Goal: Task Accomplishment & Management: Manage account settings

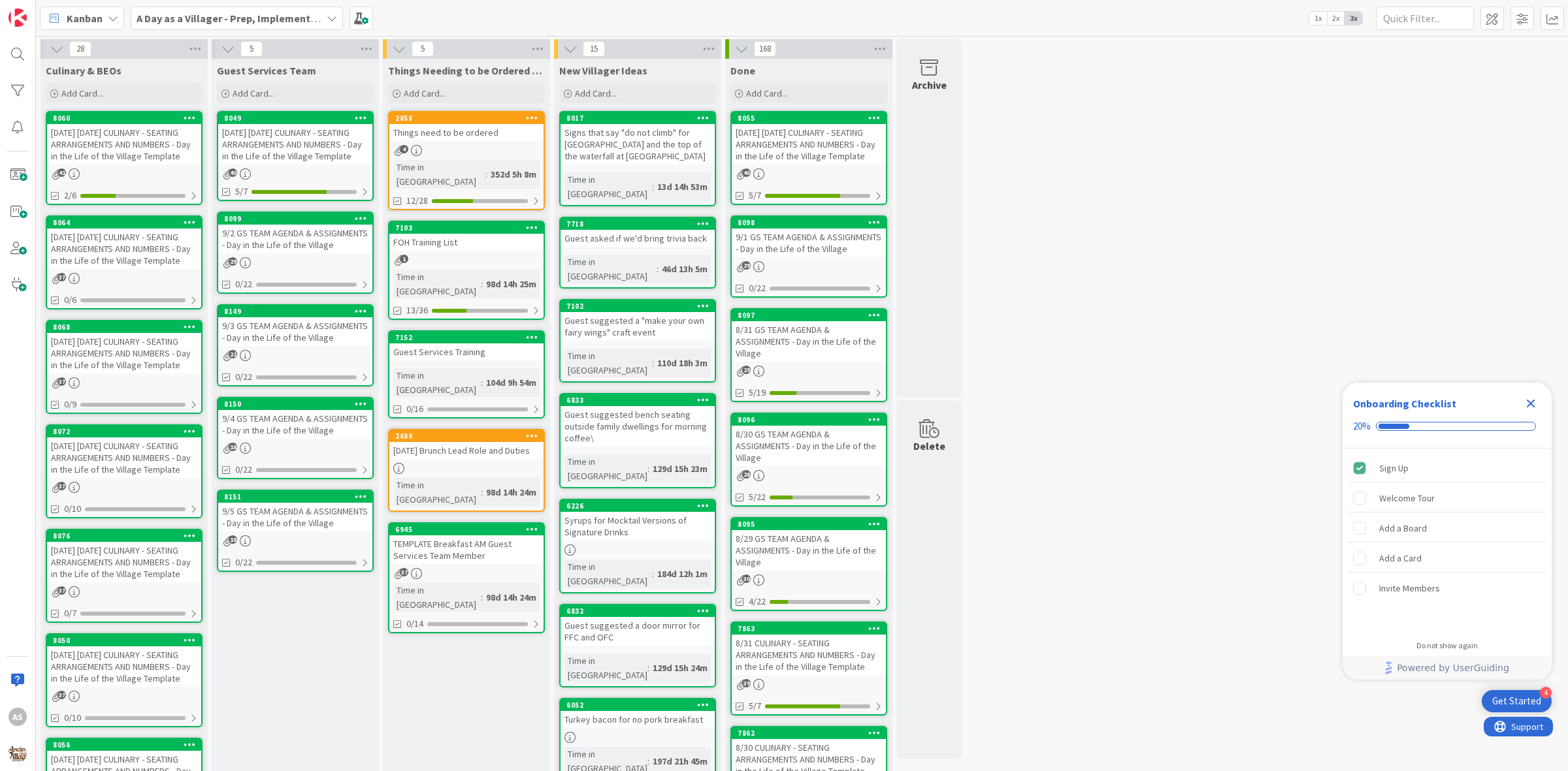
drag, startPoint x: 811, startPoint y: 349, endPoint x: 291, endPoint y: 148, distance: 557.5
click at [291, 148] on div "[DATE] [DATE] CULINARY - SEATING ARRANGEMENTS AND NUMBERS - Day in the Life of …" at bounding box center [295, 145] width 155 height 40
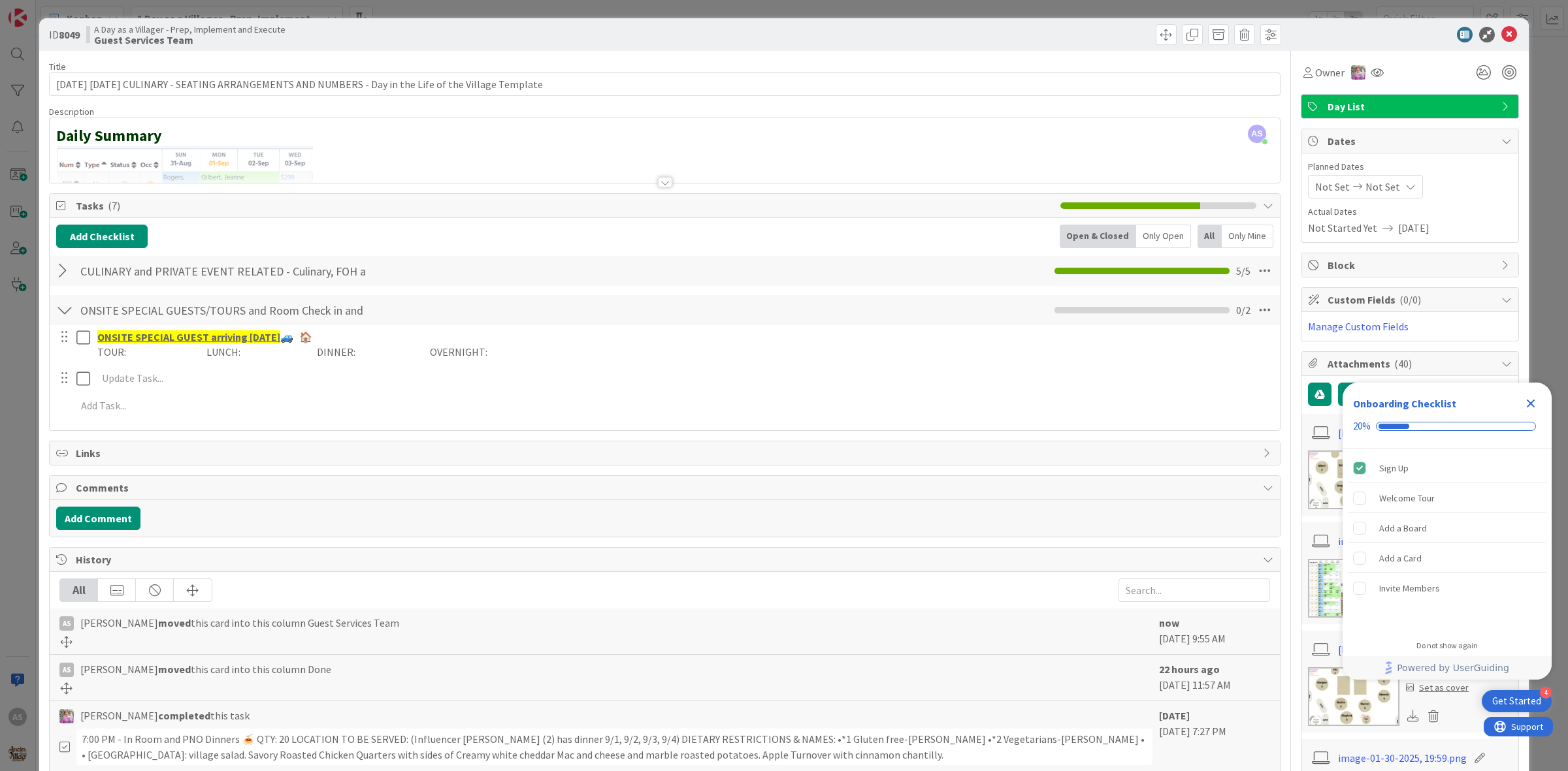
click at [64, 273] on div at bounding box center [64, 271] width 17 height 23
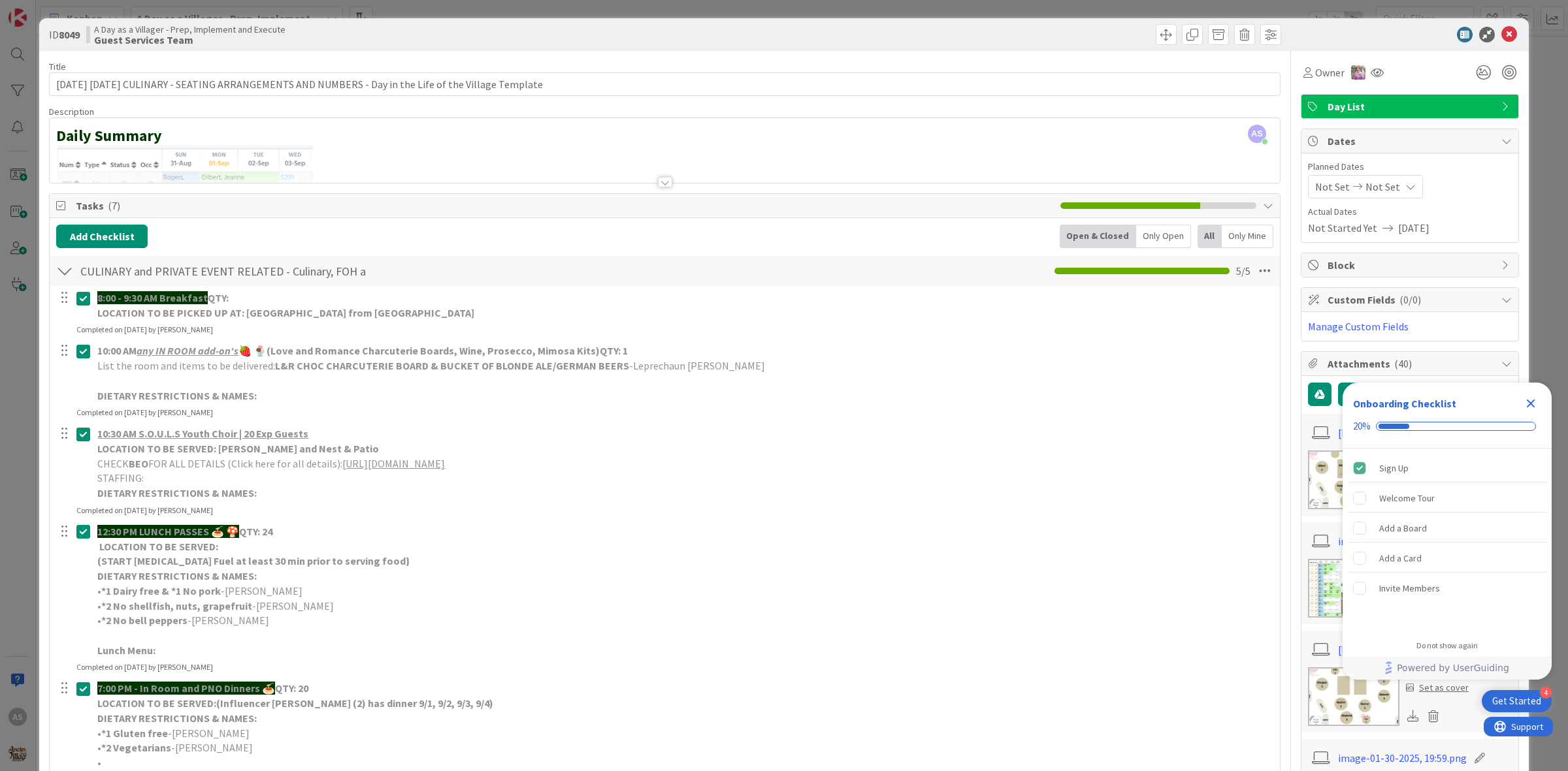
click at [64, 273] on div at bounding box center [64, 271] width 17 height 23
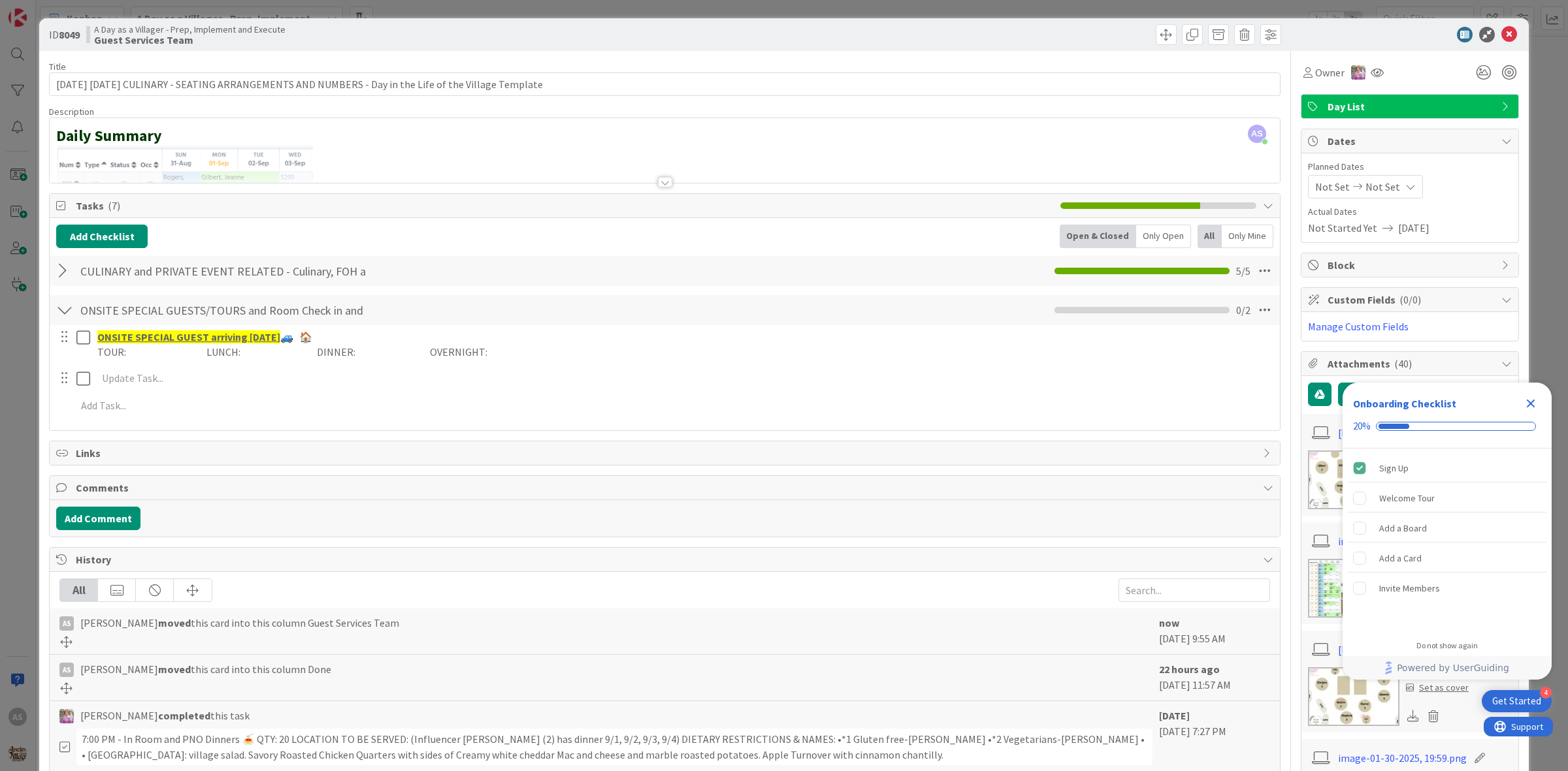
click at [64, 273] on div at bounding box center [64, 271] width 17 height 23
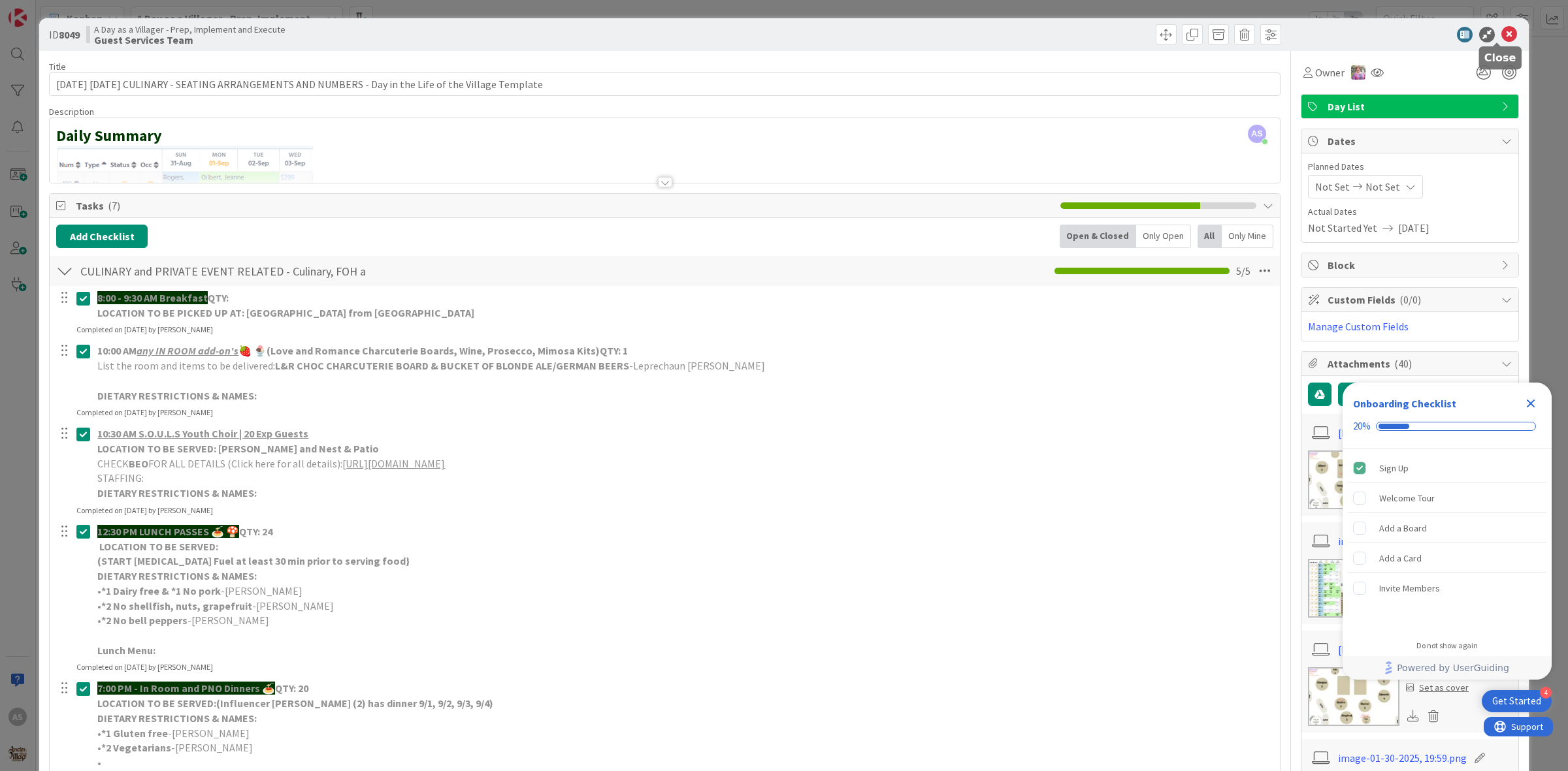
drag, startPoint x: 1493, startPoint y: 33, endPoint x: 1487, endPoint y: 40, distance: 9.2
click at [1501, 33] on icon at bounding box center [1509, 34] width 16 height 16
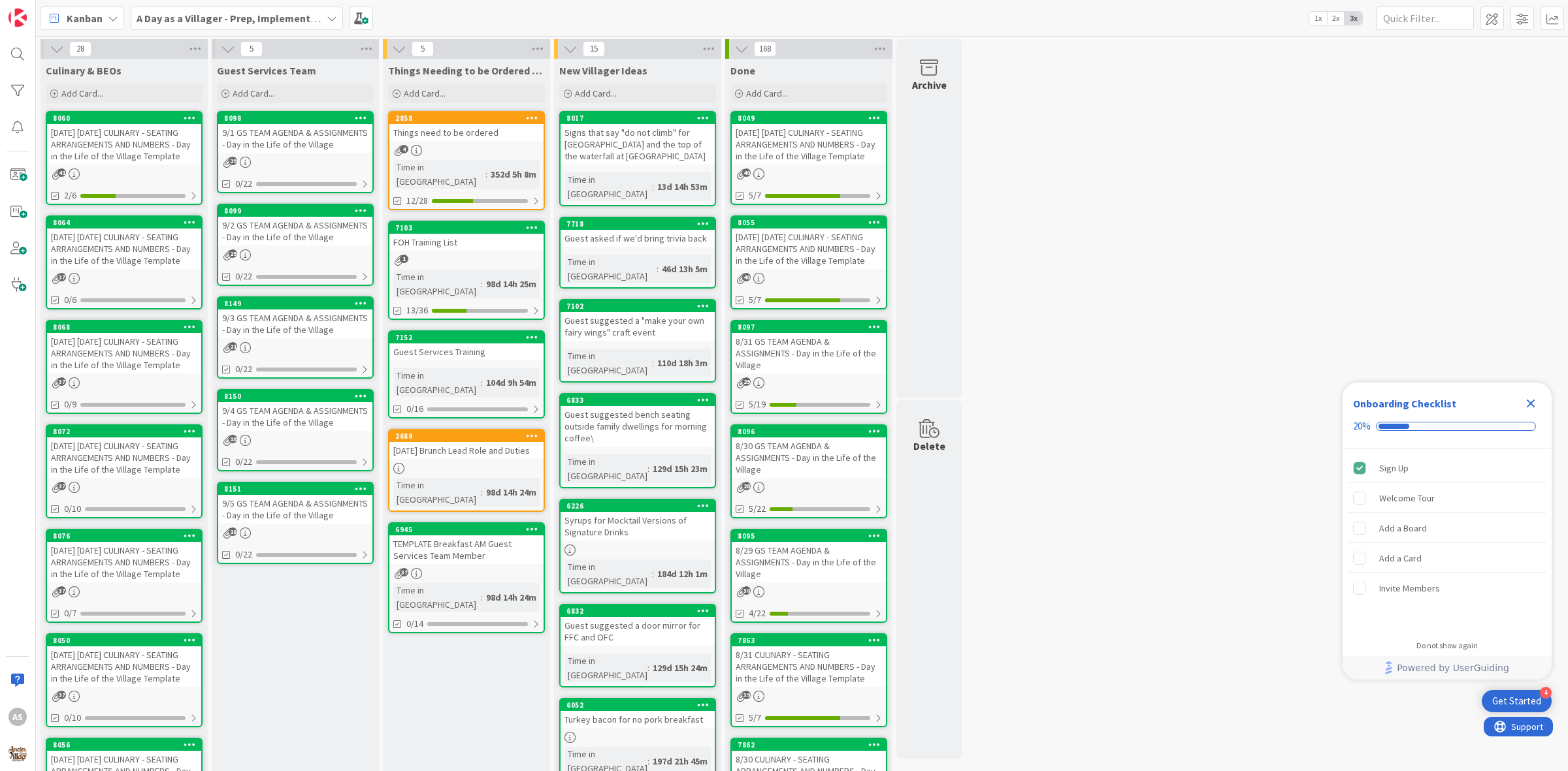
click at [272, 149] on div "9/1 GS TEAM AGENDA & ASSIGNMENTS - Day in the Life of the Village" at bounding box center [295, 139] width 155 height 28
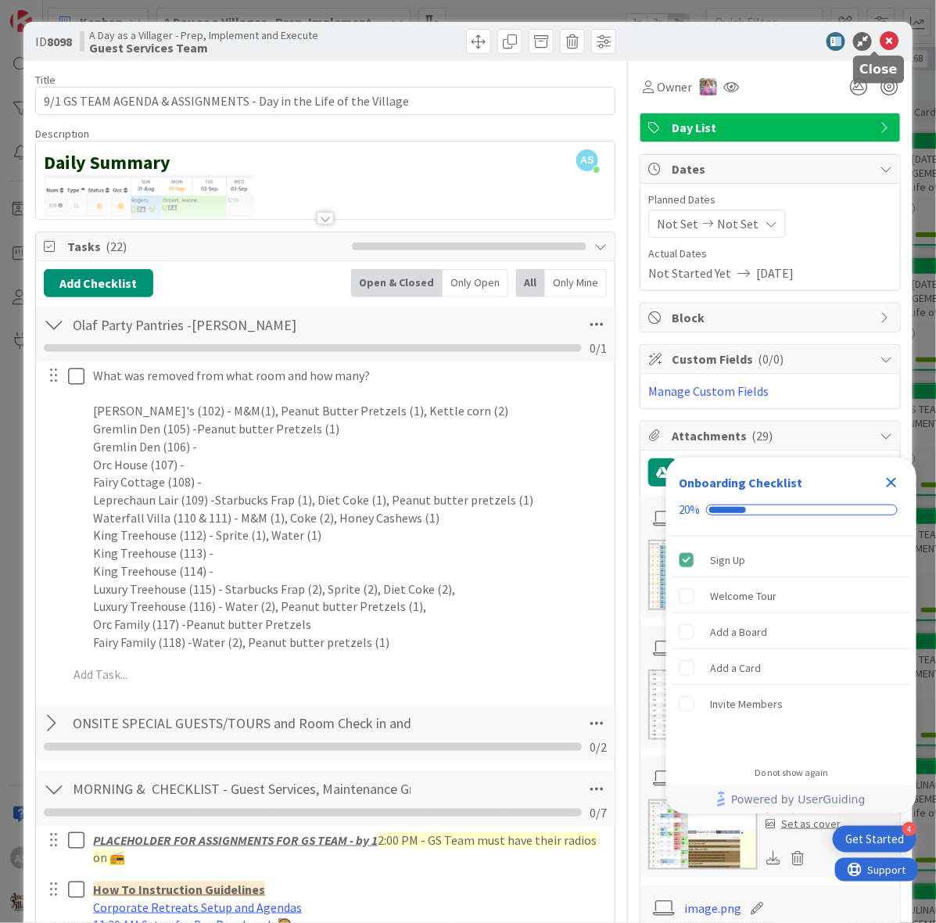
click at [880, 41] on icon at bounding box center [889, 41] width 19 height 19
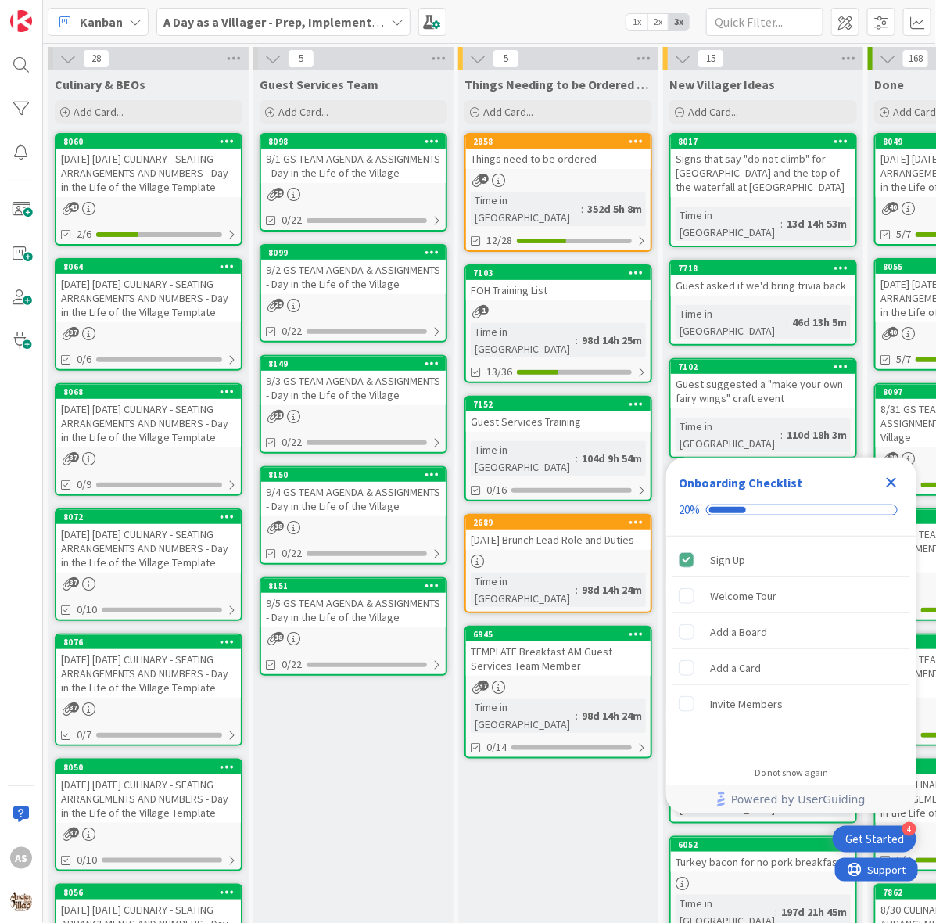
click at [138, 302] on div "[DATE] [DATE] CULINARY - SEATING ARRANGEMENTS AND NUMBERS - Day in the Life of …" at bounding box center [148, 298] width 185 height 48
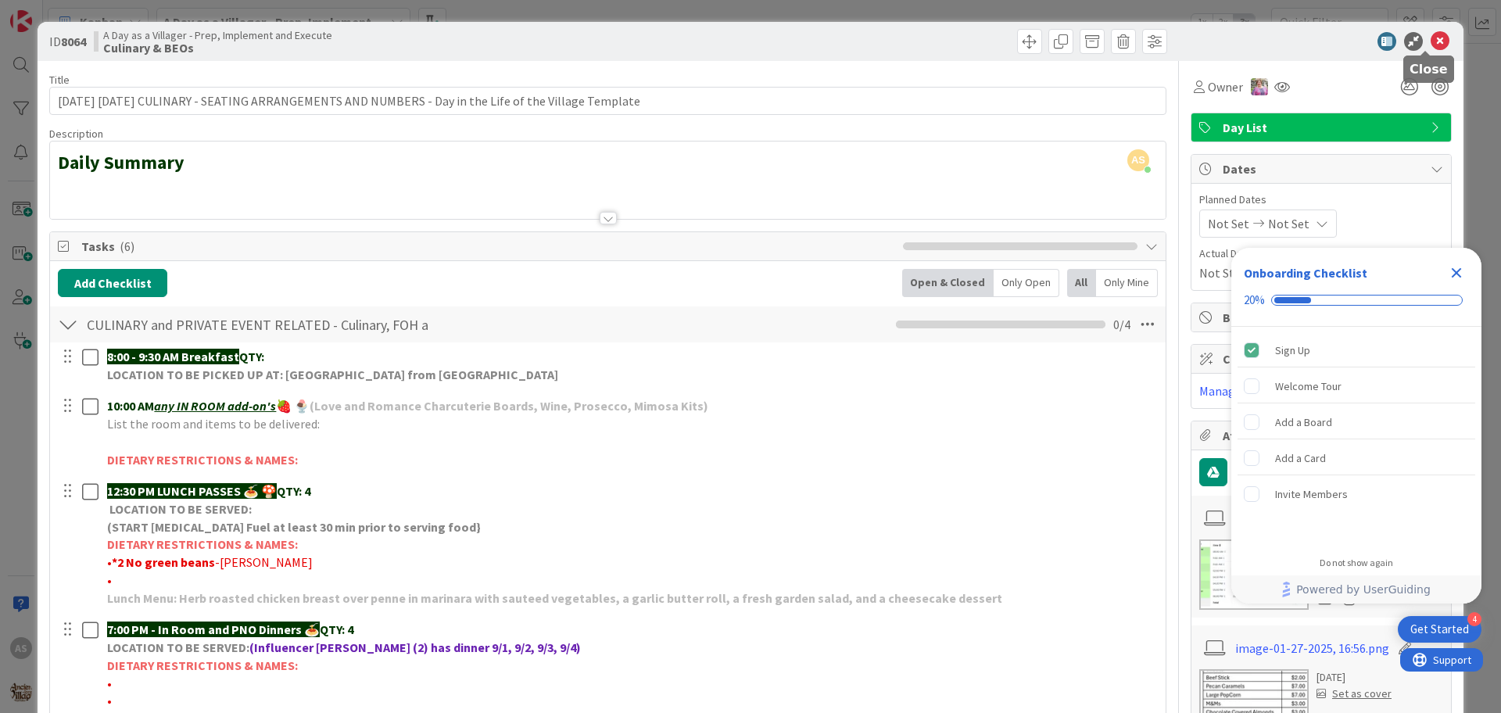
click at [935, 34] on icon at bounding box center [1440, 41] width 19 height 19
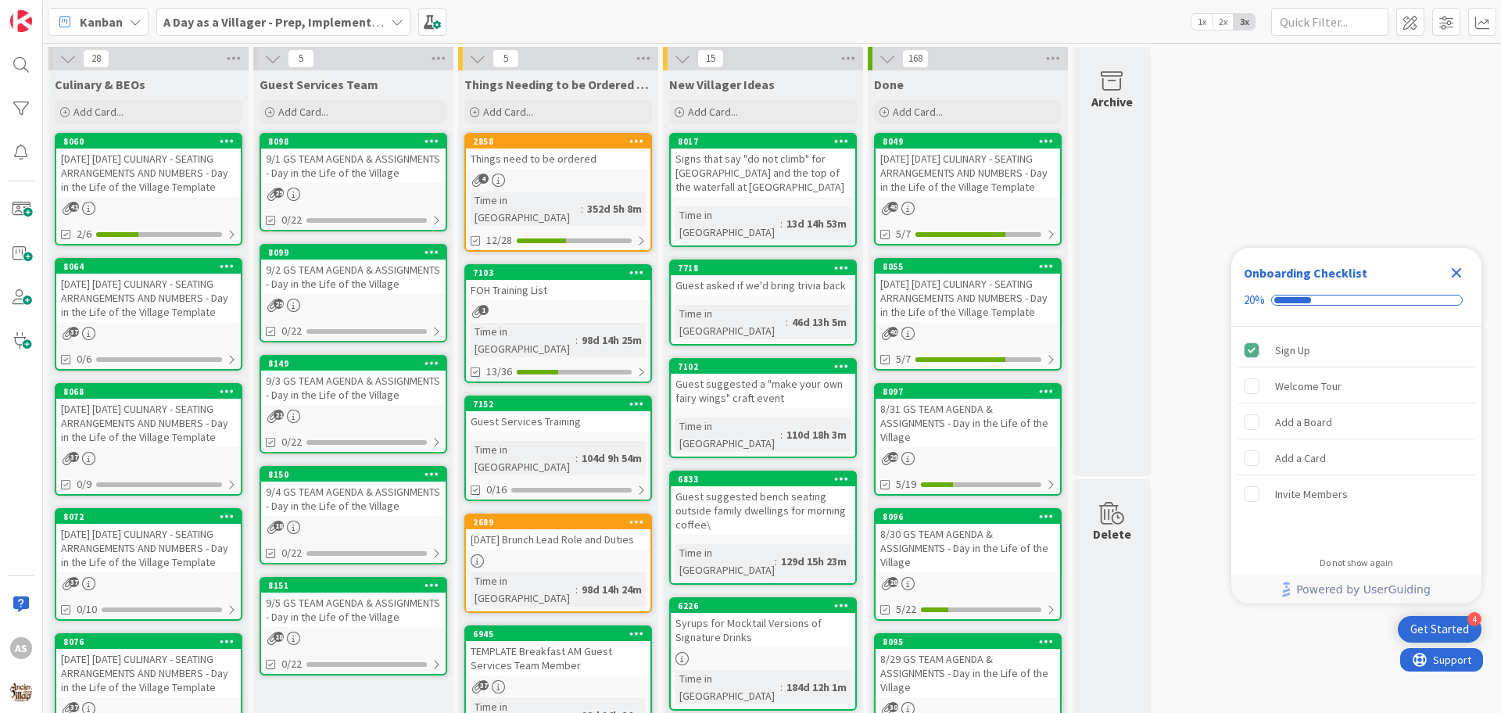
click at [935, 274] on icon "Close Checklist" at bounding box center [1456, 273] width 19 height 19
click at [392, 177] on div "9/1 GS TEAM AGENDA & ASSIGNMENTS - Day in the Life of the Village" at bounding box center [353, 166] width 185 height 34
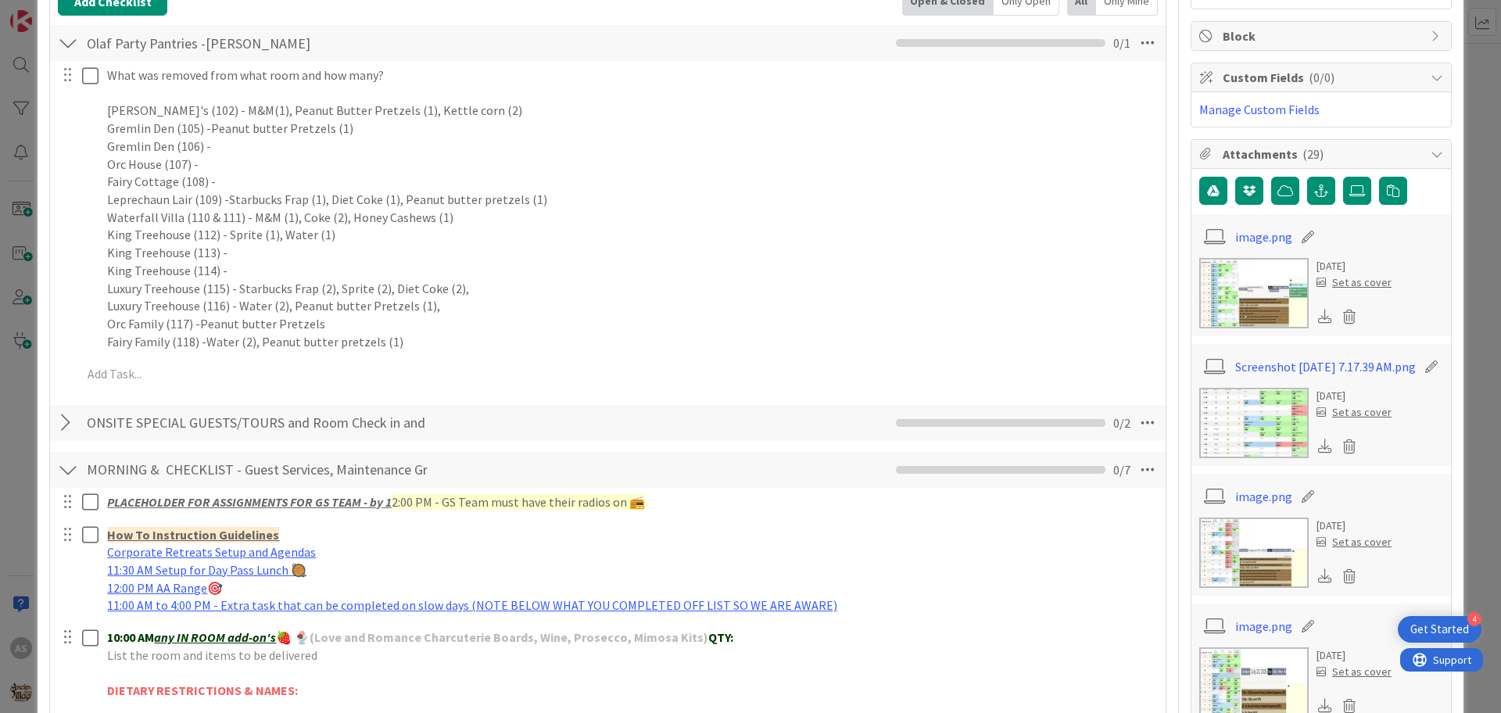
scroll to position [293, 0]
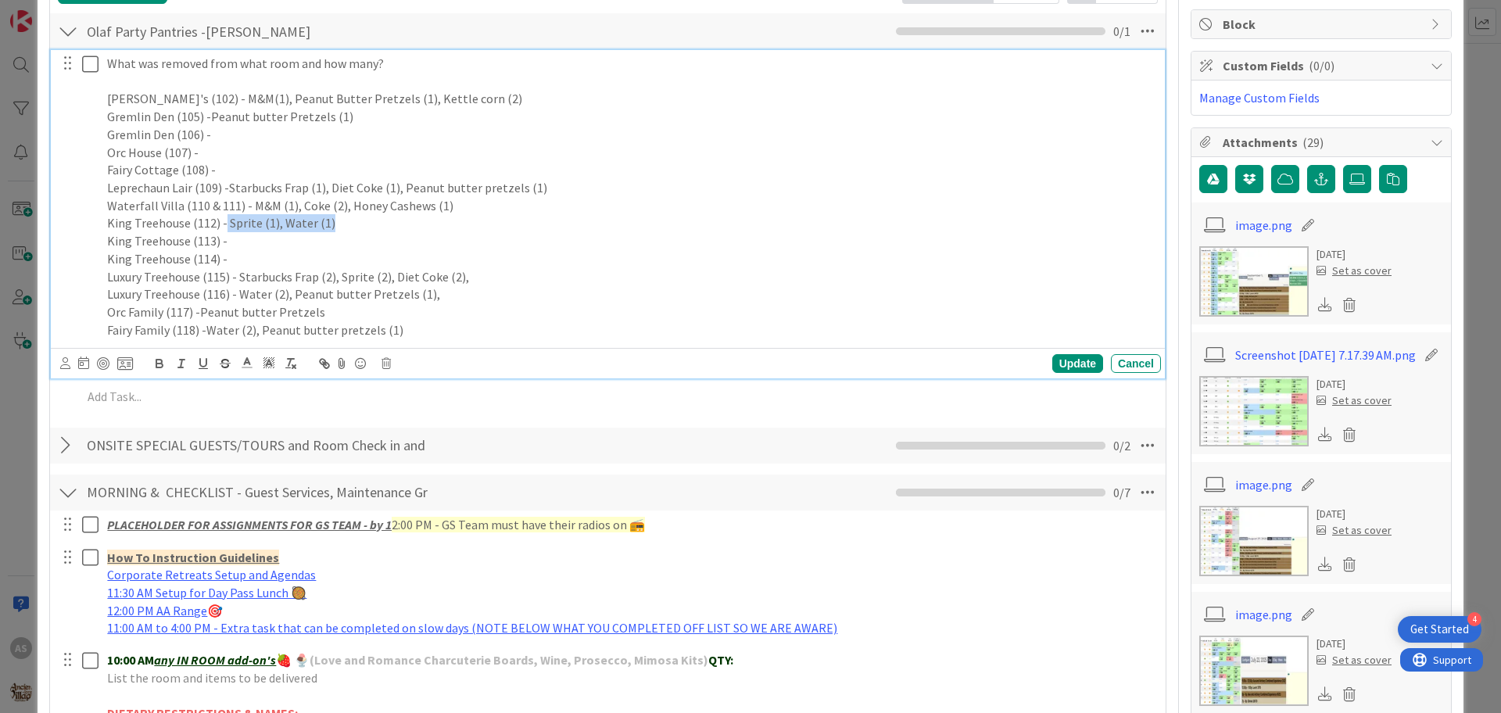
drag, startPoint x: 339, startPoint y: 229, endPoint x: 222, endPoint y: 231, distance: 117.3
click at [222, 231] on p "King Treehouse (112) - Sprite (1), Water (1)" at bounding box center [631, 223] width 1048 height 18
copy p "Sprite (1), Water (1)"
drag, startPoint x: 470, startPoint y: 276, endPoint x: 240, endPoint y: 280, distance: 229.9
click at [240, 280] on p "Luxury Treehouse (115) - Starbucks Frap (2), Sprite (2), Diet Coke (2)," at bounding box center [631, 277] width 1048 height 18
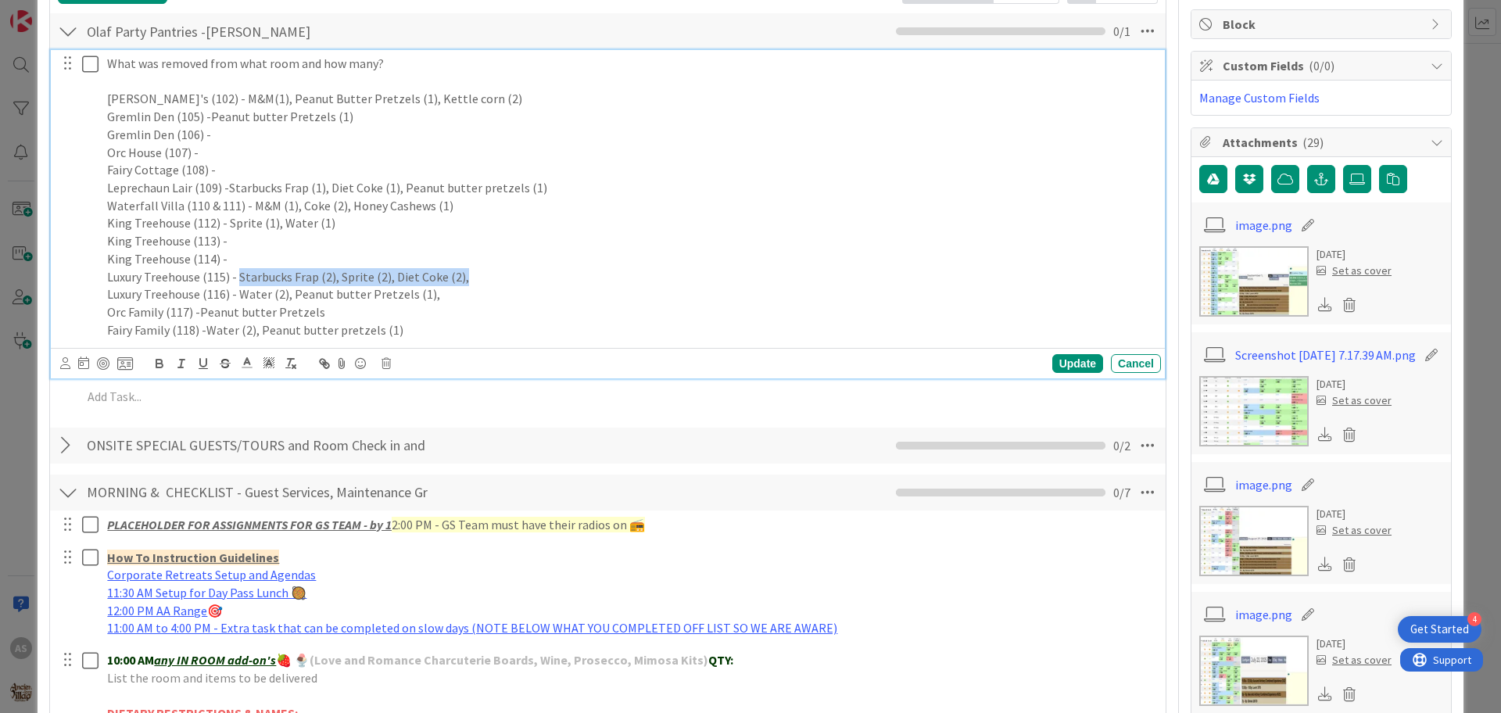
copy p "Starbucks Frap (2), Sprite (2), Diet Coke (2),"
drag, startPoint x: 420, startPoint y: 295, endPoint x: 242, endPoint y: 300, distance: 177.6
click at [238, 301] on p "Luxury Treehouse (116) - Water (2), Peanut butter Pretzels (1)," at bounding box center [631, 294] width 1048 height 18
copy p "Water (2), Peanut butter Pretzels (1)"
drag, startPoint x: 477, startPoint y: 285, endPoint x: 240, endPoint y: 274, distance: 237.2
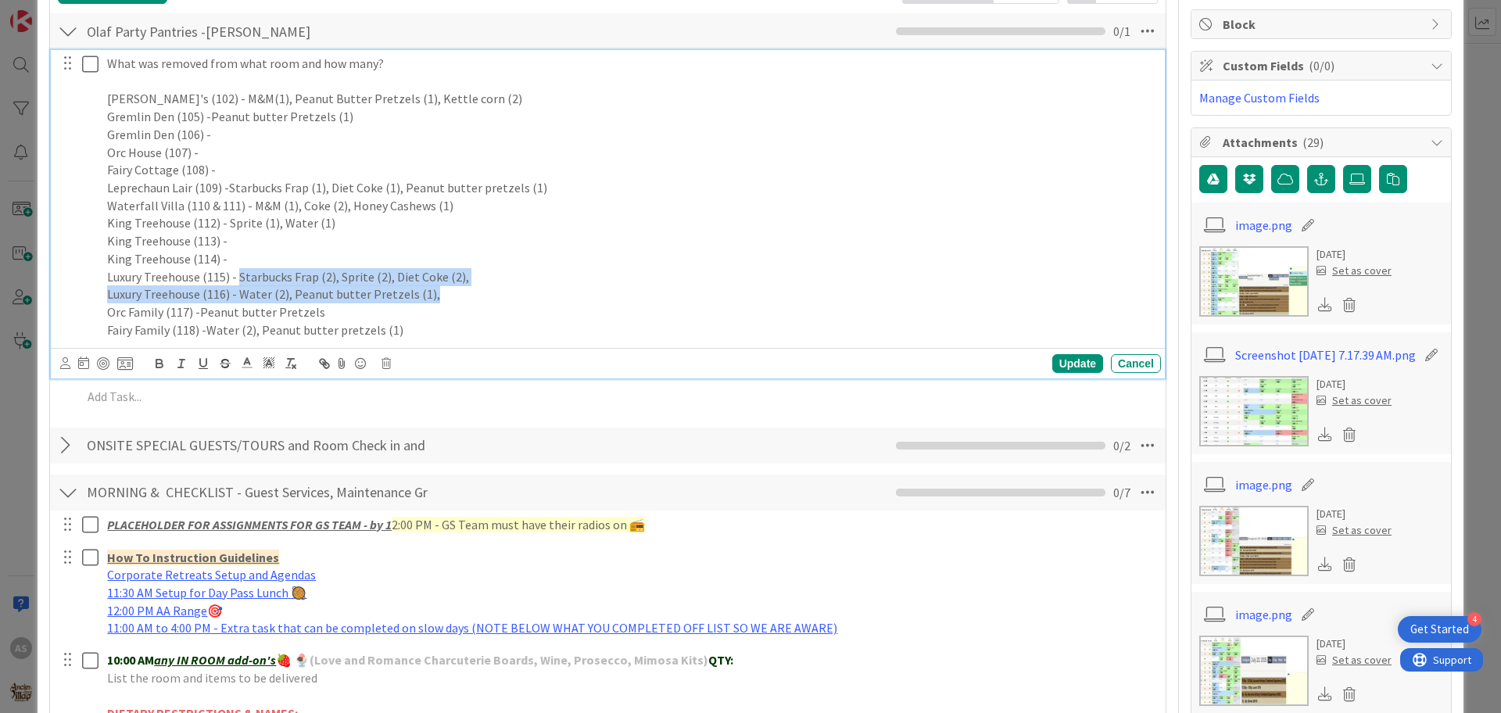
click at [240, 274] on div "What was removed from what room and how many? Bokee's (102) - M&M(1), Peanut Bu…" at bounding box center [631, 197] width 1060 height 294
click at [287, 267] on p "King Treehouse (114) -" at bounding box center [631, 259] width 1048 height 18
drag, startPoint x: 456, startPoint y: 272, endPoint x: 239, endPoint y: 274, distance: 216.6
click at [239, 274] on p "Luxury Treehouse (115) - Starbucks Frap (2), Sprite (2), Diet Coke (2)," at bounding box center [631, 277] width 1048 height 18
copy p "Starbucks Frap (2), Sprite (2), Diet Coke (2)"
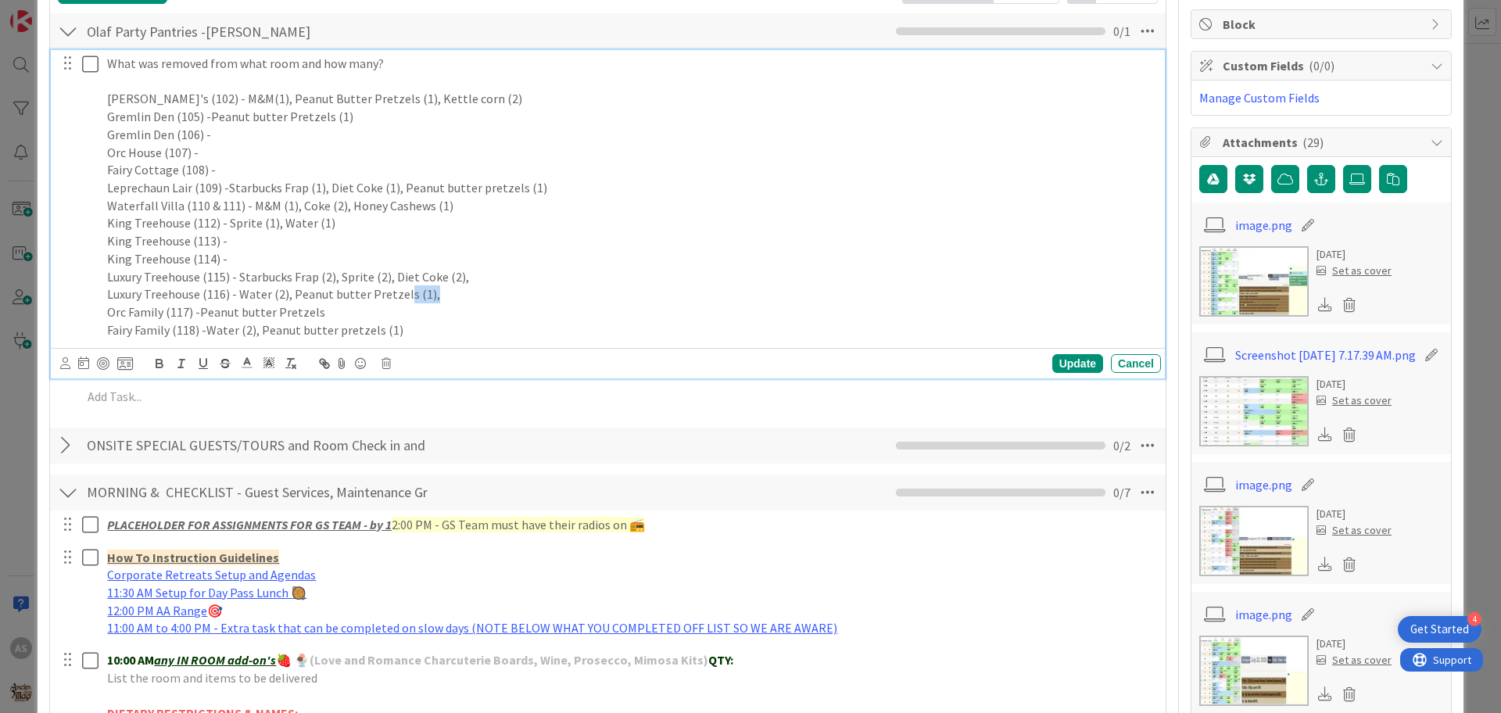
drag, startPoint x: 432, startPoint y: 299, endPoint x: 399, endPoint y: 291, distance: 33.8
click at [399, 291] on p "Luxury Treehouse (116) - Water (2), Peanut butter Pretzels (1)," at bounding box center [631, 294] width 1048 height 18
click at [446, 301] on p "Luxury Treehouse (116) - Water (2), Peanut butter Pretzels (1)," at bounding box center [631, 294] width 1048 height 18
click at [424, 295] on p "Luxury Treehouse (116) - Water (2), Peanut butter Pretzels (1)," at bounding box center [631, 294] width 1048 height 18
click at [442, 298] on p "Luxury Treehouse (116) - Water (2), Peanut butter Pretzels (1)," at bounding box center [631, 294] width 1048 height 18
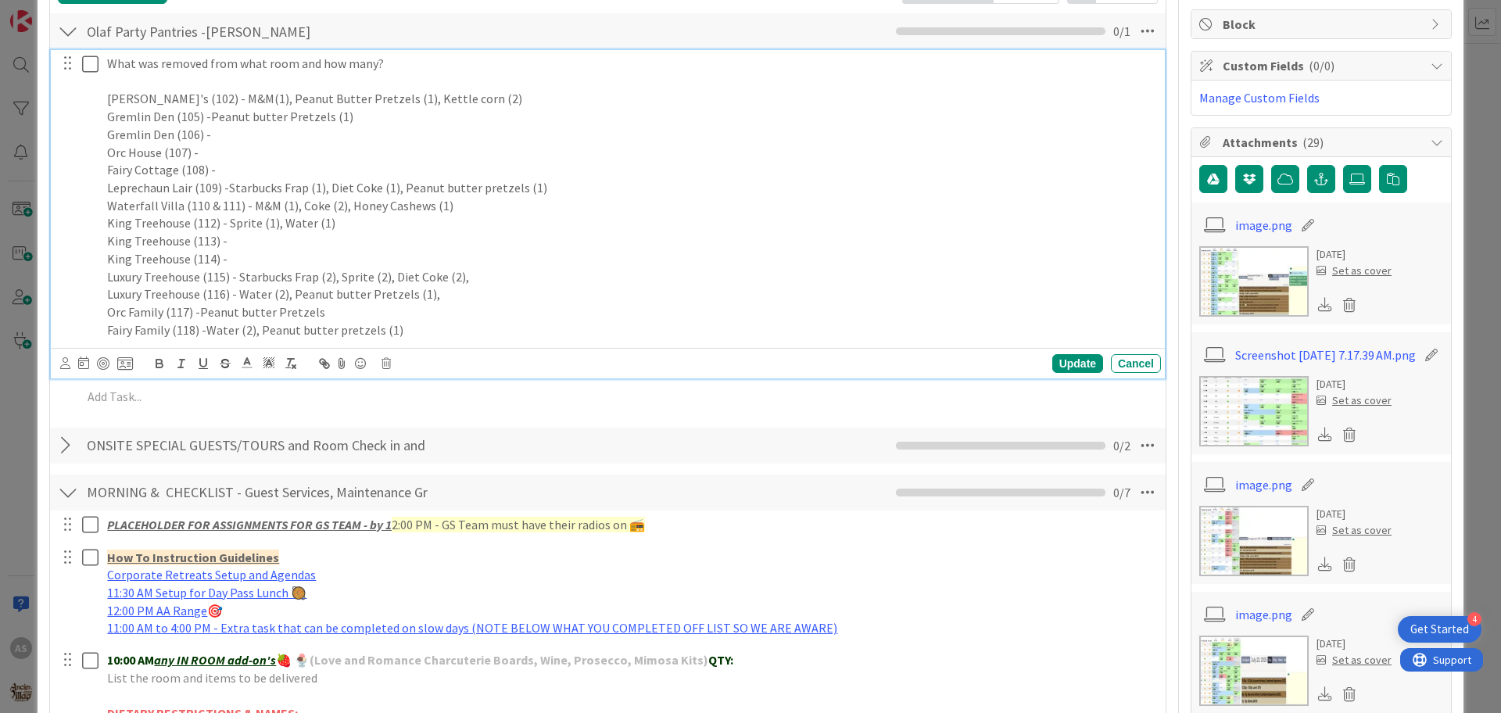
click at [381, 289] on p "Luxury Treehouse (116) - Water (2), Peanut butter Pretzels (1)," at bounding box center [631, 294] width 1048 height 18
drag, startPoint x: 421, startPoint y: 295, endPoint x: 238, endPoint y: 299, distance: 183.0
click at [238, 301] on p "Luxury Treehouse (116) - Water (2), Peanut butter Pretzels (1)," at bounding box center [631, 294] width 1048 height 18
copy p "Water (2), Peanut butter Pretzels (1)"
drag, startPoint x: 394, startPoint y: 332, endPoint x: 203, endPoint y: 338, distance: 190.9
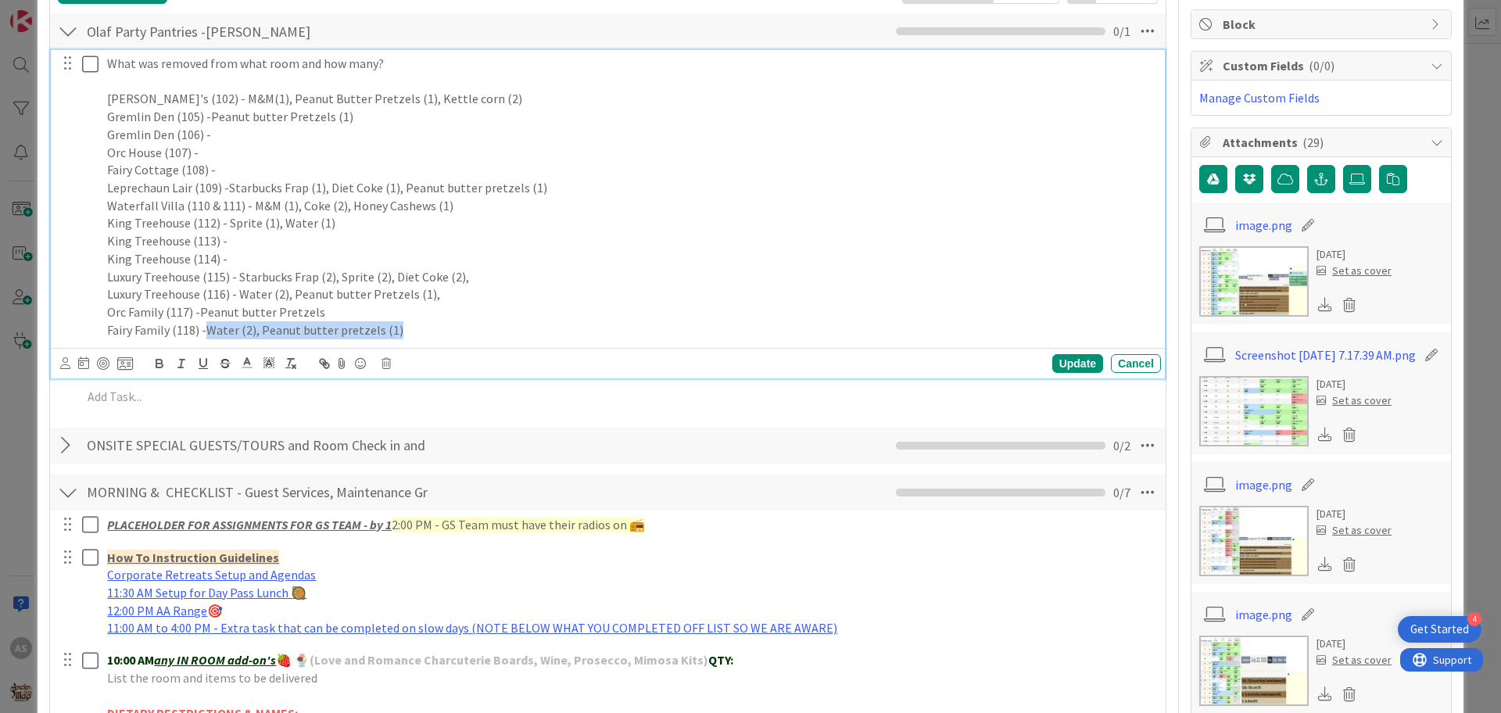
click at [203, 338] on p "Fairy Family (118) -Water (2), Peanut butter pretzels (1)" at bounding box center [631, 330] width 1048 height 18
copy p "Water (2), Peanut butter pretzels (1)"
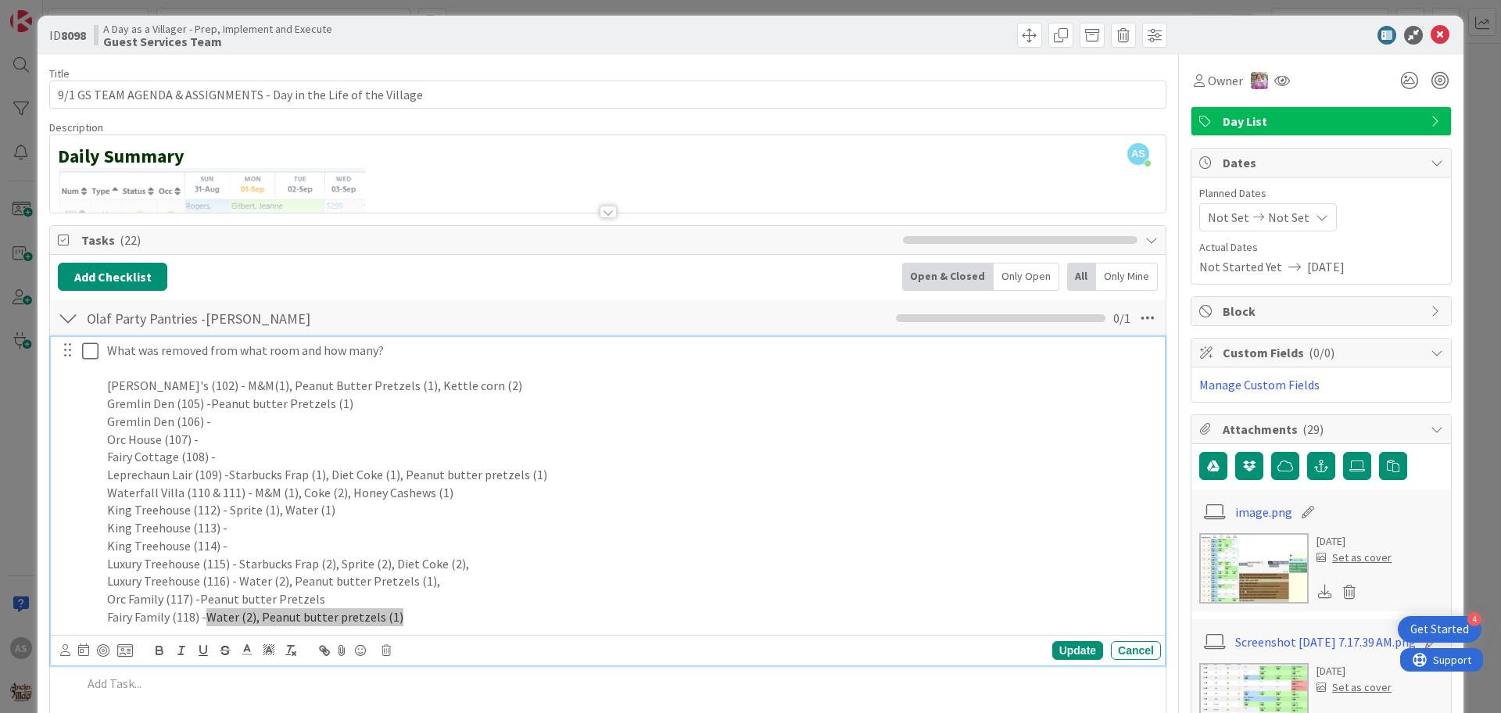
scroll to position [0, 0]
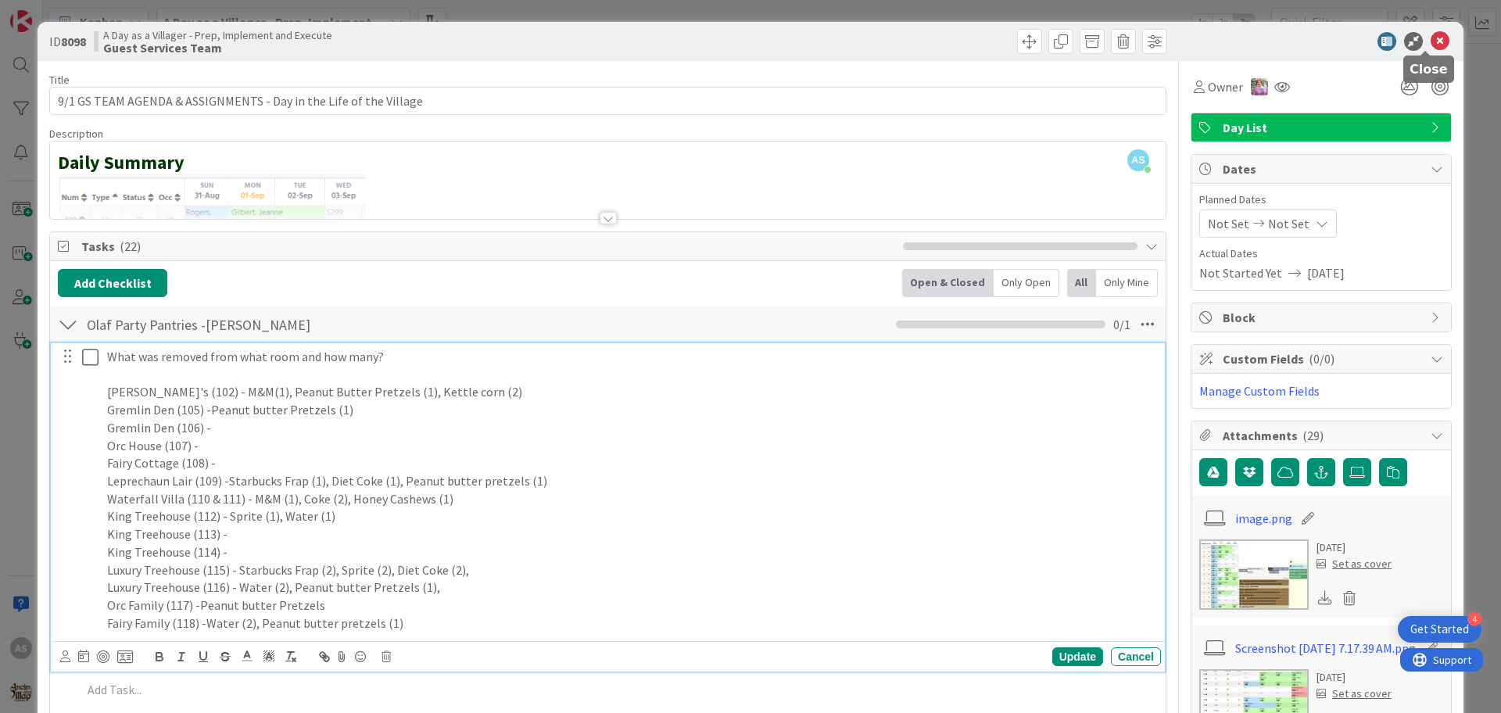
click at [935, 38] on icon at bounding box center [1440, 41] width 19 height 19
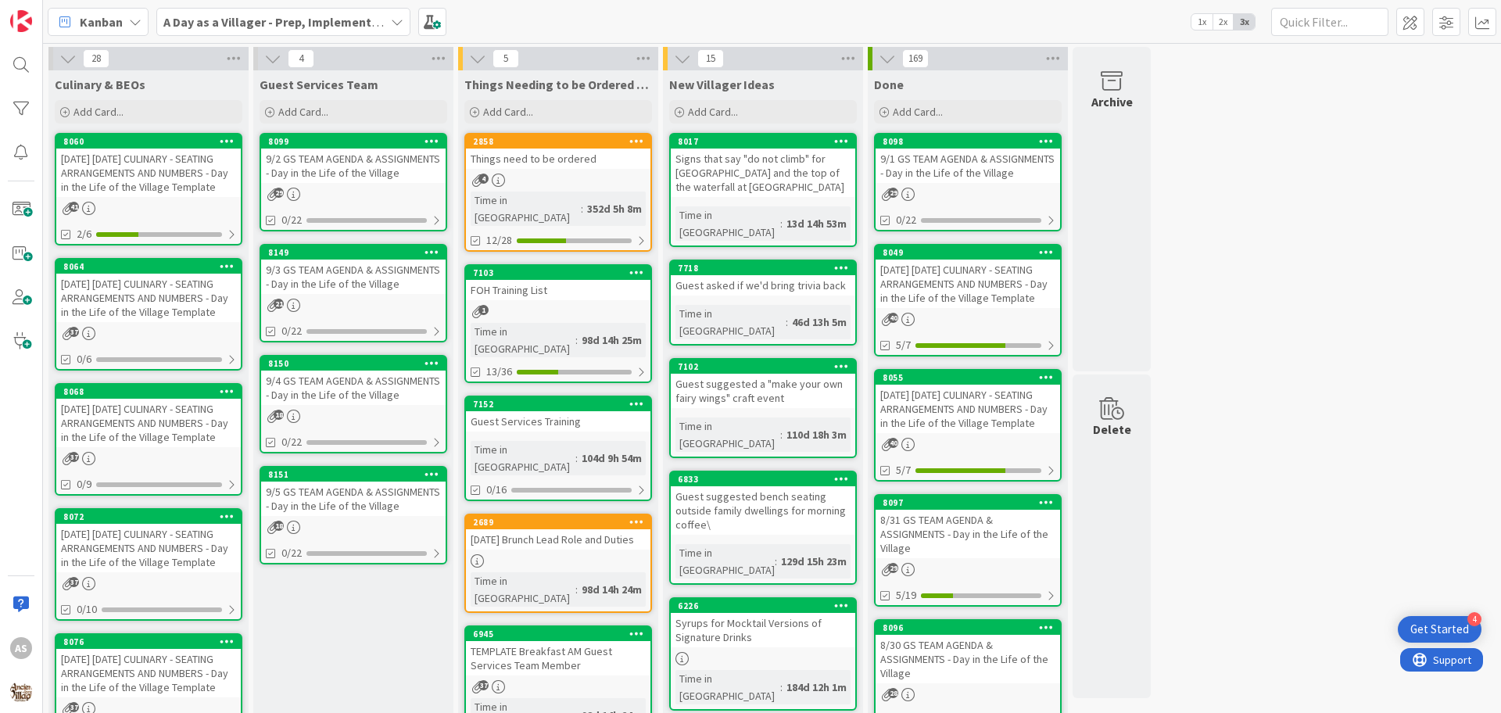
click at [319, 174] on div "9/2 GS TEAM AGENDA & ASSIGNMENTS - Day in the Life of the Village" at bounding box center [353, 166] width 185 height 34
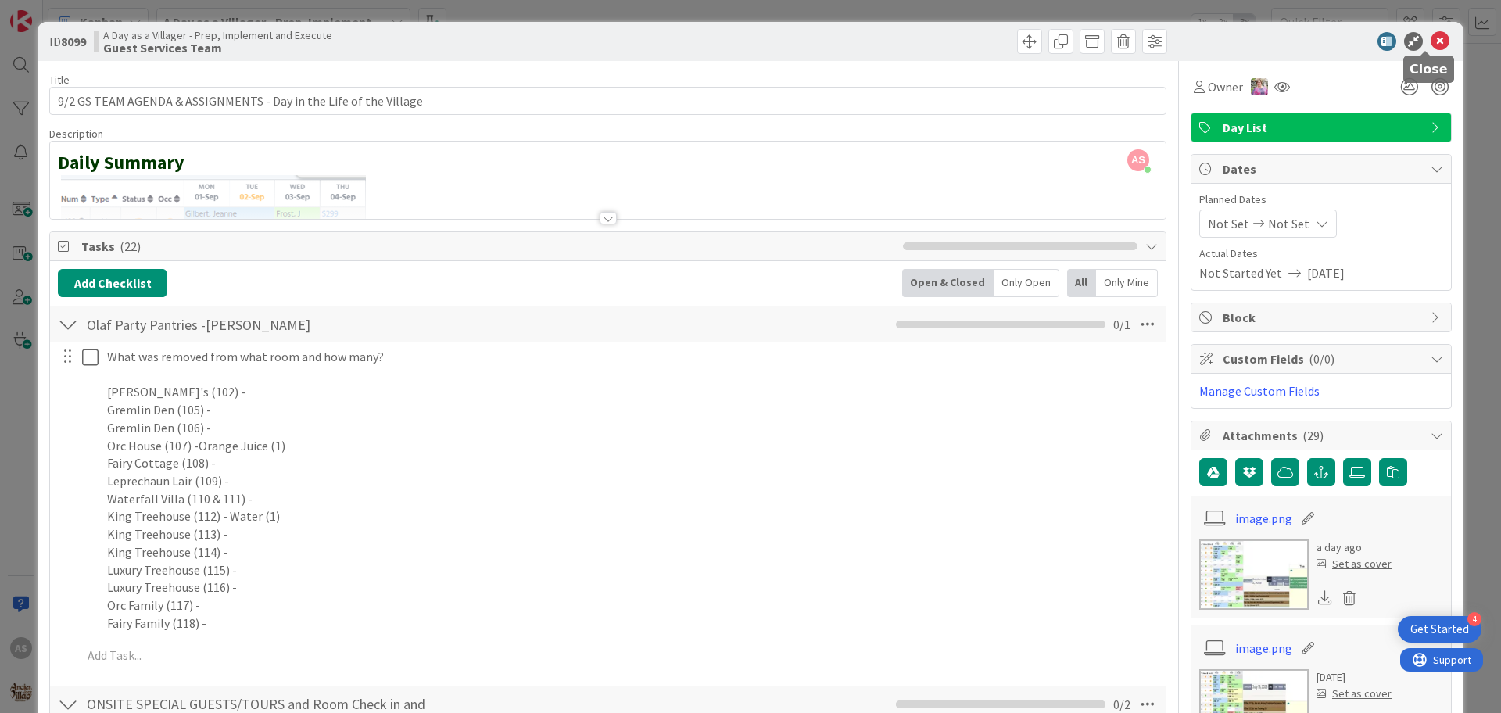
click at [935, 37] on icon at bounding box center [1440, 41] width 19 height 19
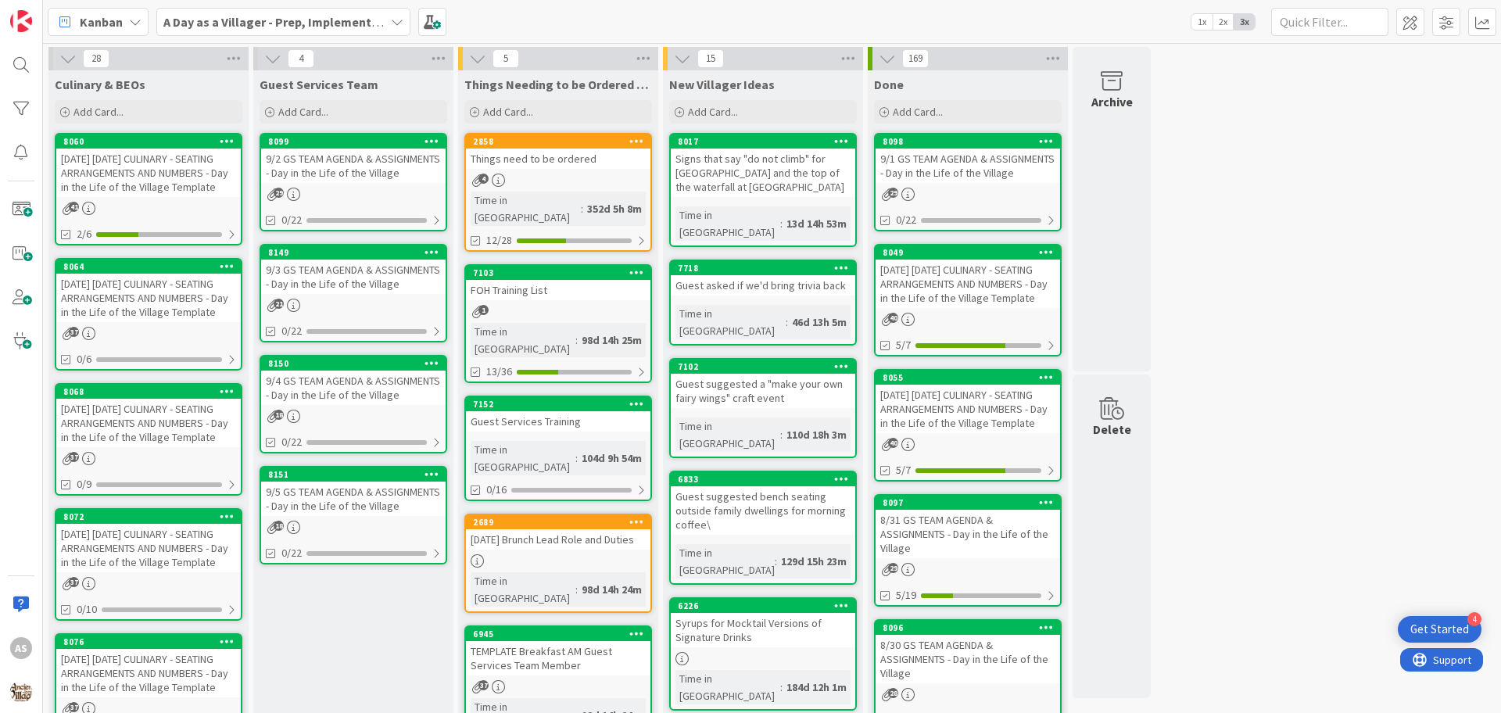
click at [935, 174] on div "9/1 GS TEAM AGENDA & ASSIGNMENTS - Day in the Life of the Village" at bounding box center [968, 166] width 185 height 34
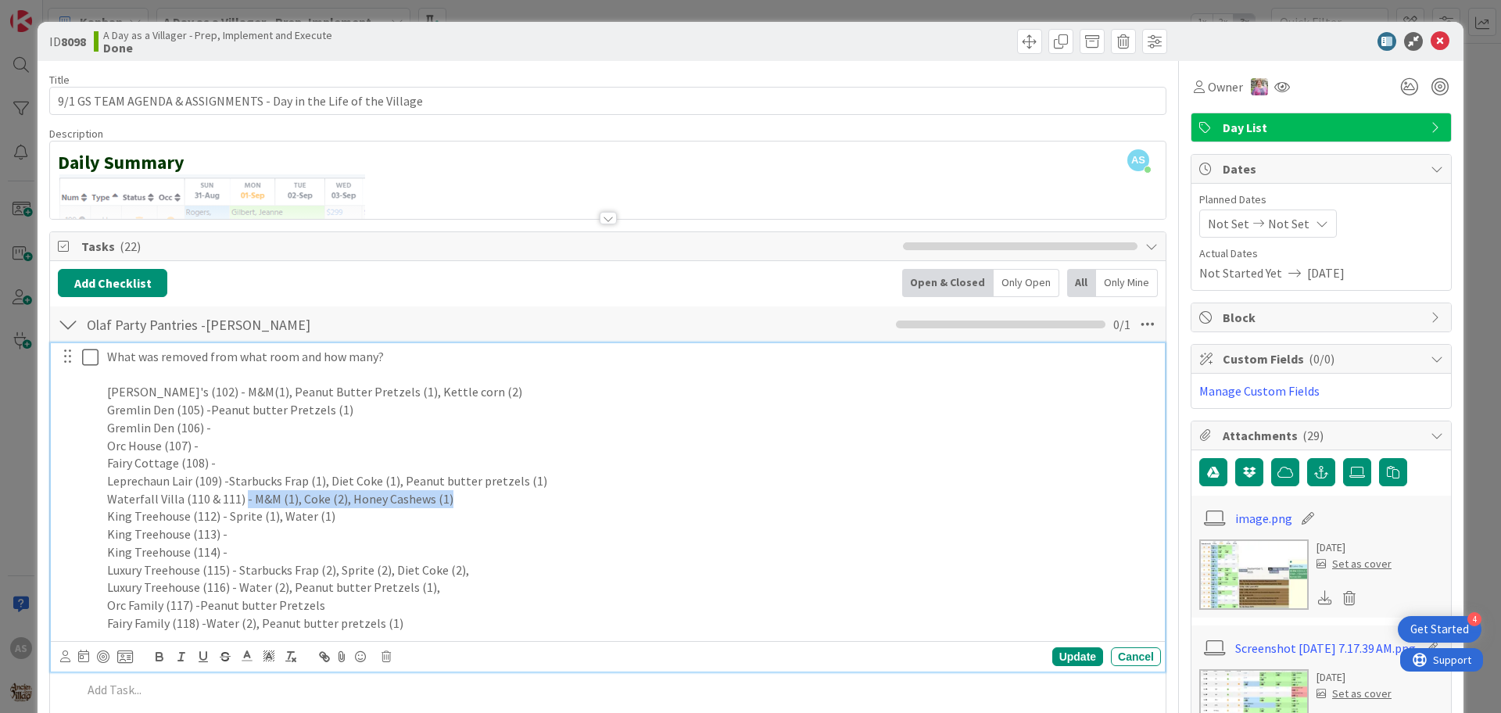
drag, startPoint x: 456, startPoint y: 498, endPoint x: 249, endPoint y: 503, distance: 207.3
click at [246, 503] on p "Waterfall Villa (110 & 111) - M&M (1), Coke (2), Honey Cashews (1)" at bounding box center [631, 499] width 1048 height 18
copy p "M&M (1), Coke (2), Honey Cashews (1)"
click at [935, 38] on icon at bounding box center [1440, 41] width 19 height 19
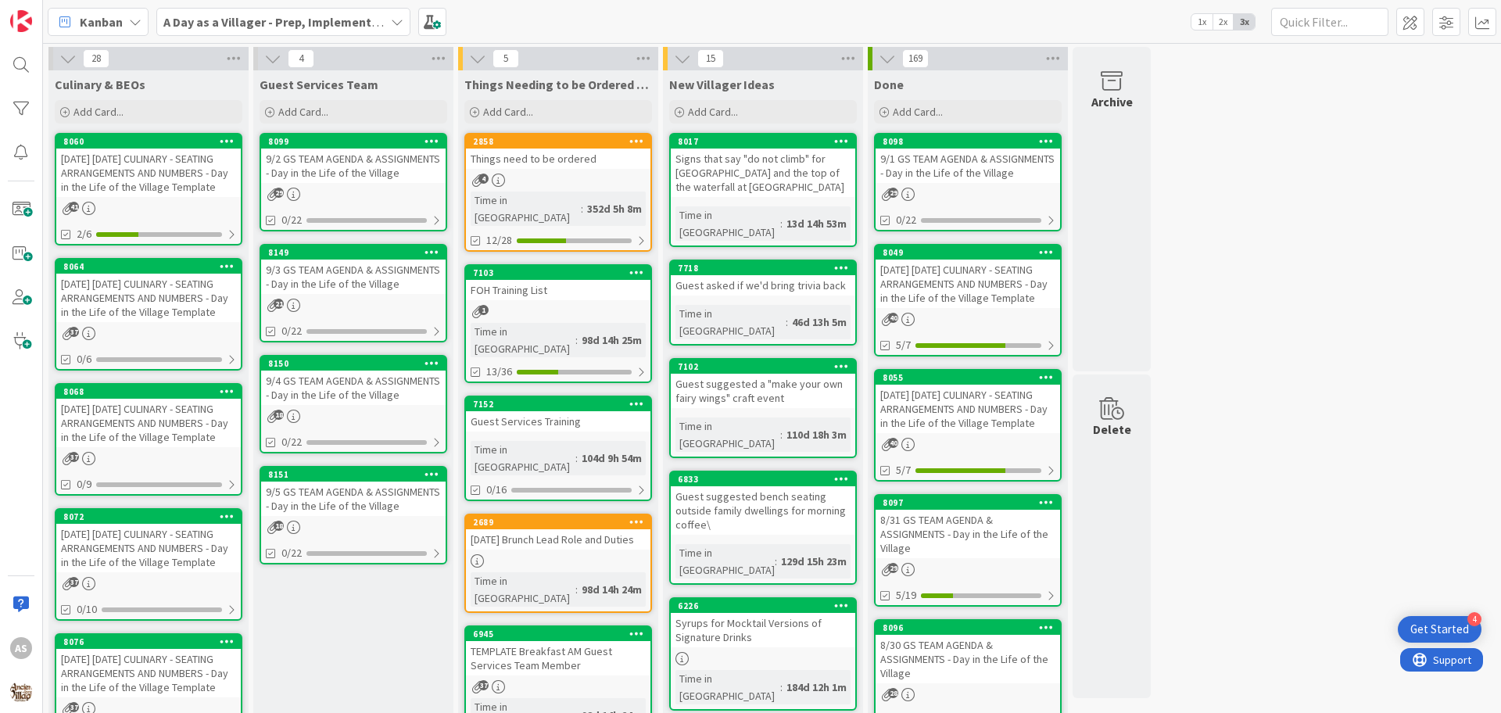
click at [357, 191] on div "29" at bounding box center [353, 194] width 185 height 13
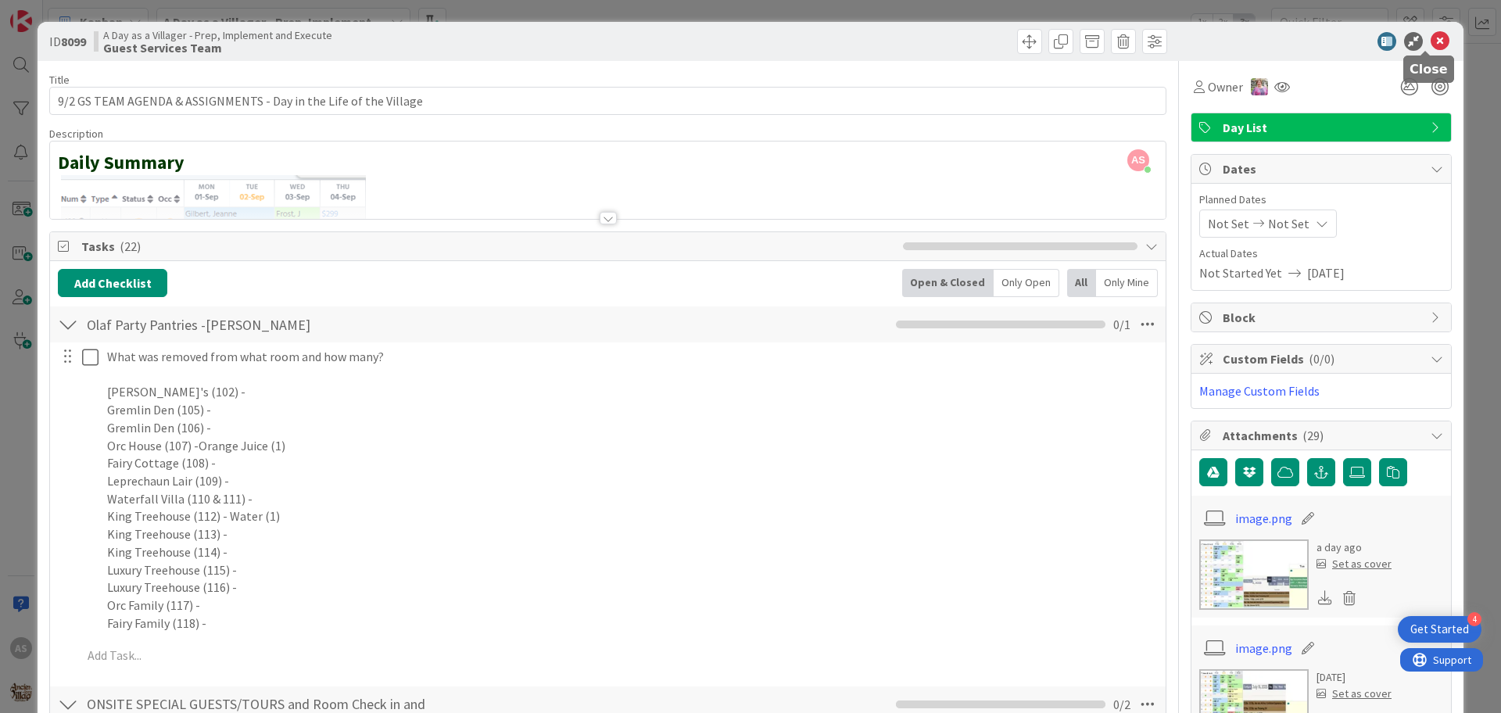
click at [935, 39] on icon at bounding box center [1440, 41] width 19 height 19
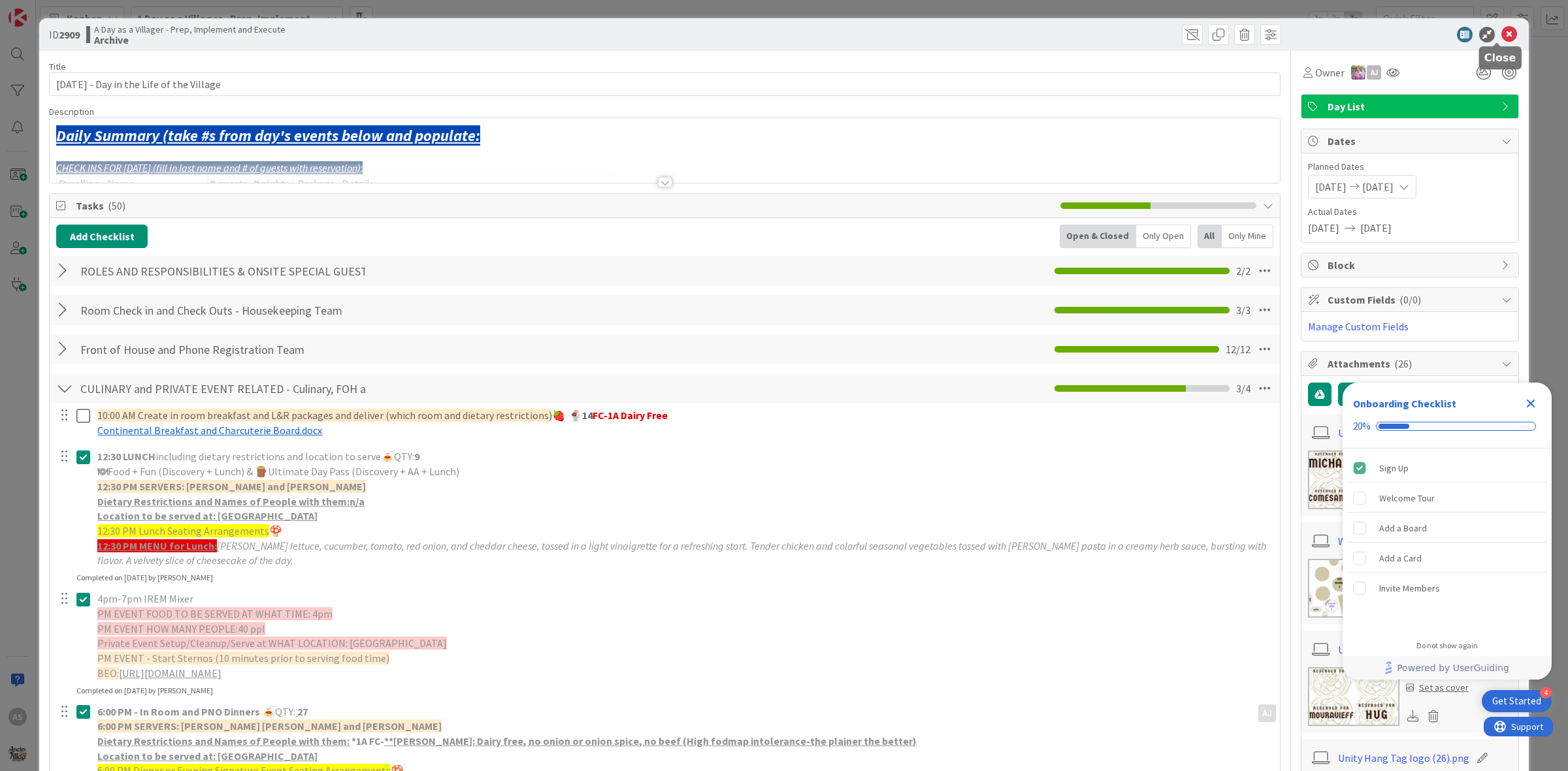
click at [1502, 28] on icon at bounding box center [1509, 34] width 16 height 16
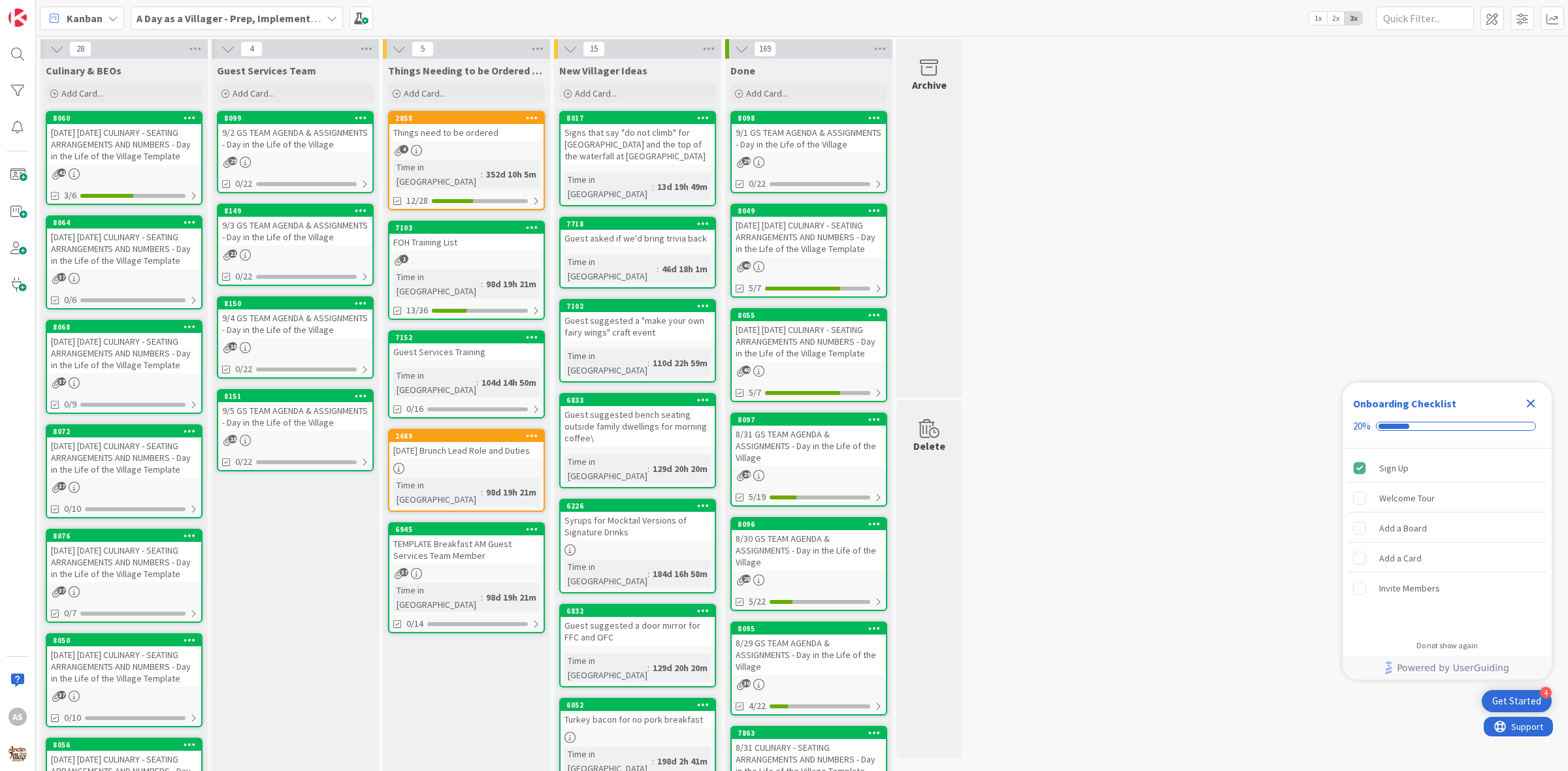
click at [258, 236] on div "9/3 GS TEAM AGENDA & ASSIGNMENTS - Day in the Life of the Village" at bounding box center [295, 231] width 155 height 28
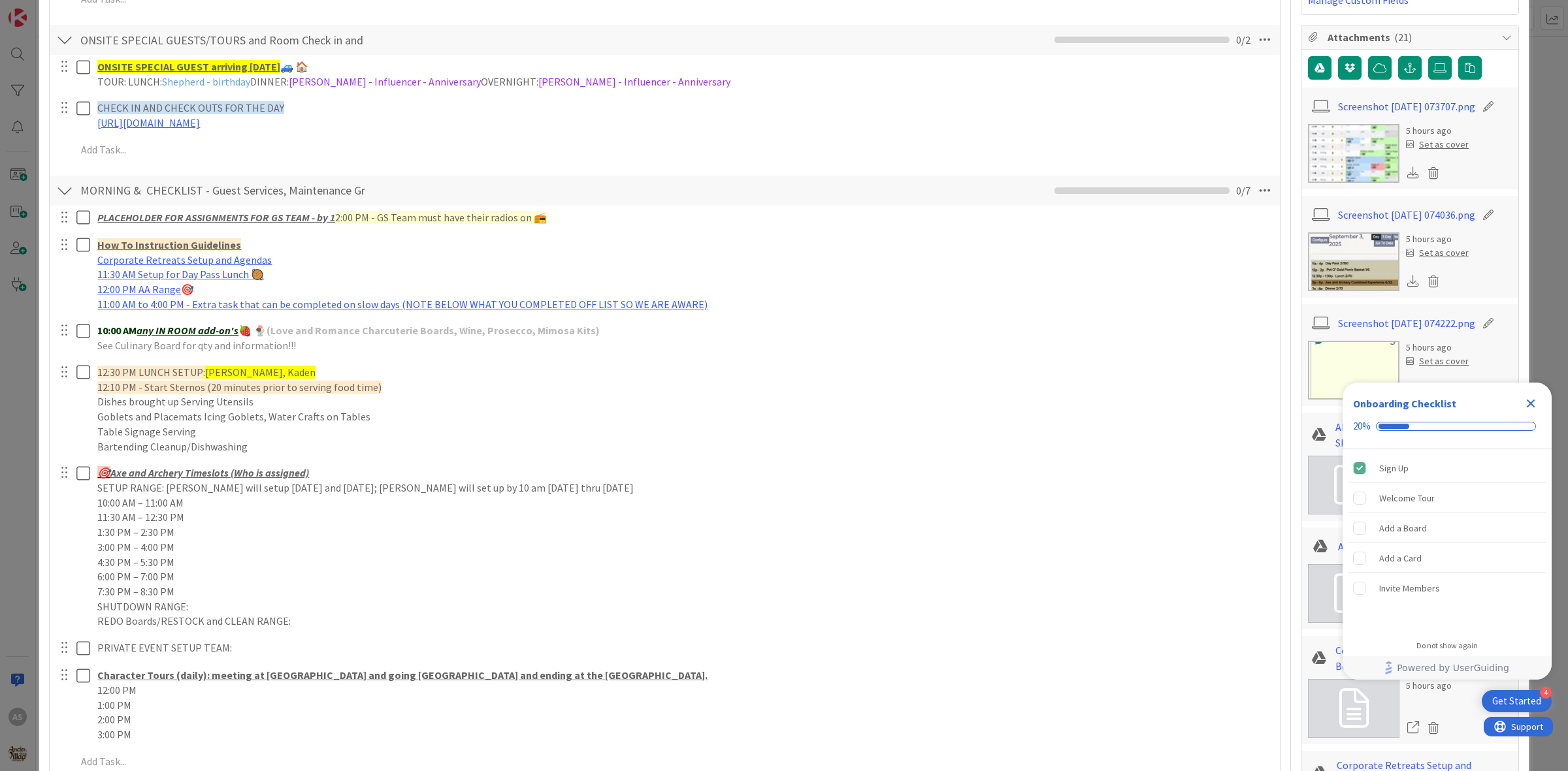
scroll to position [408, 0]
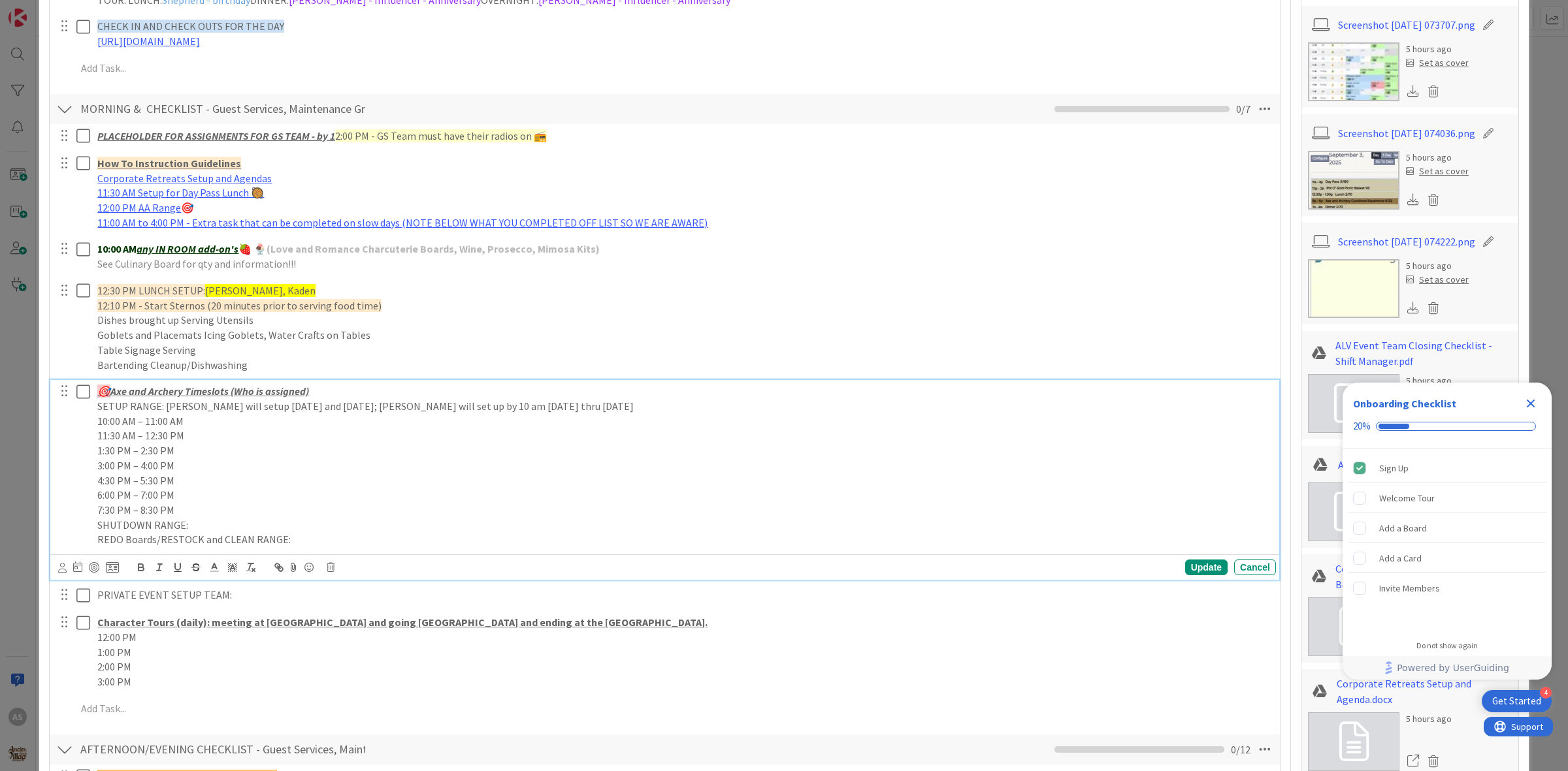
click at [196, 424] on p "10:00 AM – 11:00 AM" at bounding box center [684, 422] width 1173 height 15
click at [199, 435] on p "11:30 AM – 12:30 PM" at bounding box center [684, 436] width 1173 height 15
click at [197, 439] on p "11:30 AM – 12:30 PM harley" at bounding box center [684, 436] width 1173 height 15
click at [197, 455] on p "1:30 PM – 2:30 PM" at bounding box center [684, 451] width 1173 height 15
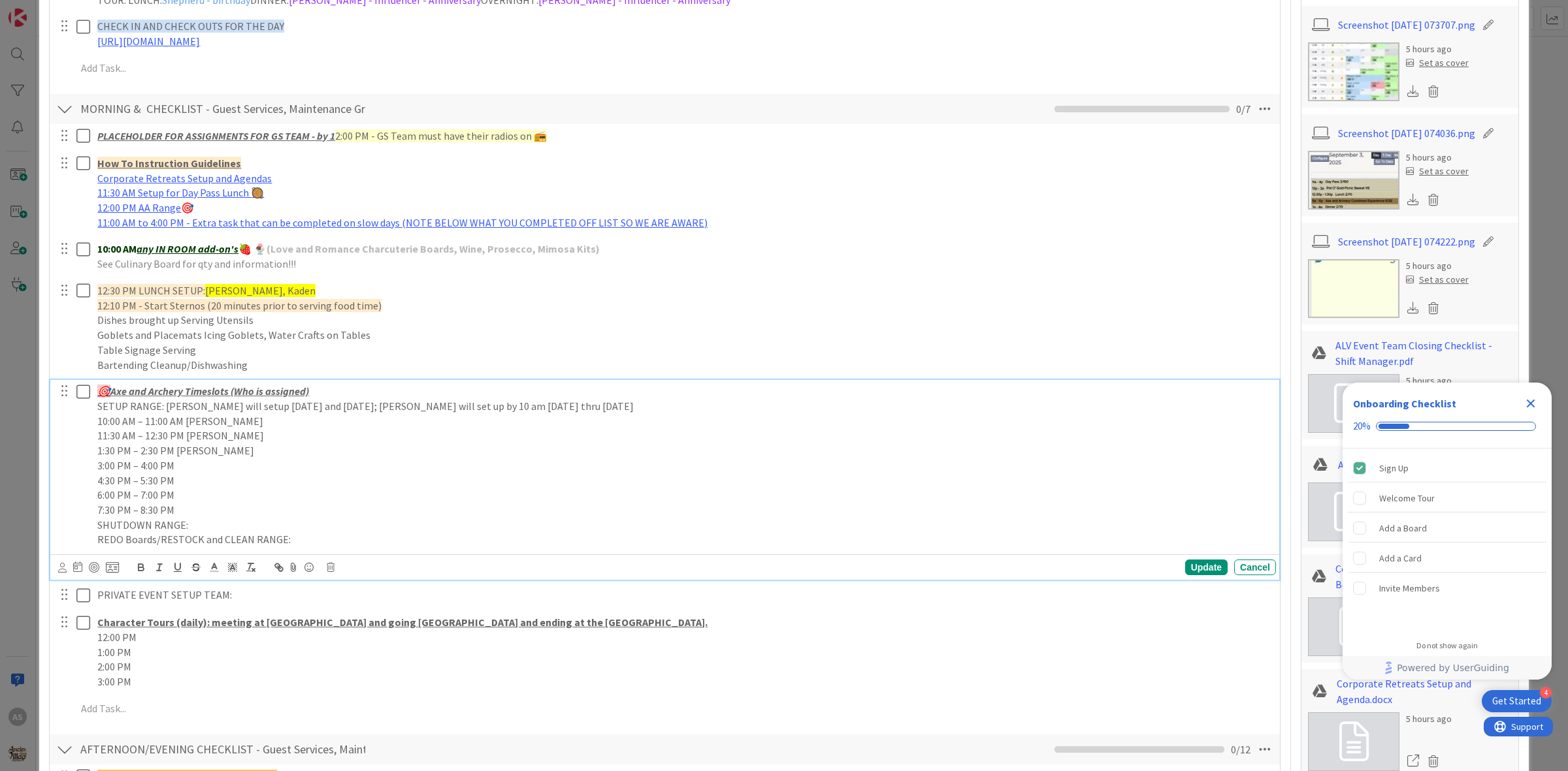
click at [190, 461] on p "3:00 PM – 4:00 PM" at bounding box center [684, 466] width 1173 height 15
click at [190, 479] on p "4:30 PM – 5:30 PM" at bounding box center [684, 481] width 1173 height 15
click at [171, 484] on p "4:30 PM – 5:30 PMKaden" at bounding box center [684, 481] width 1173 height 15
click at [193, 500] on p "6:00 PM – 7:00 PM" at bounding box center [684, 495] width 1173 height 15
click at [191, 480] on p "4:30 PM – 5:30 PM Kaden" at bounding box center [684, 481] width 1173 height 15
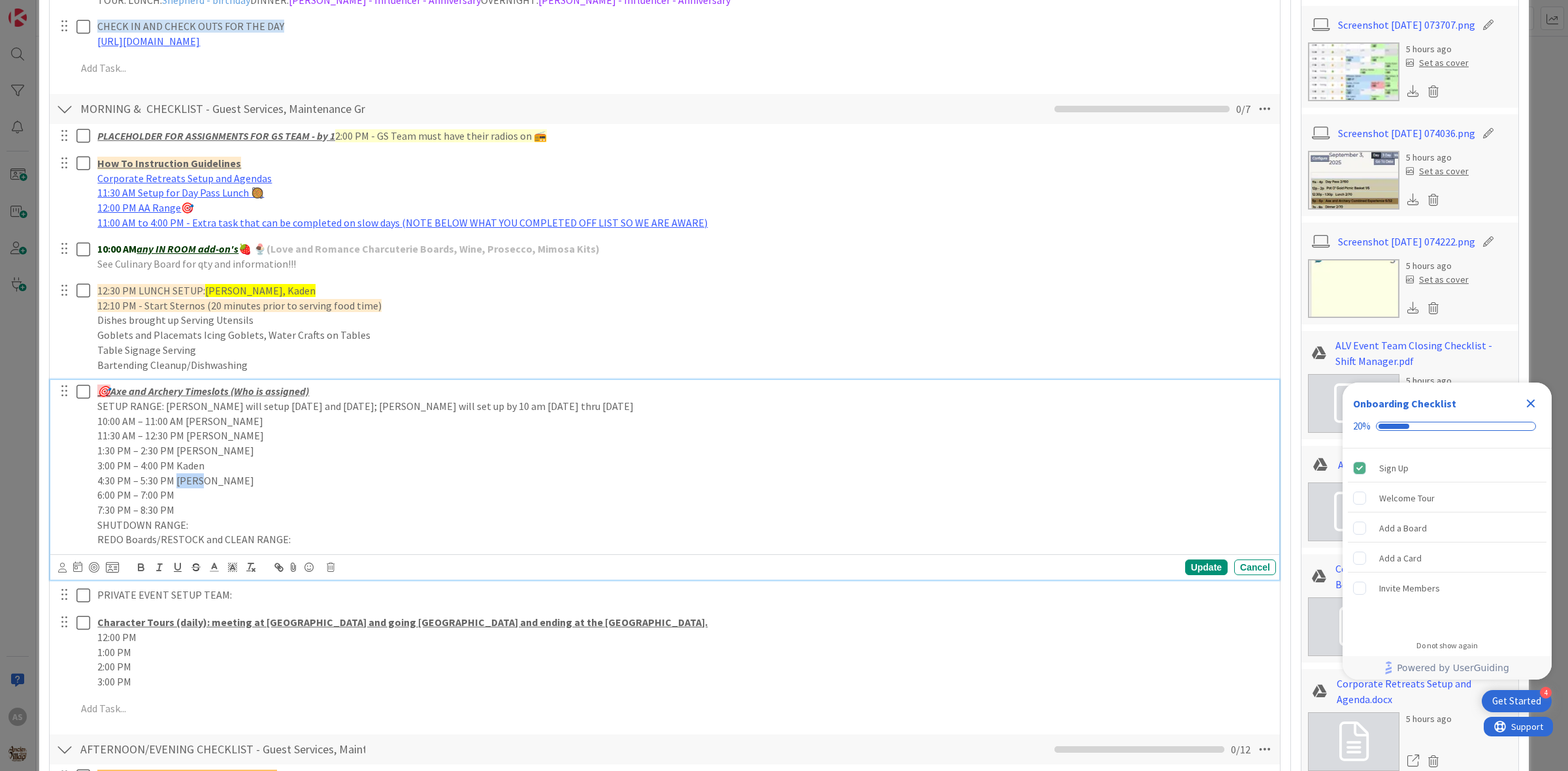
click at [191, 480] on p "4:30 PM – 5:30 PM Kaden" at bounding box center [684, 481] width 1173 height 15
click at [184, 498] on p "6:00 PM – 7:00 PM" at bounding box center [684, 495] width 1173 height 15
click at [181, 505] on p "7:30 PM – 8:30 PM" at bounding box center [684, 510] width 1173 height 15
click at [190, 510] on p "7:30 PM – 8:30 PM Kaden" at bounding box center [684, 510] width 1173 height 15
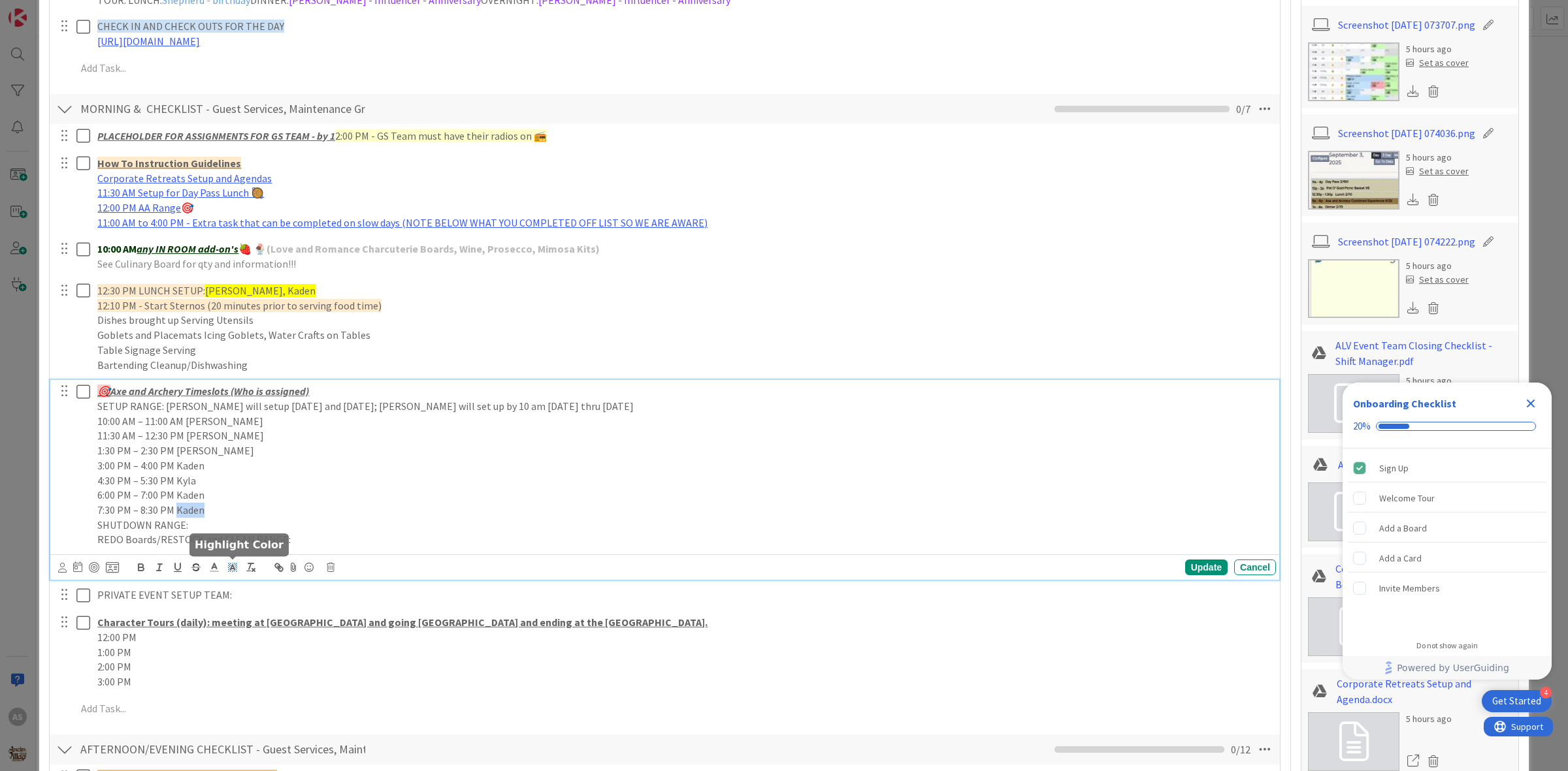
click at [229, 563] on icon at bounding box center [232, 567] width 12 height 12
click at [268, 585] on span at bounding box center [273, 585] width 11 height 11
click at [194, 500] on p "6:00 PM – 7:00 PM Kaden" at bounding box center [684, 495] width 1173 height 15
click at [194, 500] on p "6:00 PM – 7:00 PM Kaden" at bounding box center [684, 495] width 1173 height 15
click at [234, 572] on icon at bounding box center [232, 567] width 12 height 12
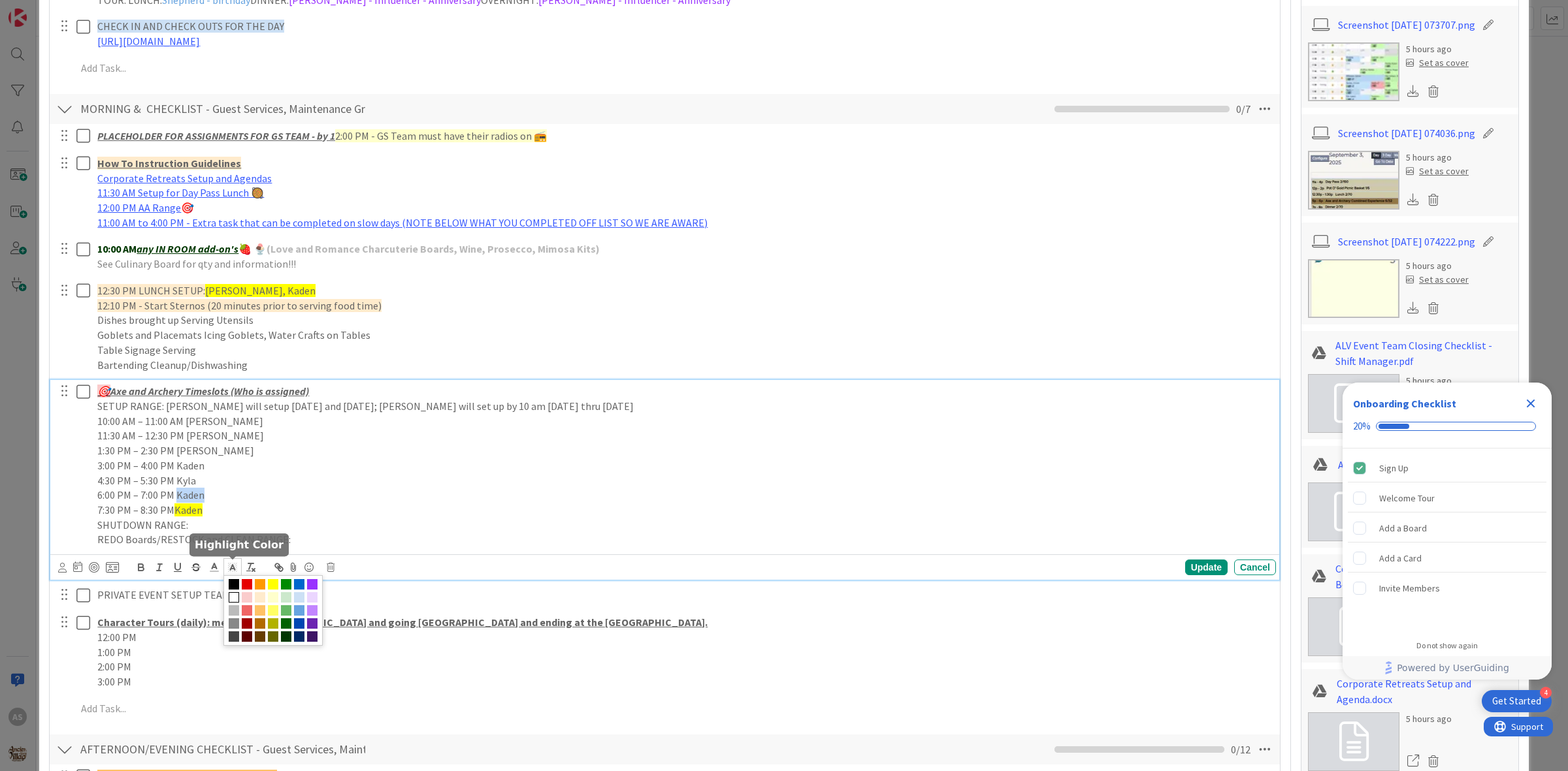
click at [274, 580] on span at bounding box center [273, 585] width 11 height 11
click at [187, 484] on p "4:30 PM – 5:30 PM Kyla" at bounding box center [684, 481] width 1173 height 15
drag, startPoint x: 187, startPoint y: 484, endPoint x: 196, endPoint y: 495, distance: 14.2
click at [190, 487] on p "4:30 PM – 5:30 PM Kyla" at bounding box center [684, 481] width 1173 height 15
click at [232, 568] on polyline at bounding box center [232, 567] width 4 height 5
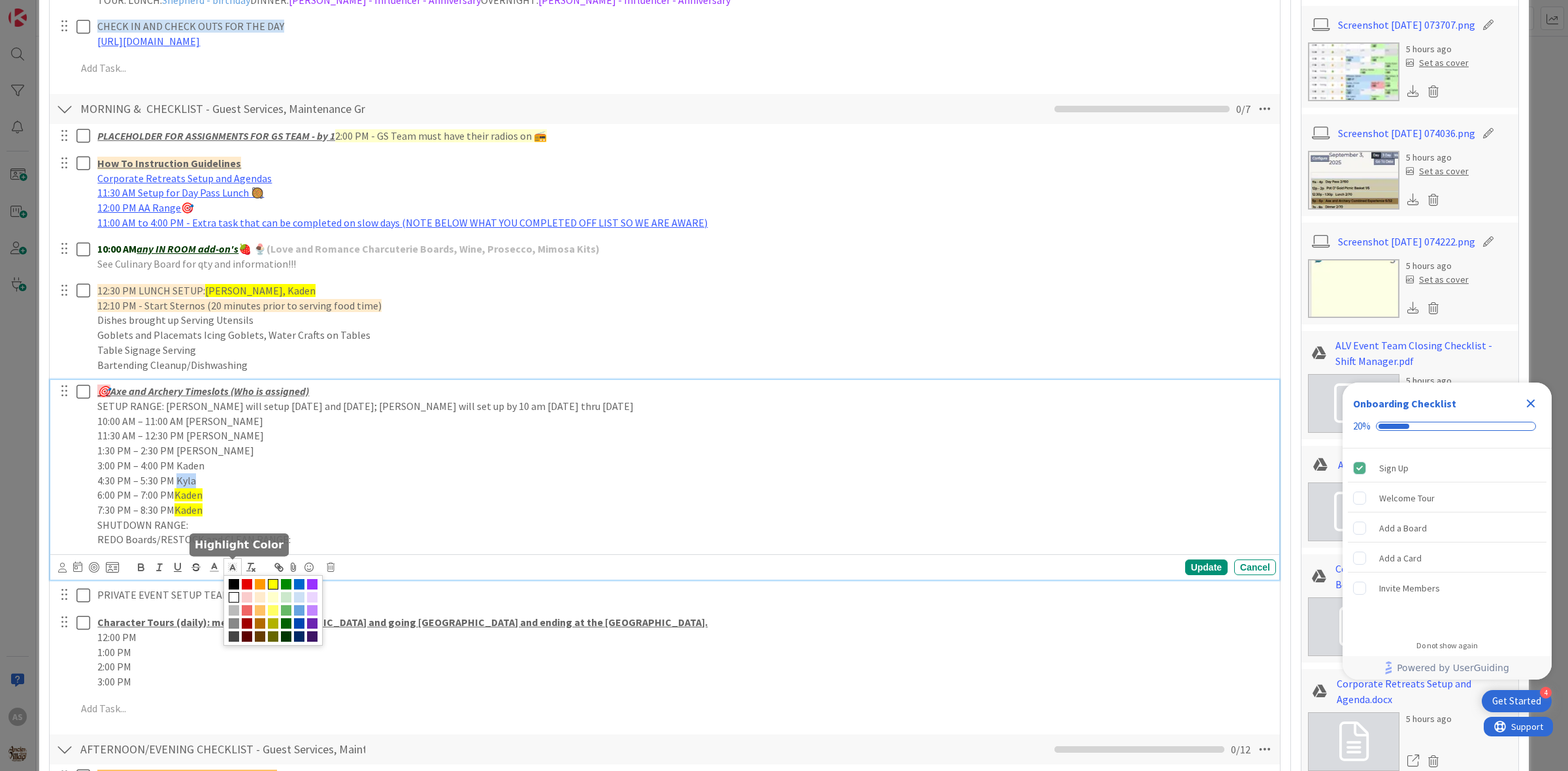
drag, startPoint x: 268, startPoint y: 589, endPoint x: 269, endPoint y: 575, distance: 14.0
click at [268, 589] on span at bounding box center [273, 585] width 11 height 11
click at [183, 468] on p "3:00 PM – 4:00 PM Kaden" at bounding box center [684, 466] width 1173 height 15
drag, startPoint x: 236, startPoint y: 564, endPoint x: 278, endPoint y: 586, distance: 47.4
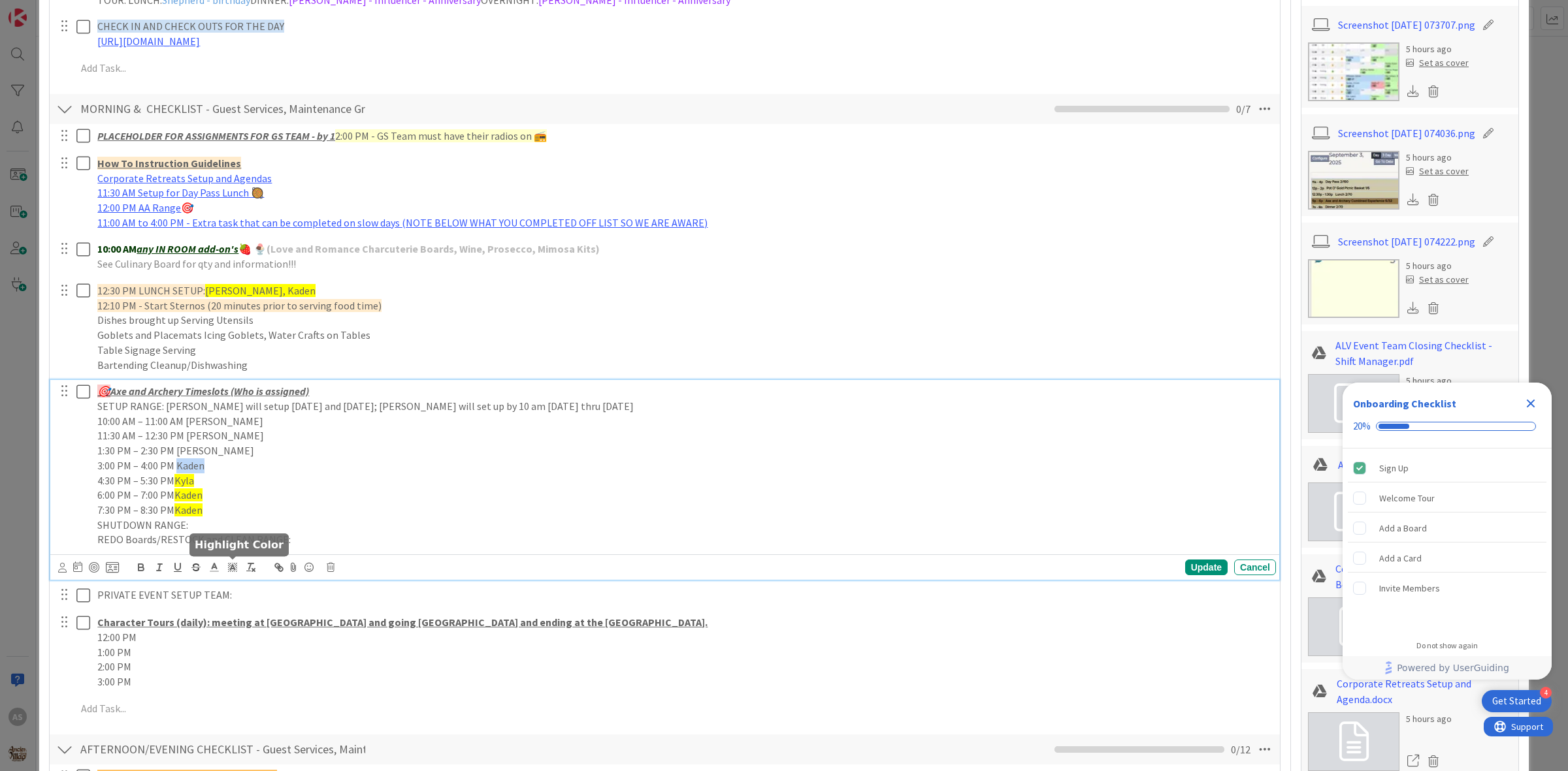
click at [235, 565] on icon at bounding box center [232, 567] width 12 height 12
click at [274, 582] on span at bounding box center [273, 585] width 11 height 11
click at [186, 452] on p "1:30 PM – 2:30 PM Harley" at bounding box center [684, 451] width 1173 height 15
click at [187, 449] on p "1:30 PM – 2:30 PM Harley" at bounding box center [684, 451] width 1173 height 15
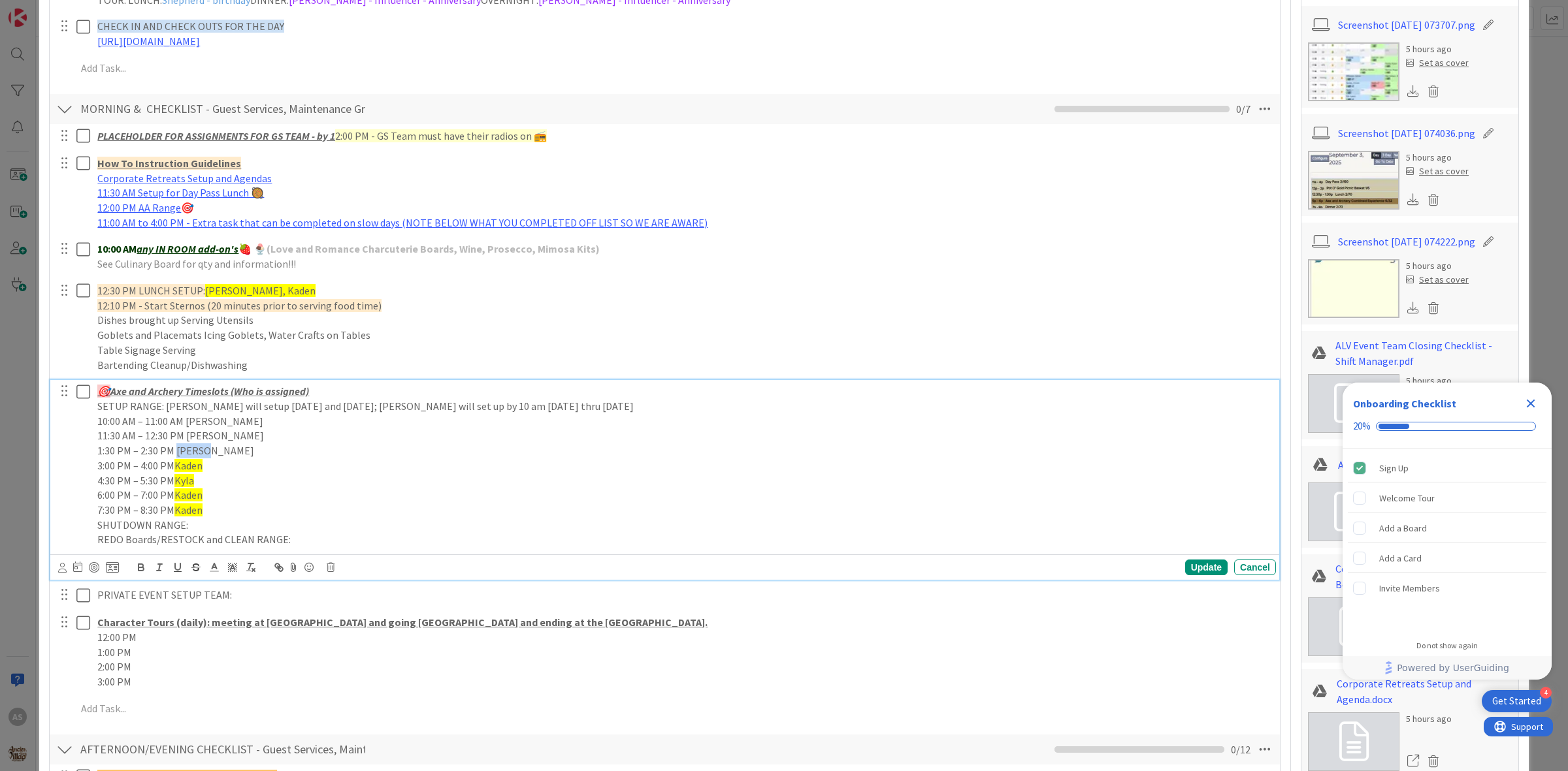
click at [187, 449] on p "1:30 PM – 2:30 PM Harley" at bounding box center [684, 451] width 1173 height 15
click at [236, 564] on icon at bounding box center [232, 567] width 12 height 12
click at [279, 589] on span at bounding box center [272, 611] width 99 height 70
click at [270, 582] on span at bounding box center [273, 585] width 11 height 11
click at [191, 435] on p "11:30 AM – 12:30 PM Harley" at bounding box center [684, 436] width 1173 height 15
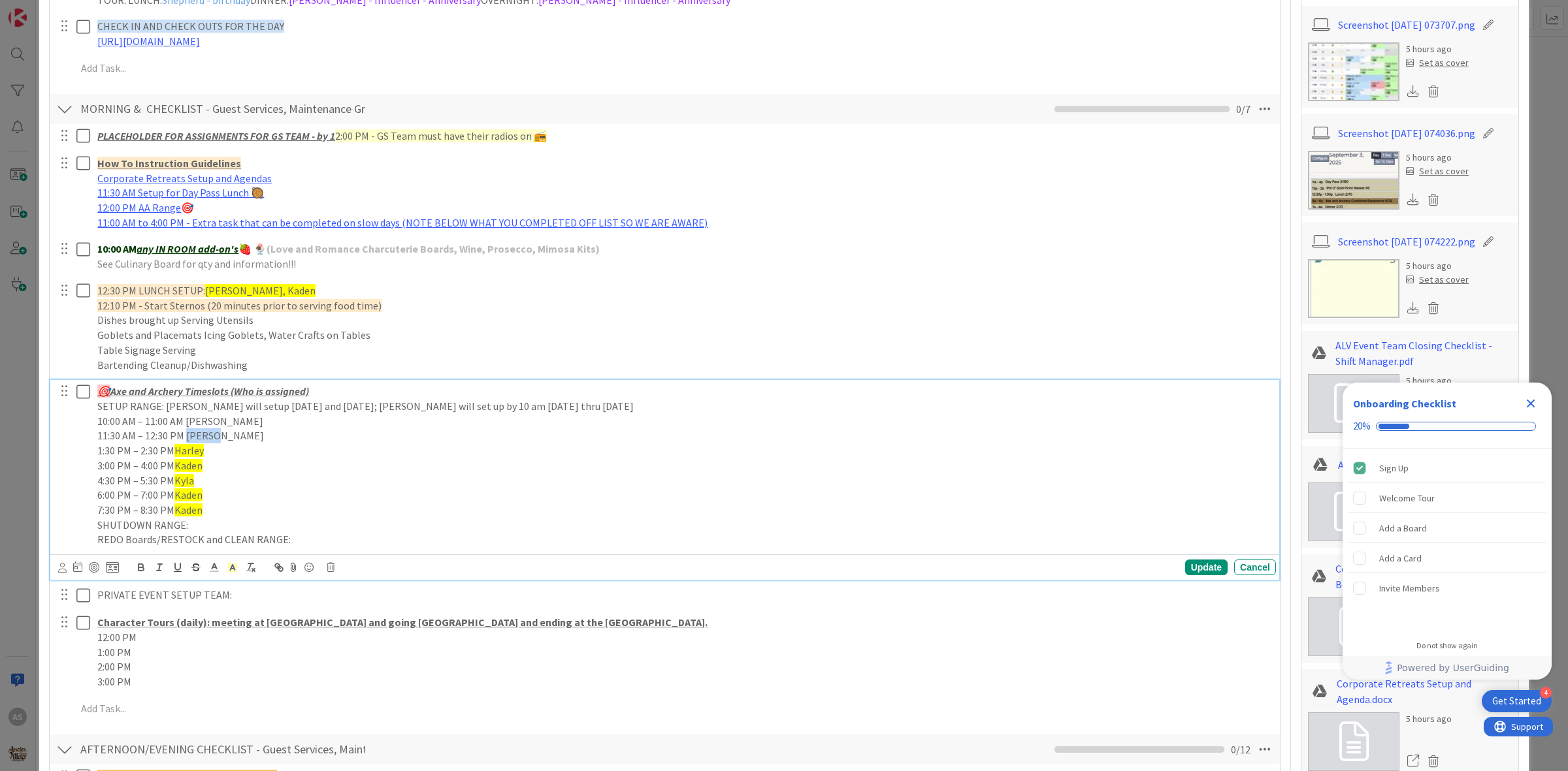
click at [191, 435] on p "11:30 AM – 12:30 PM Harley" at bounding box center [684, 436] width 1173 height 15
click at [232, 571] on icon at bounding box center [232, 567] width 12 height 12
click at [271, 589] on span at bounding box center [273, 585] width 11 height 11
click at [199, 429] on div "🎯 Axe and Archery Timeslots (Who is assigned) SETUP RANGE: Jonathan will setup …" at bounding box center [683, 465] width 1184 height 171
click at [199, 429] on p "10:00 AM – 11:00 AM Harley" at bounding box center [684, 422] width 1173 height 15
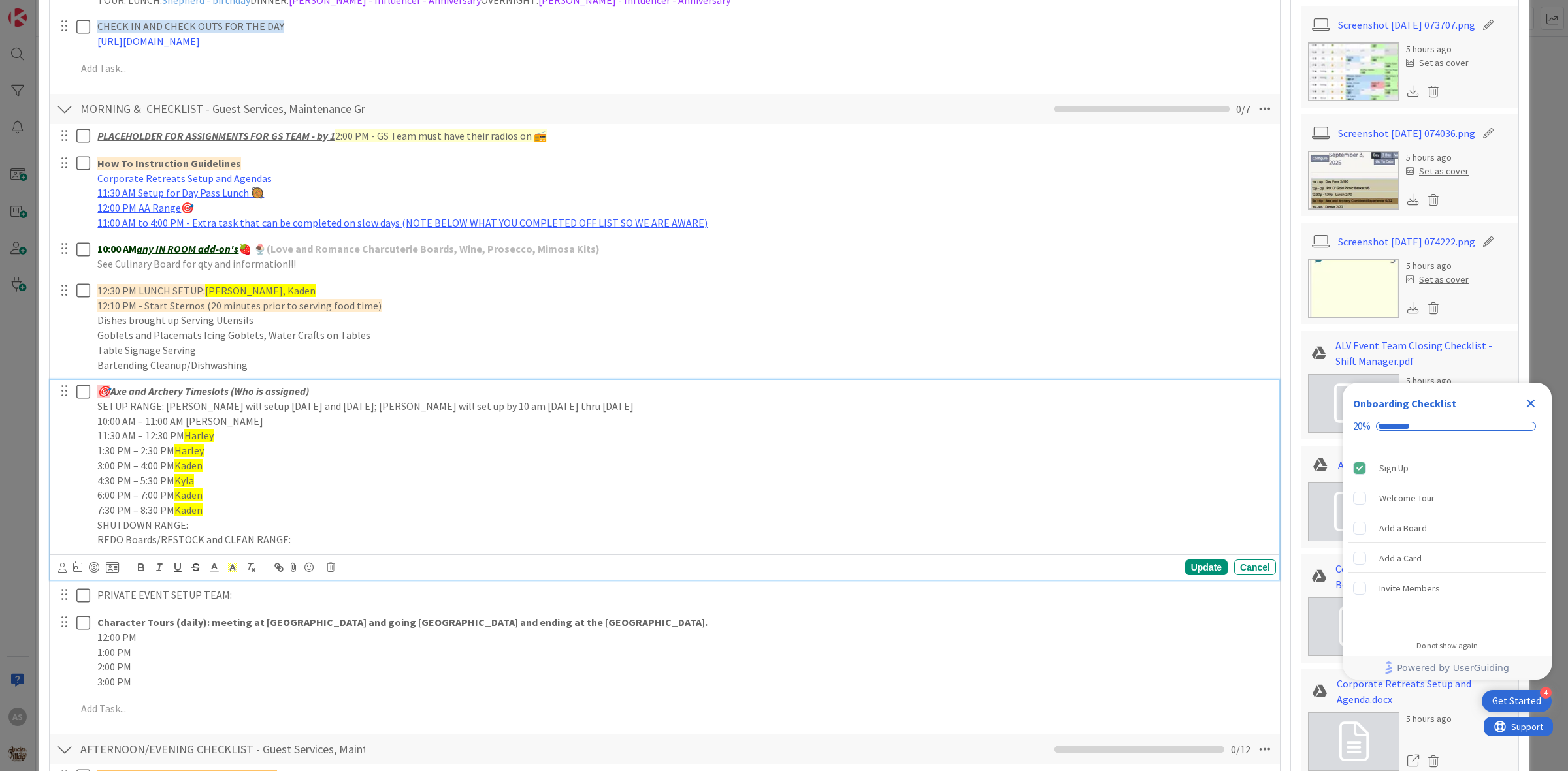
click at [198, 424] on p "10:00 AM – 11:00 AM Harley" at bounding box center [684, 422] width 1173 height 15
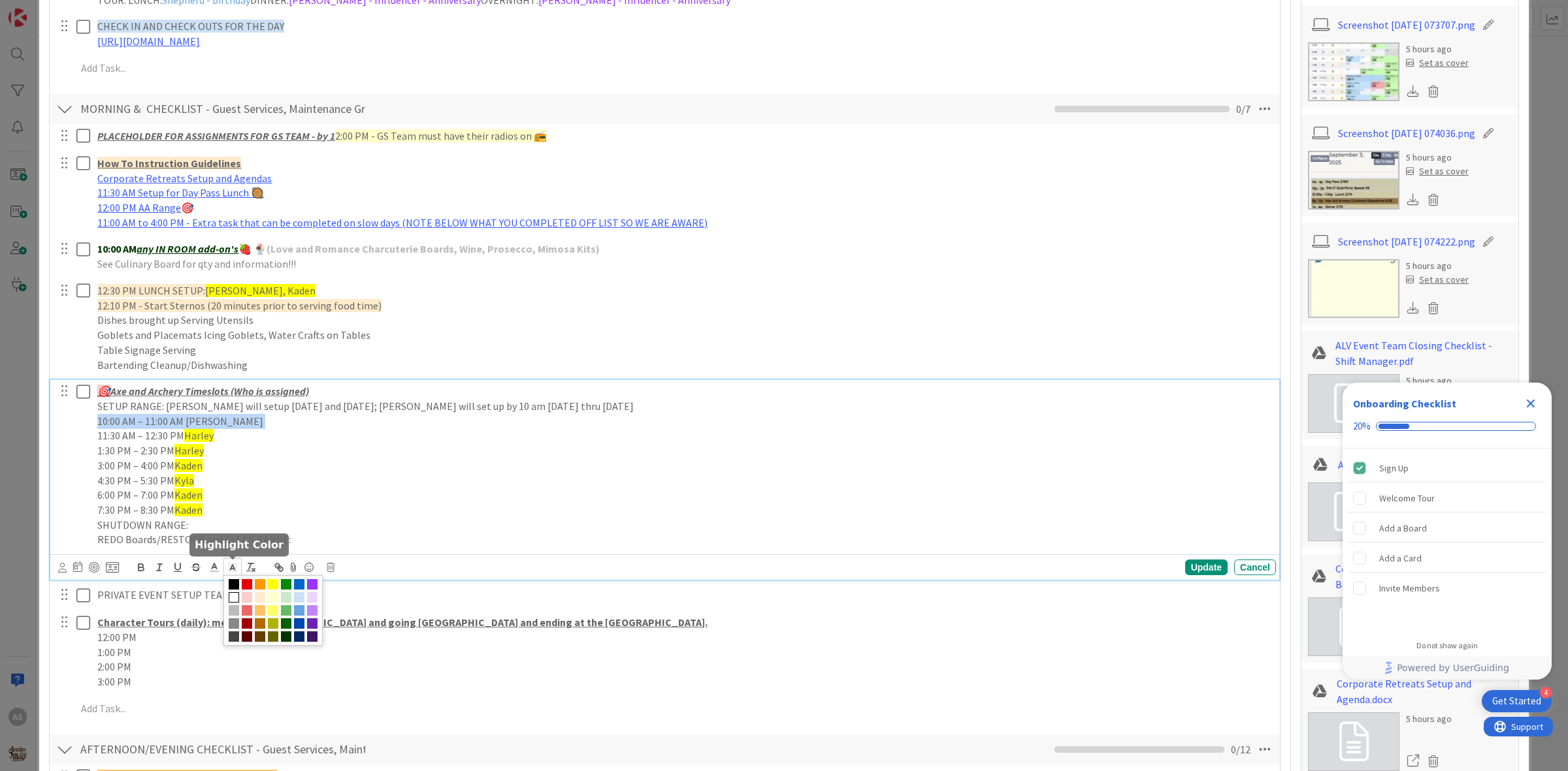
click at [236, 566] on icon at bounding box center [232, 567] width 12 height 12
click at [272, 586] on span at bounding box center [273, 585] width 11 height 11
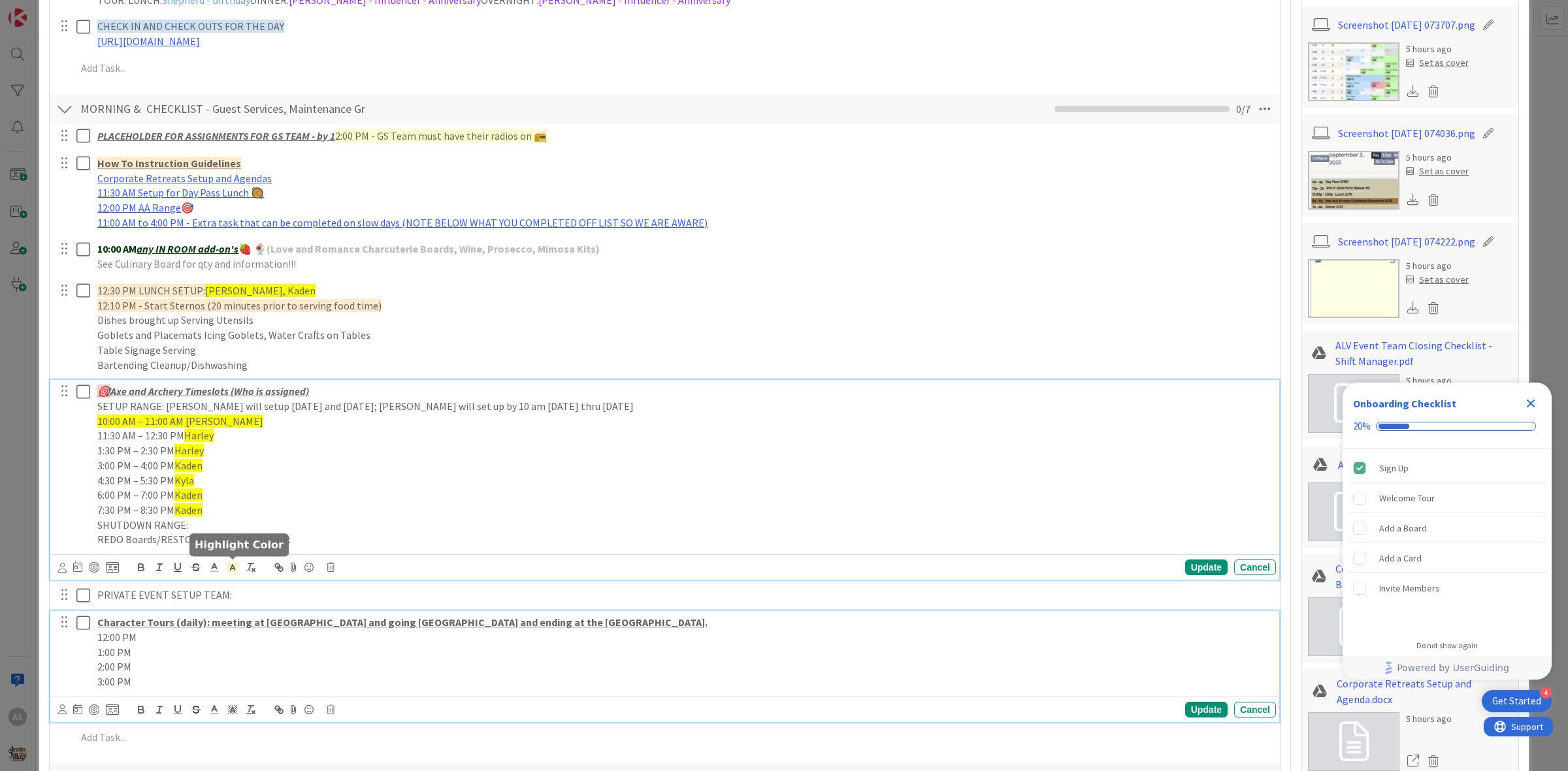
click at [223, 617] on u "Character Tours (daily): meeting at [GEOGRAPHIC_DATA] and going [GEOGRAPHIC_DAT…" at bounding box center [403, 622] width 610 height 13
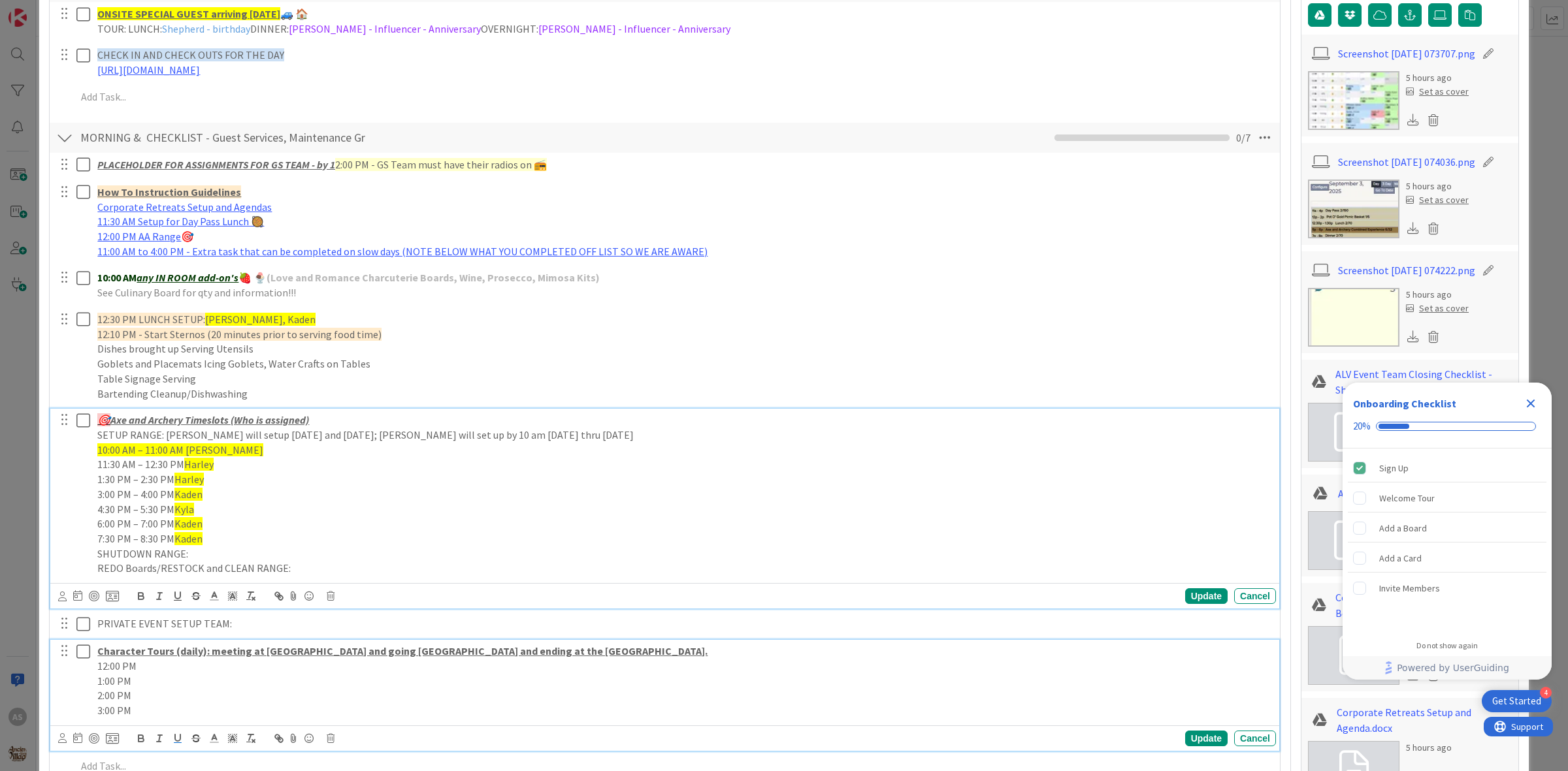
scroll to position [408, 0]
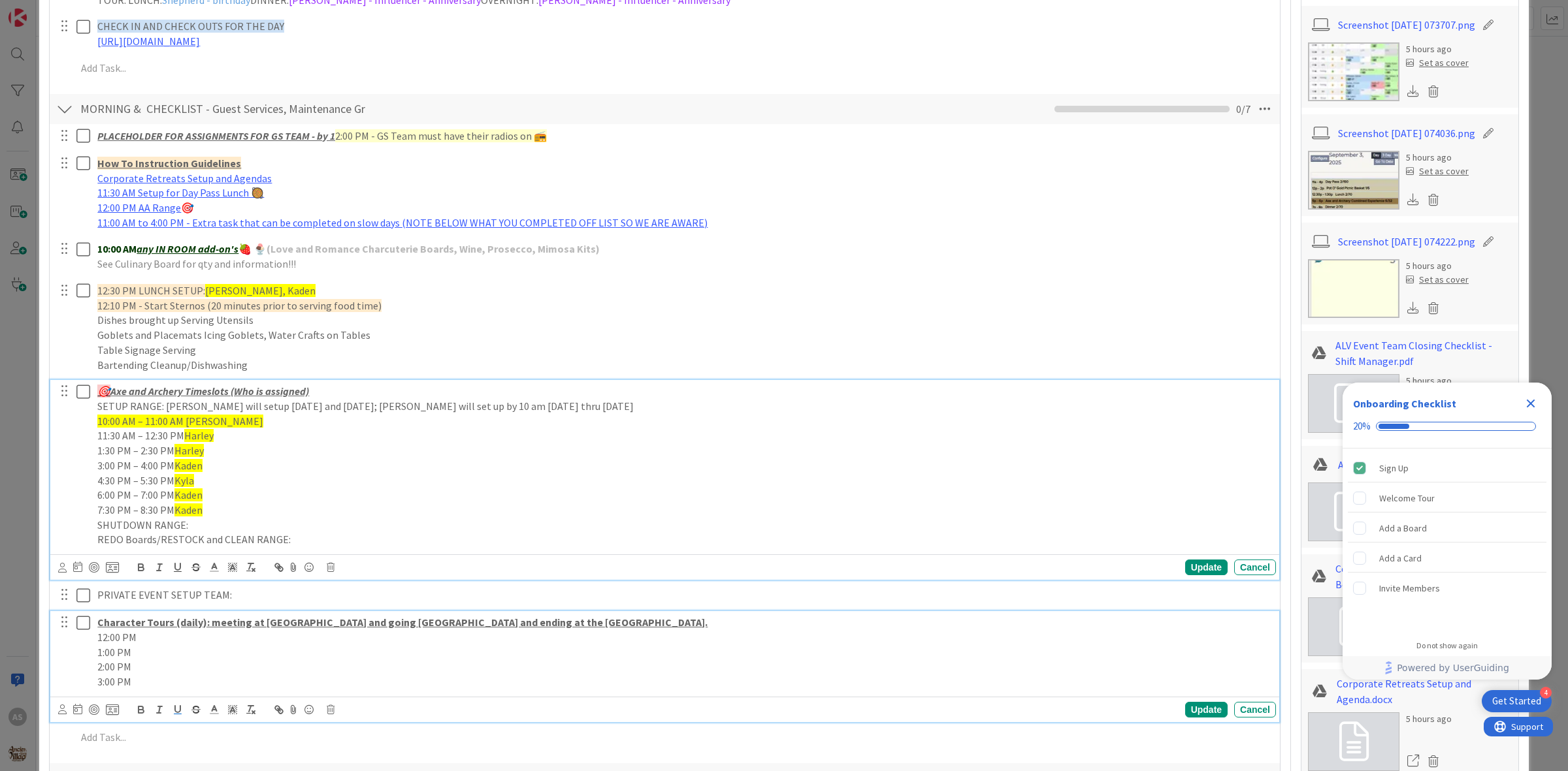
click at [235, 553] on div "🎯 Axe and Archery Timeslots (Who is assigned) SETUP RANGE: Jonathan will setup …" at bounding box center [664, 479] width 1229 height 200
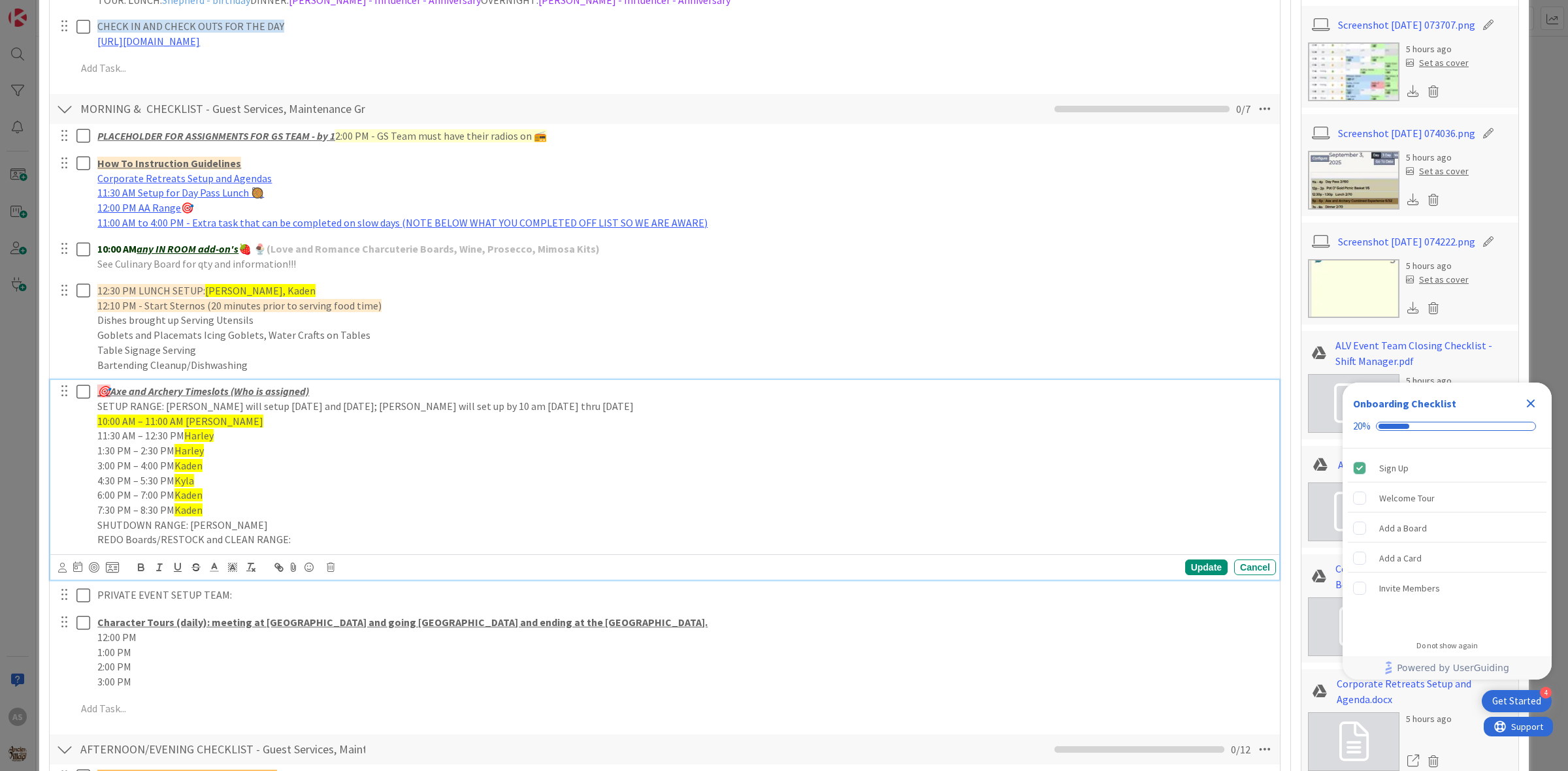
click at [202, 520] on p "SHUTDOWN RANGE: Kaden" at bounding box center [684, 525] width 1173 height 15
click at [236, 571] on icon at bounding box center [232, 567] width 12 height 12
click at [280, 580] on span at bounding box center [272, 611] width 99 height 70
click at [273, 582] on span at bounding box center [273, 585] width 11 height 11
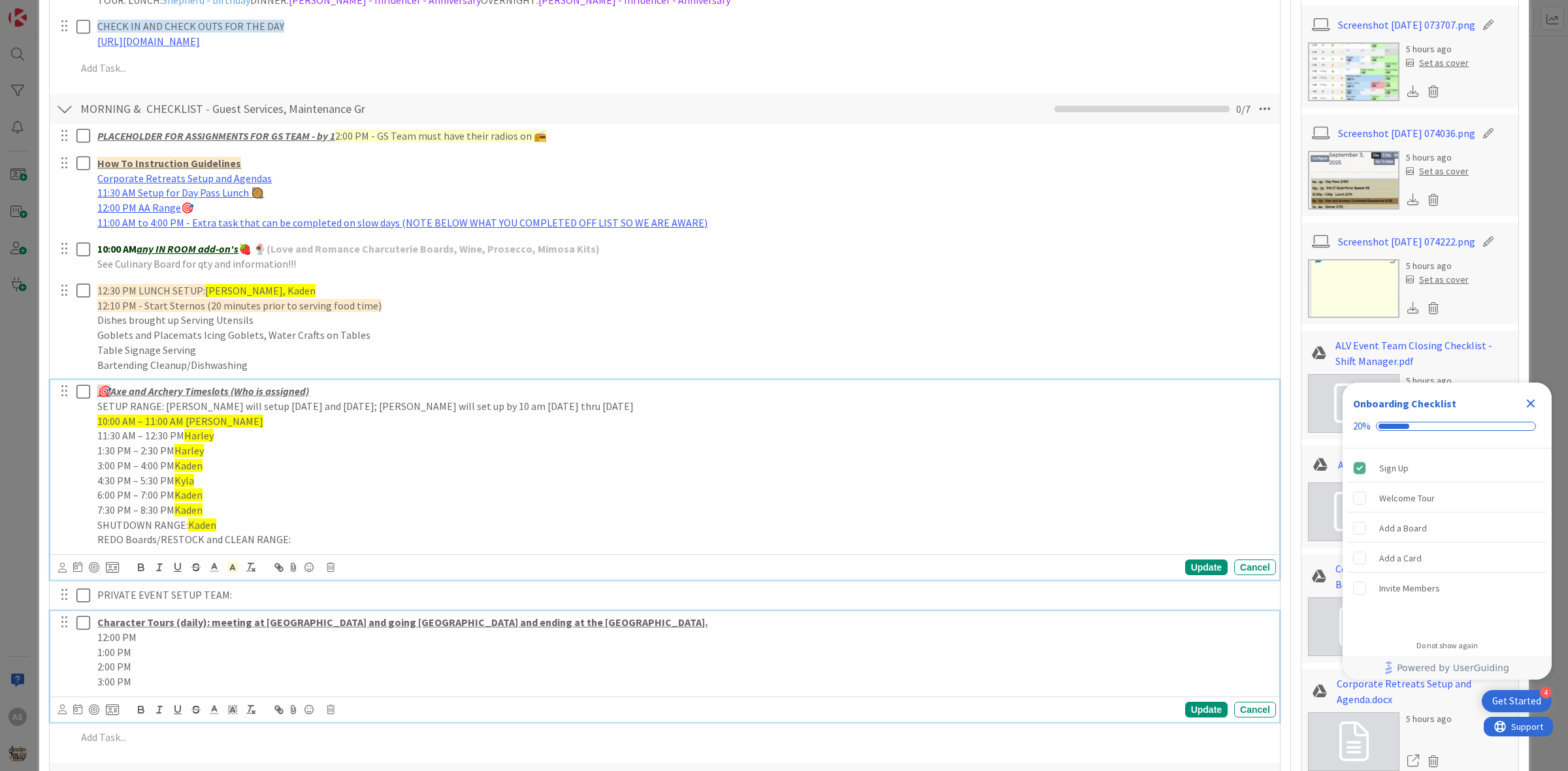
click at [198, 658] on p "1:00 PM" at bounding box center [684, 653] width 1173 height 15
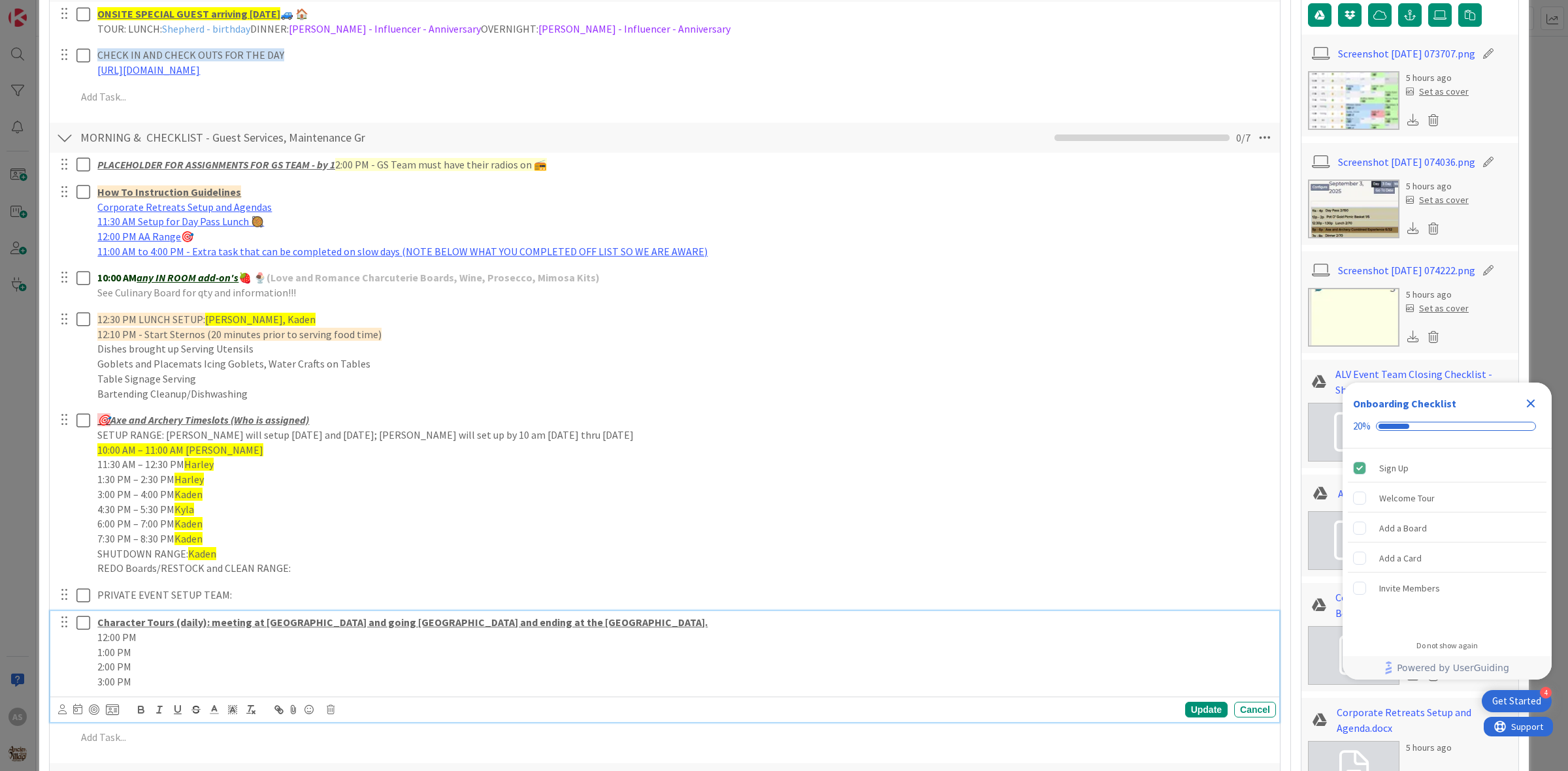
click at [186, 638] on p "12:00 PM" at bounding box center [684, 638] width 1173 height 15
click at [180, 654] on p "1:00 PM" at bounding box center [684, 653] width 1173 height 15
click at [185, 668] on p "2:00 PM" at bounding box center [684, 667] width 1173 height 15
click at [191, 687] on p "3:00 PM" at bounding box center [684, 682] width 1173 height 15
click at [165, 635] on p "12:00 PM Harley" at bounding box center [684, 638] width 1173 height 15
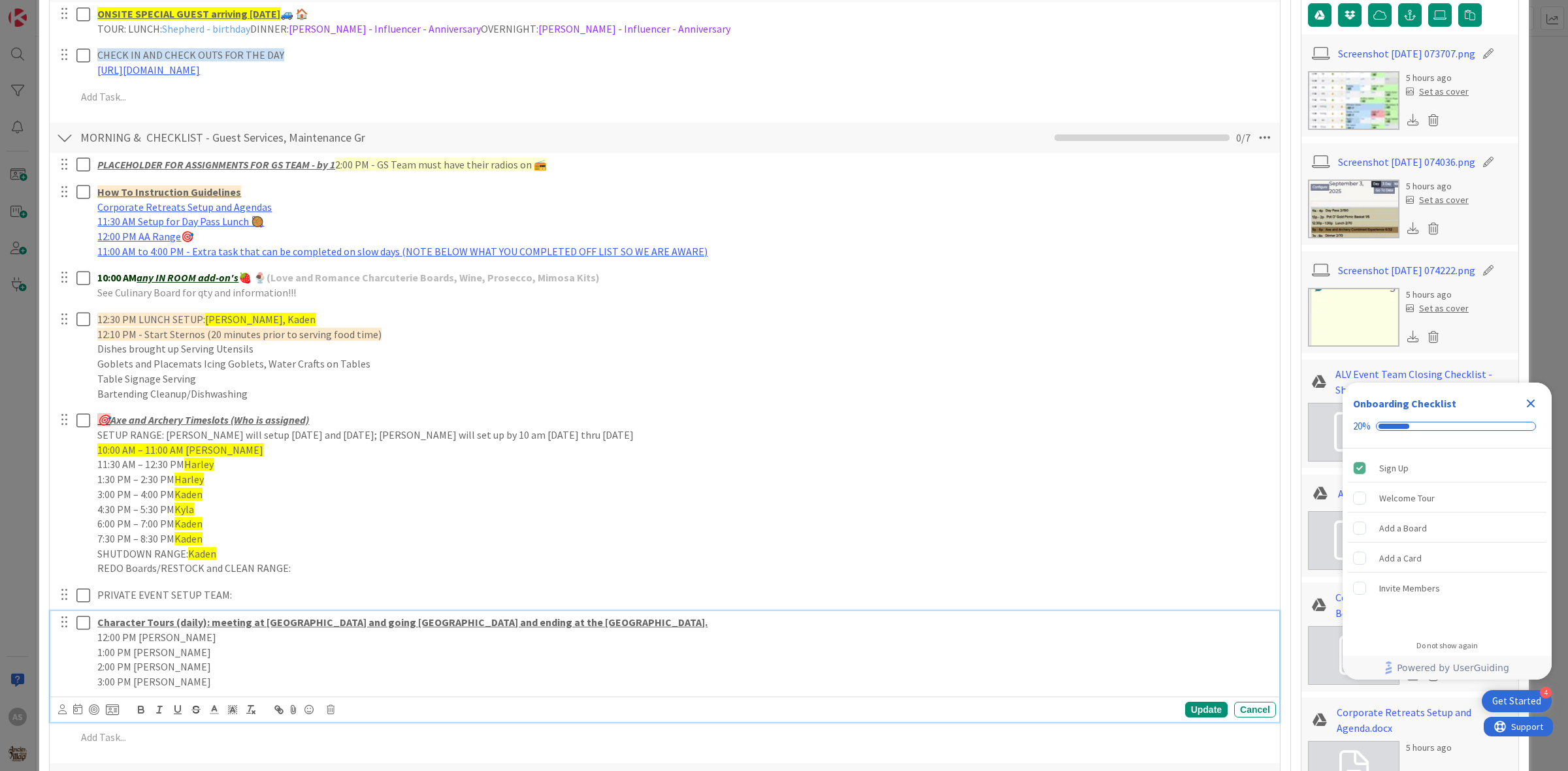
click at [154, 638] on p "12:00 PM Harley" at bounding box center [684, 638] width 1173 height 15
click at [226, 705] on span at bounding box center [232, 708] width 18 height 18
click at [270, 727] on span at bounding box center [273, 726] width 11 height 11
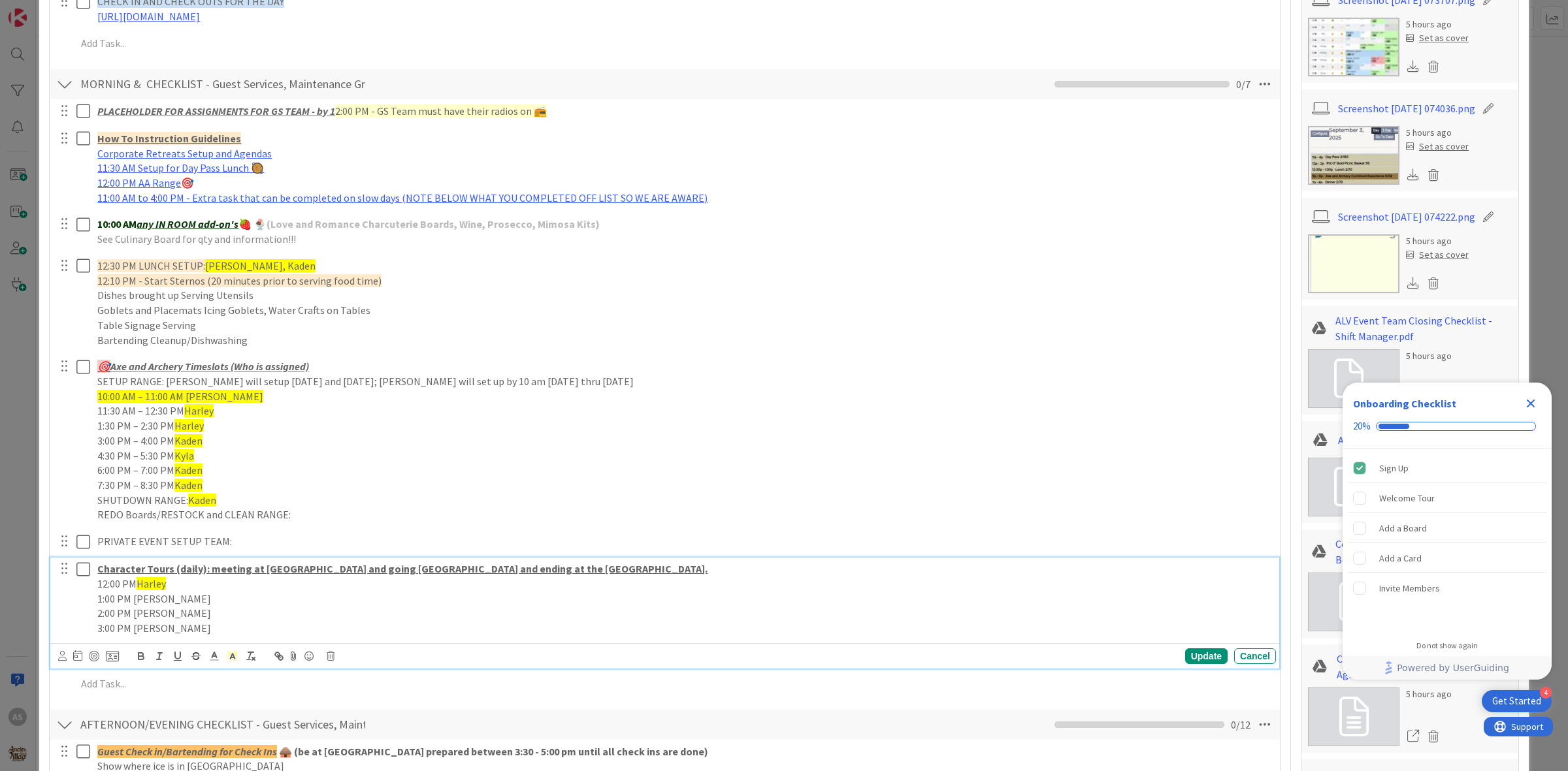
scroll to position [461, 0]
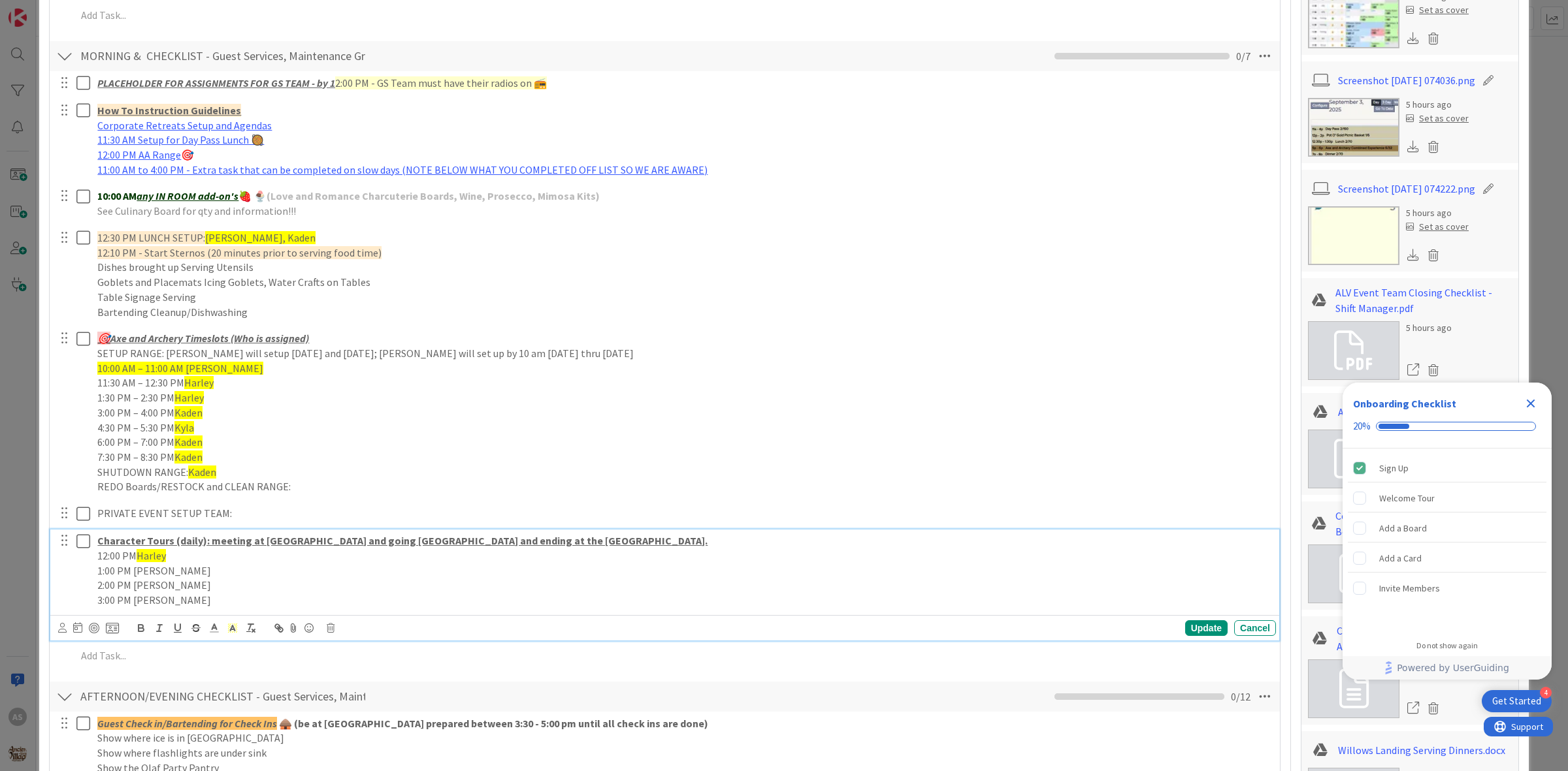
click at [148, 572] on p "1:00 PM Harley" at bounding box center [684, 571] width 1173 height 15
click at [230, 621] on span at bounding box center [232, 626] width 18 height 18
click at [273, 642] on span at bounding box center [273, 645] width 11 height 11
click at [149, 589] on p "2:00 PM Harley" at bounding box center [684, 586] width 1173 height 15
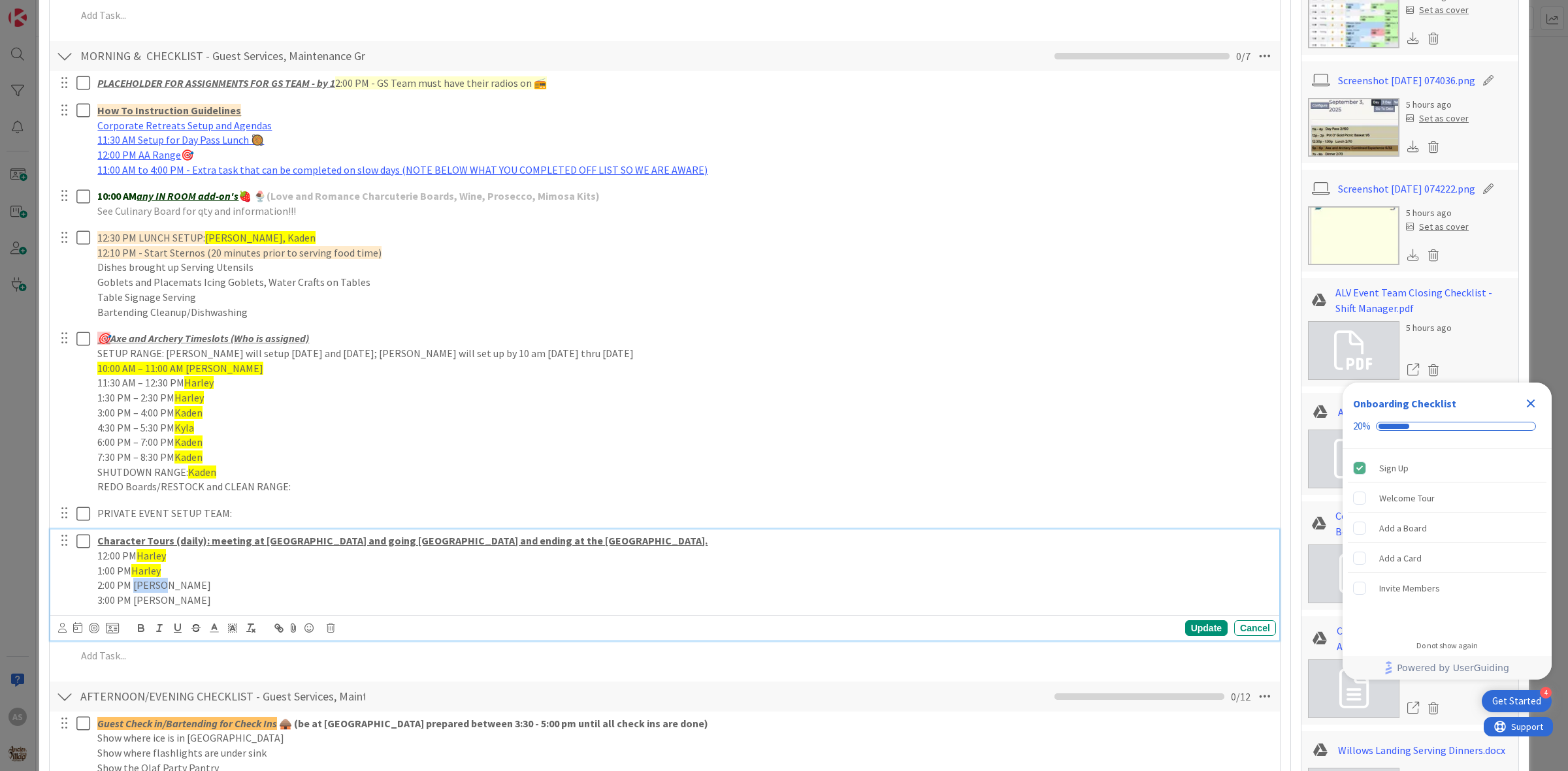
drag, startPoint x: 149, startPoint y: 589, endPoint x: 190, endPoint y: 601, distance: 42.7
click at [149, 590] on p "2:00 PM Harley" at bounding box center [684, 586] width 1173 height 15
click at [236, 627] on icon at bounding box center [232, 628] width 12 height 12
click at [269, 642] on span at bounding box center [273, 645] width 11 height 11
click at [152, 596] on p "3:00 PM Harley" at bounding box center [684, 601] width 1173 height 15
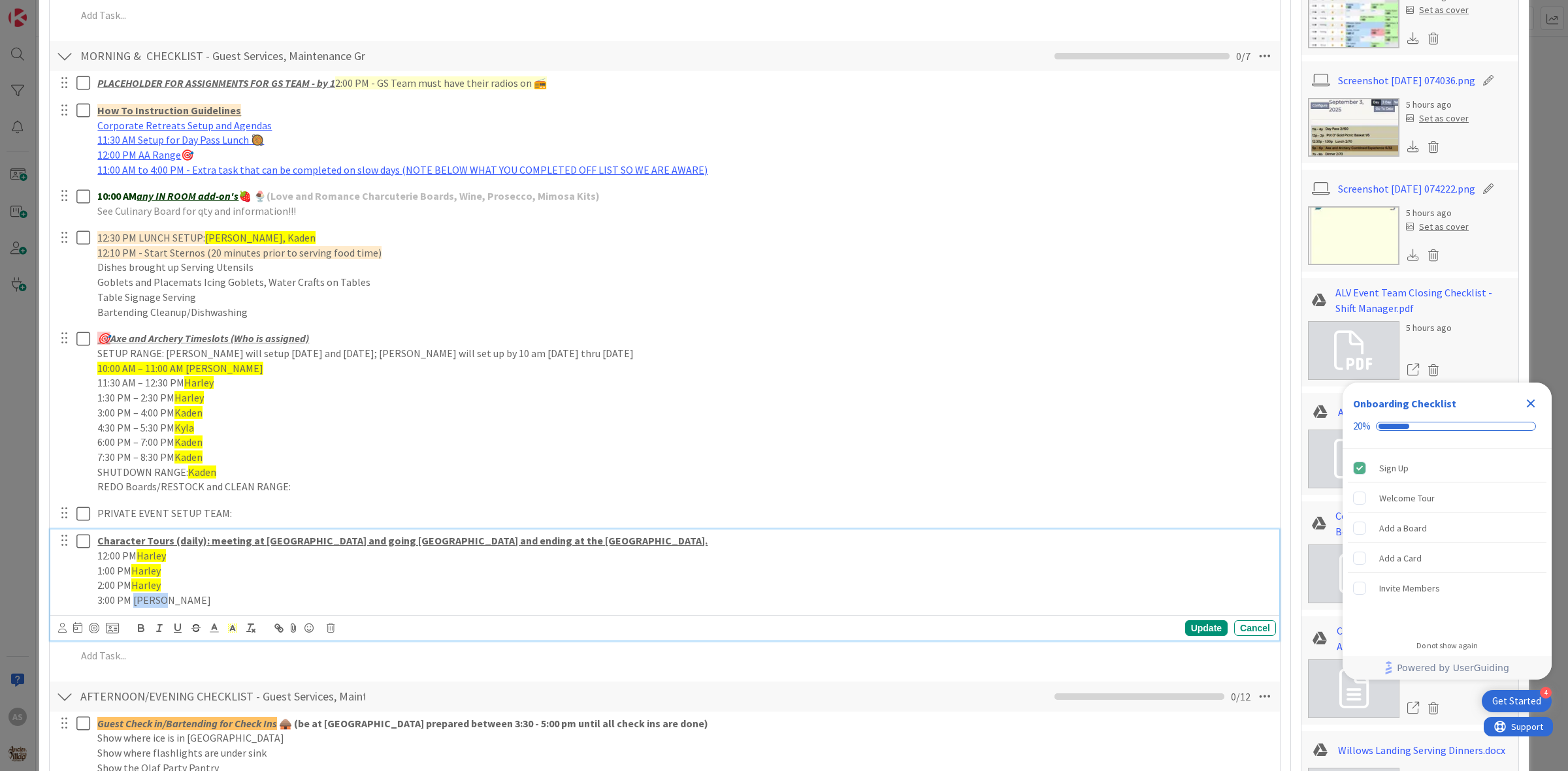
click at [152, 596] on p "3:00 PM Harley" at bounding box center [684, 601] width 1173 height 15
drag, startPoint x: 230, startPoint y: 627, endPoint x: 265, endPoint y: 643, distance: 38.5
click at [232, 627] on icon at bounding box center [232, 628] width 12 height 12
click at [271, 647] on span at bounding box center [273, 645] width 11 height 11
click at [180, 559] on p "12:00 PM Harley" at bounding box center [684, 556] width 1173 height 15
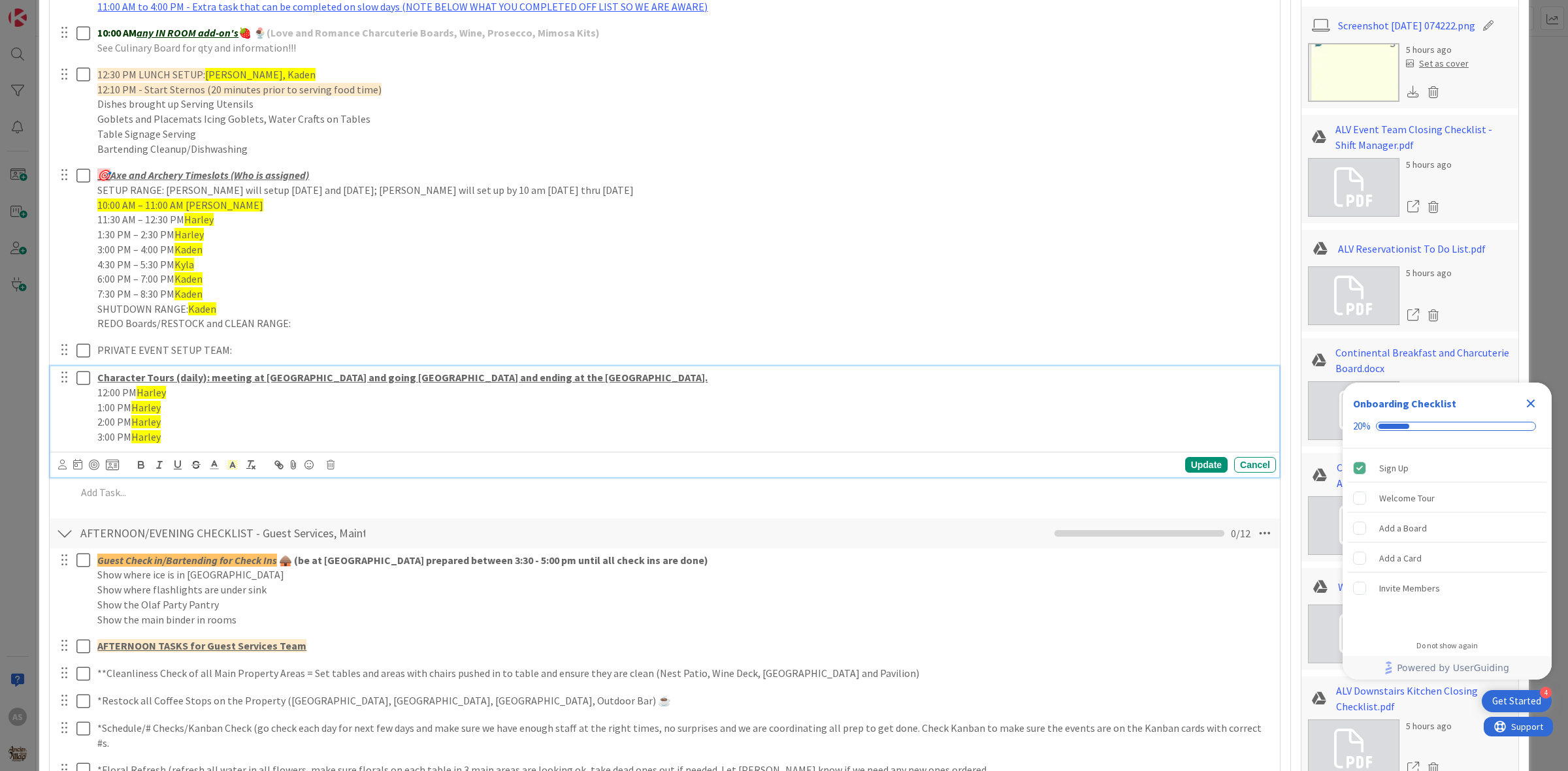
scroll to position [951, 0]
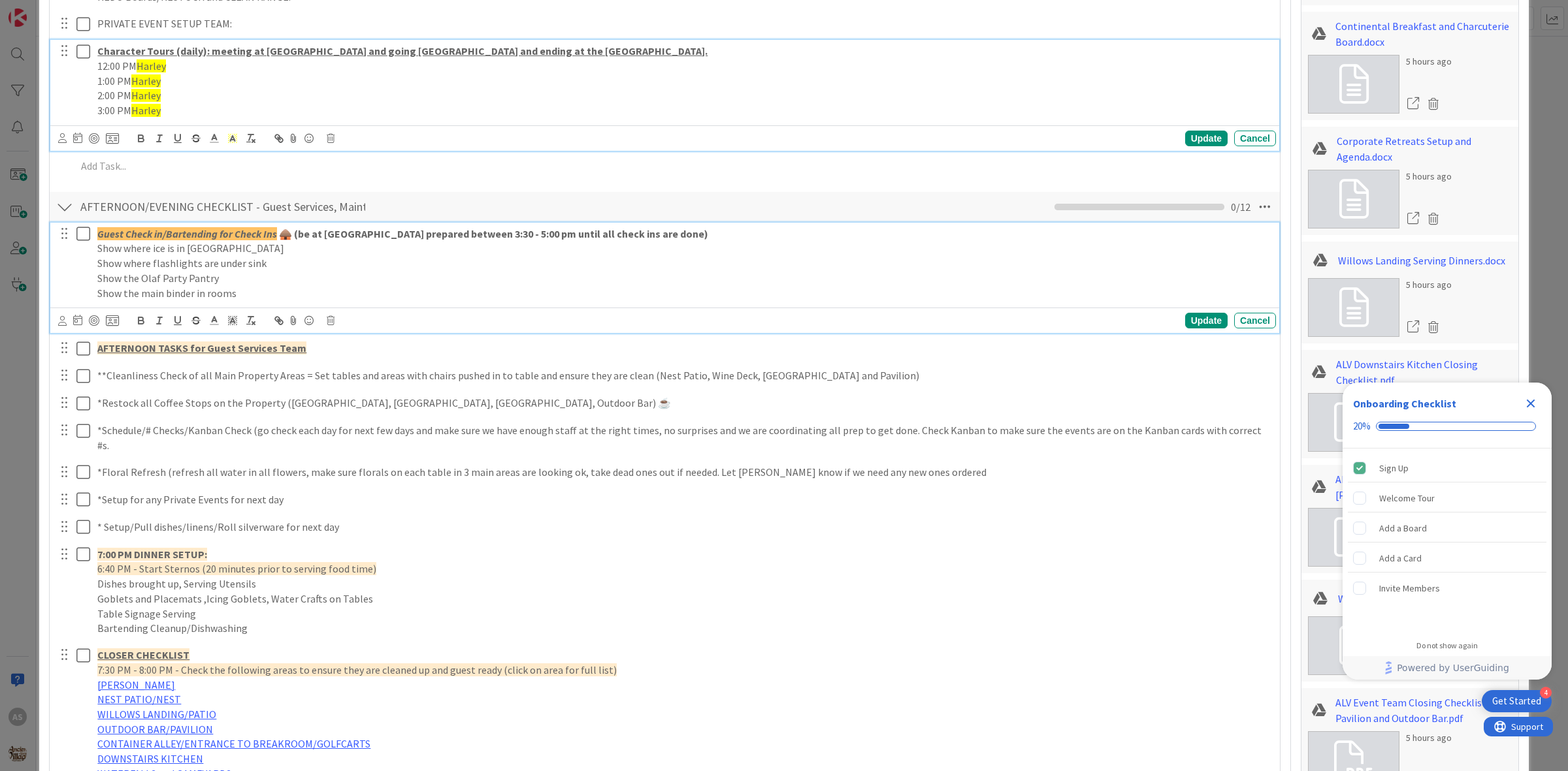
click at [283, 240] on strong "🛖 (be at [GEOGRAPHIC_DATA] prepared between 3:30 - 5:00 pm until all check ins …" at bounding box center [493, 234] width 431 height 13
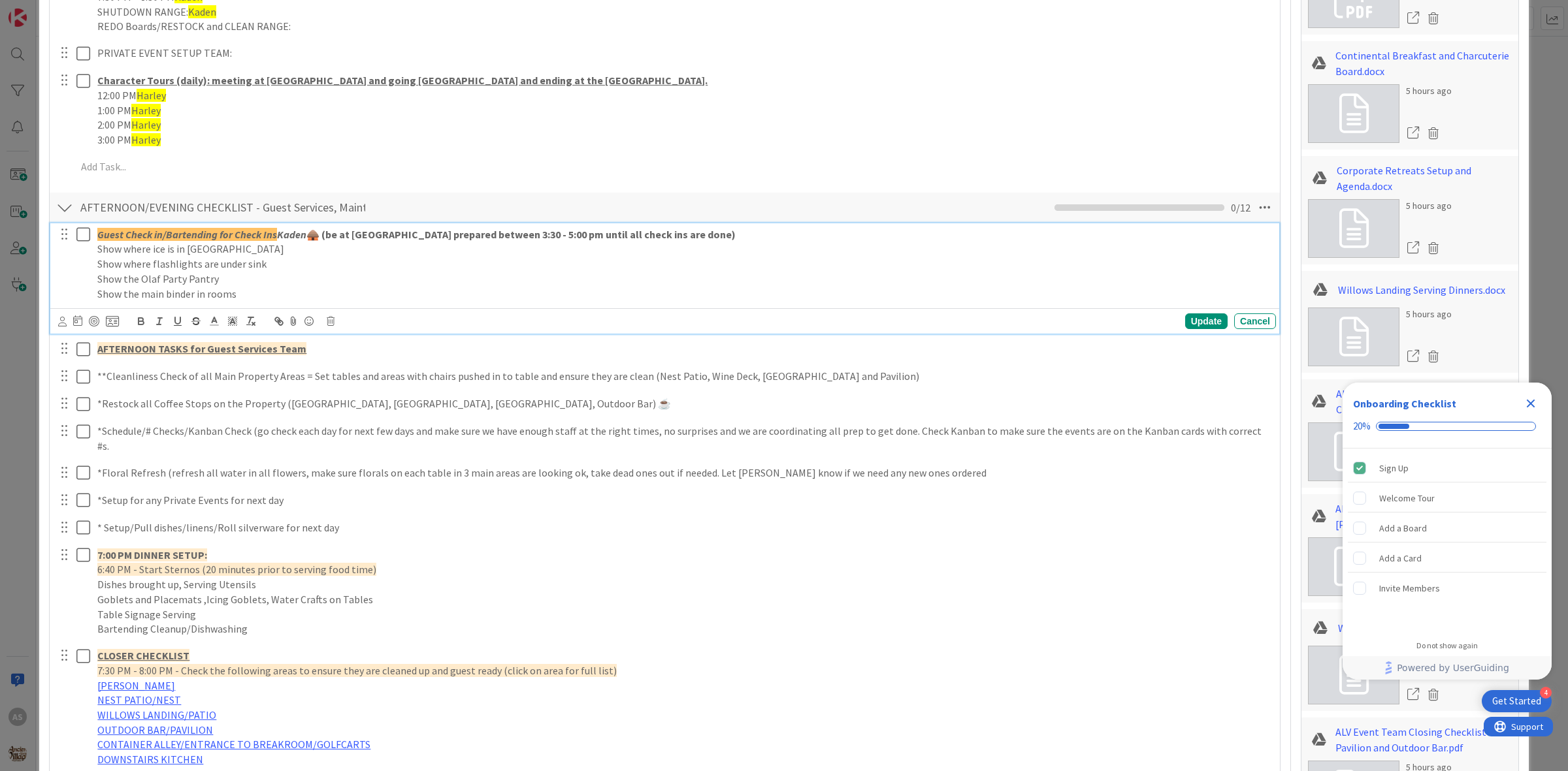
click at [296, 230] on em "Kaden" at bounding box center [292, 235] width 29 height 13
click at [296, 232] on em "Kaden" at bounding box center [292, 235] width 29 height 13
click at [229, 325] on icon at bounding box center [232, 322] width 12 height 12
click at [272, 334] on span at bounding box center [272, 364] width 99 height 70
click at [272, 334] on span at bounding box center [273, 338] width 11 height 11
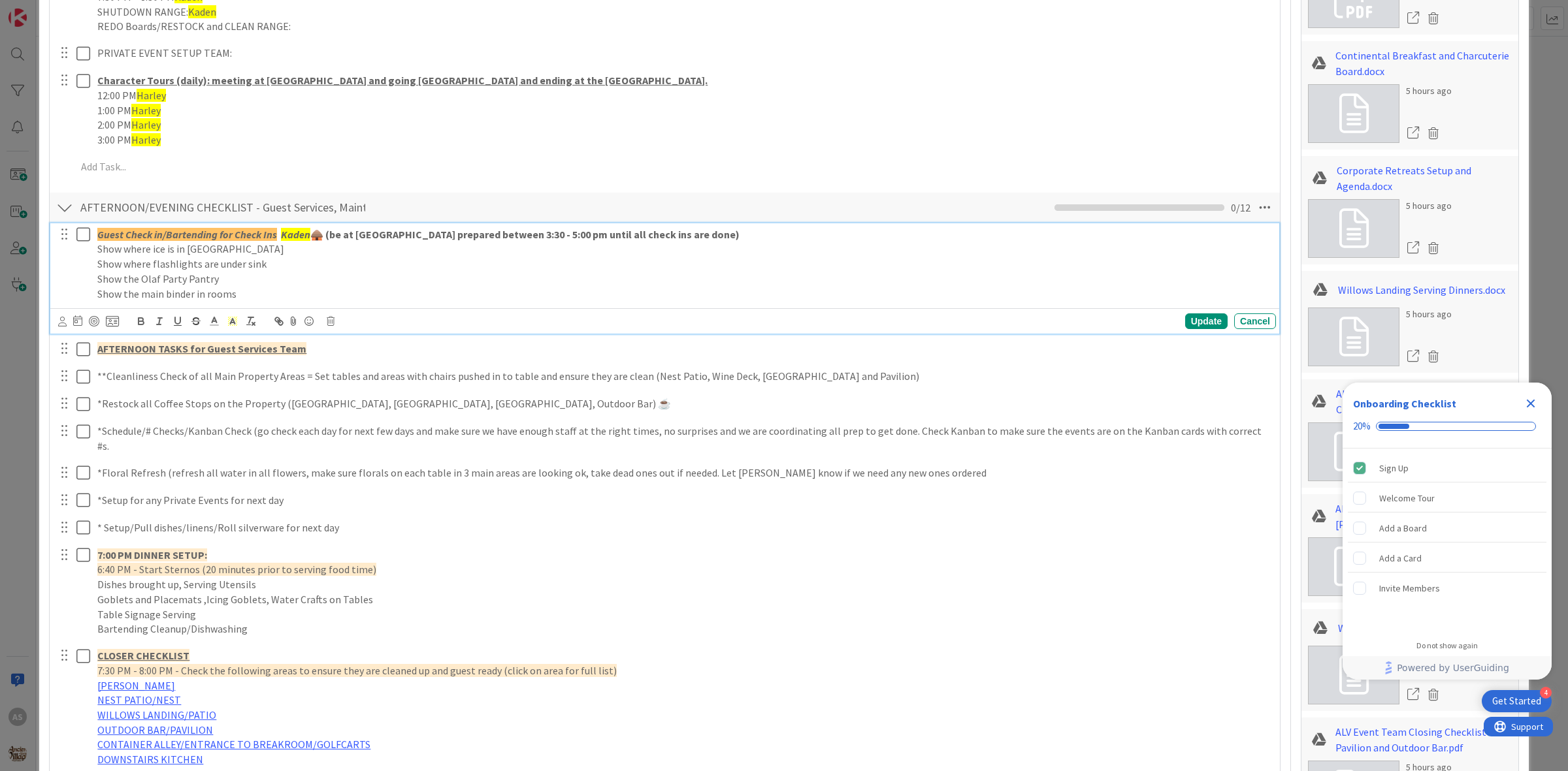
click at [236, 364] on div "Guest Check in/Bartending for Check Ins Kaden 🛖 (be at Willows Landing prepared…" at bounding box center [664, 696] width 1217 height 946
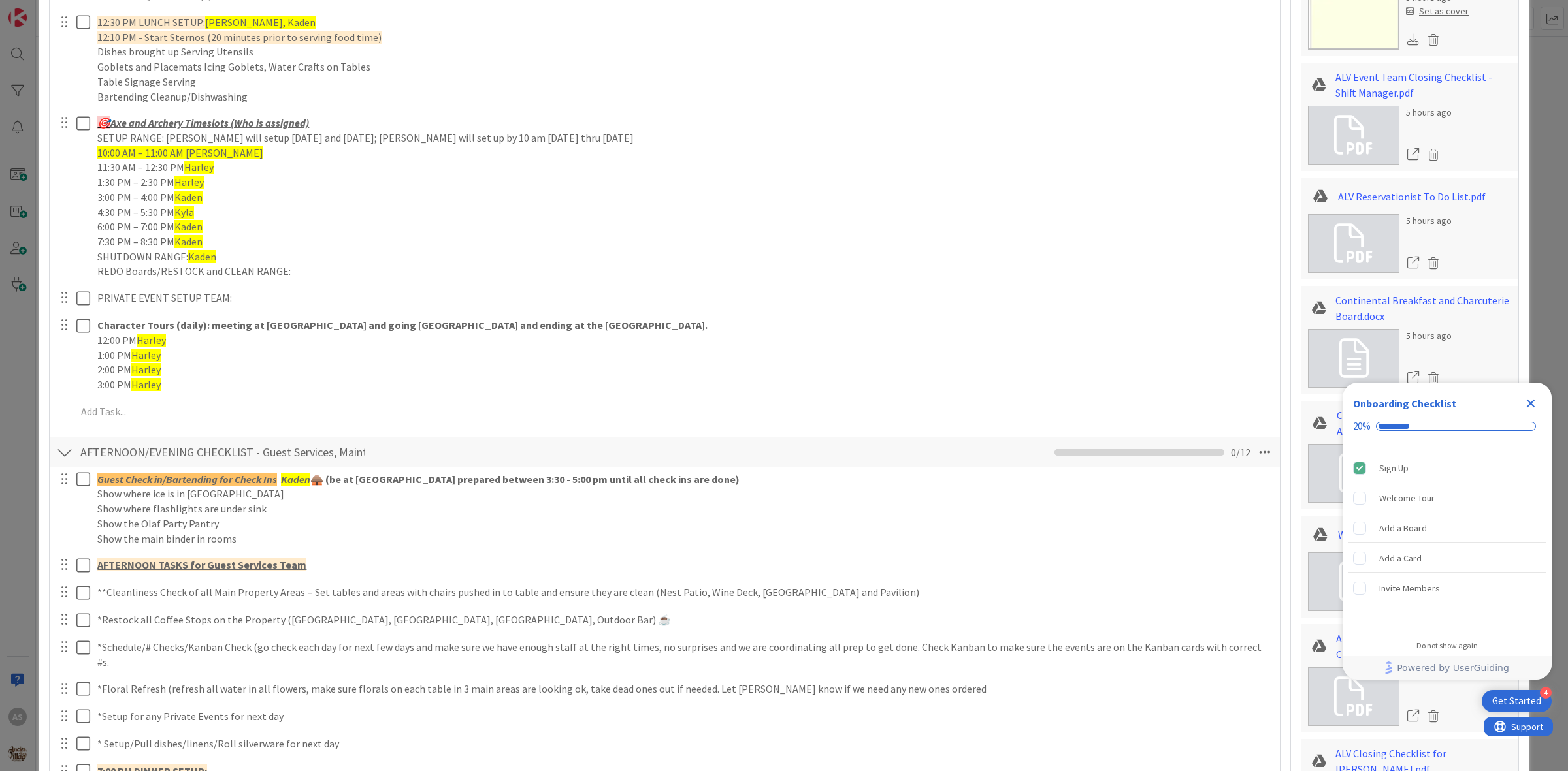
scroll to position [595, 0]
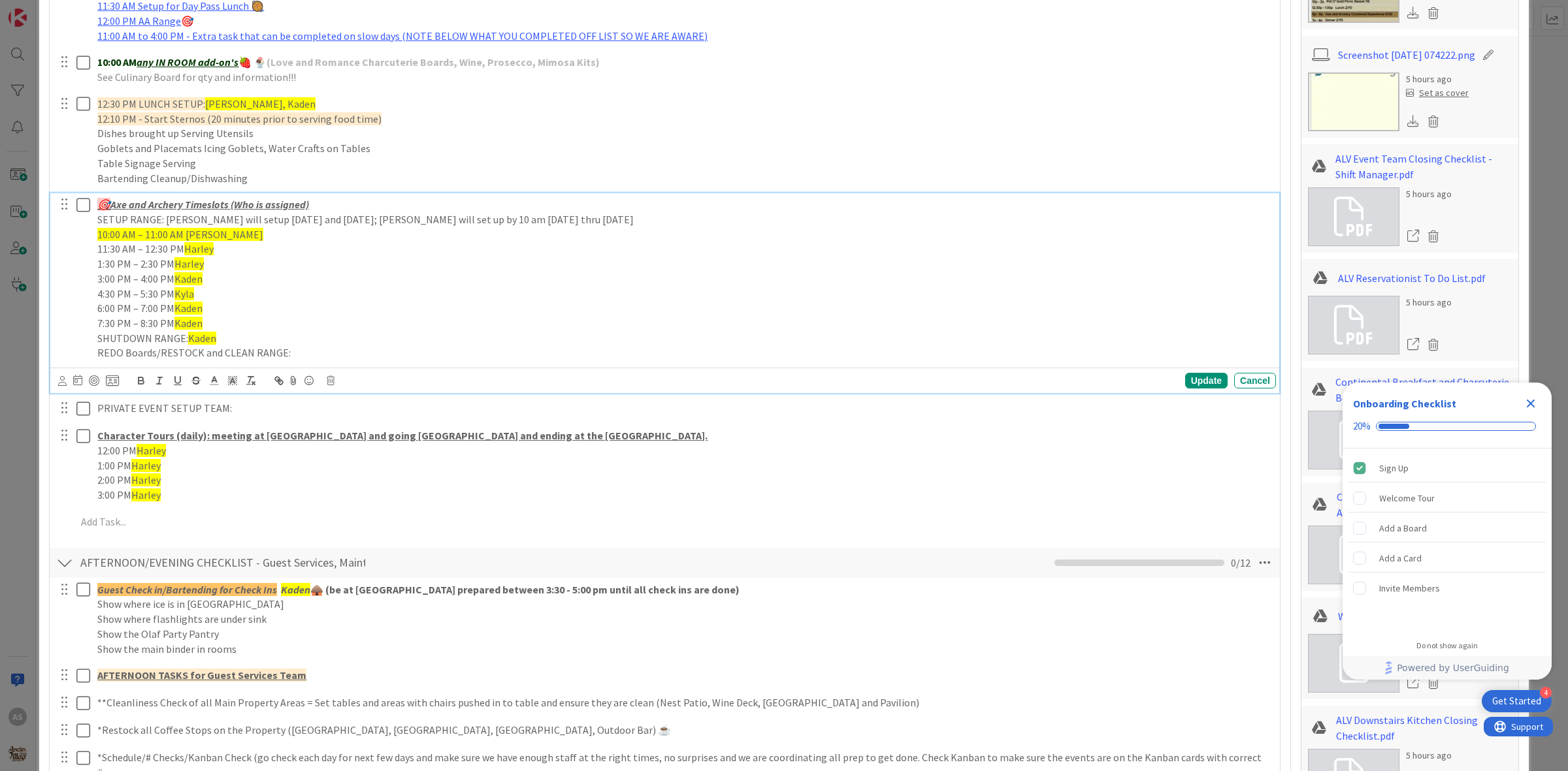
click at [211, 344] on span "Kaden" at bounding box center [202, 338] width 28 height 13
click at [206, 338] on span "Kaden" at bounding box center [202, 338] width 28 height 13
click at [206, 340] on span "Kaden" at bounding box center [202, 338] width 28 height 13
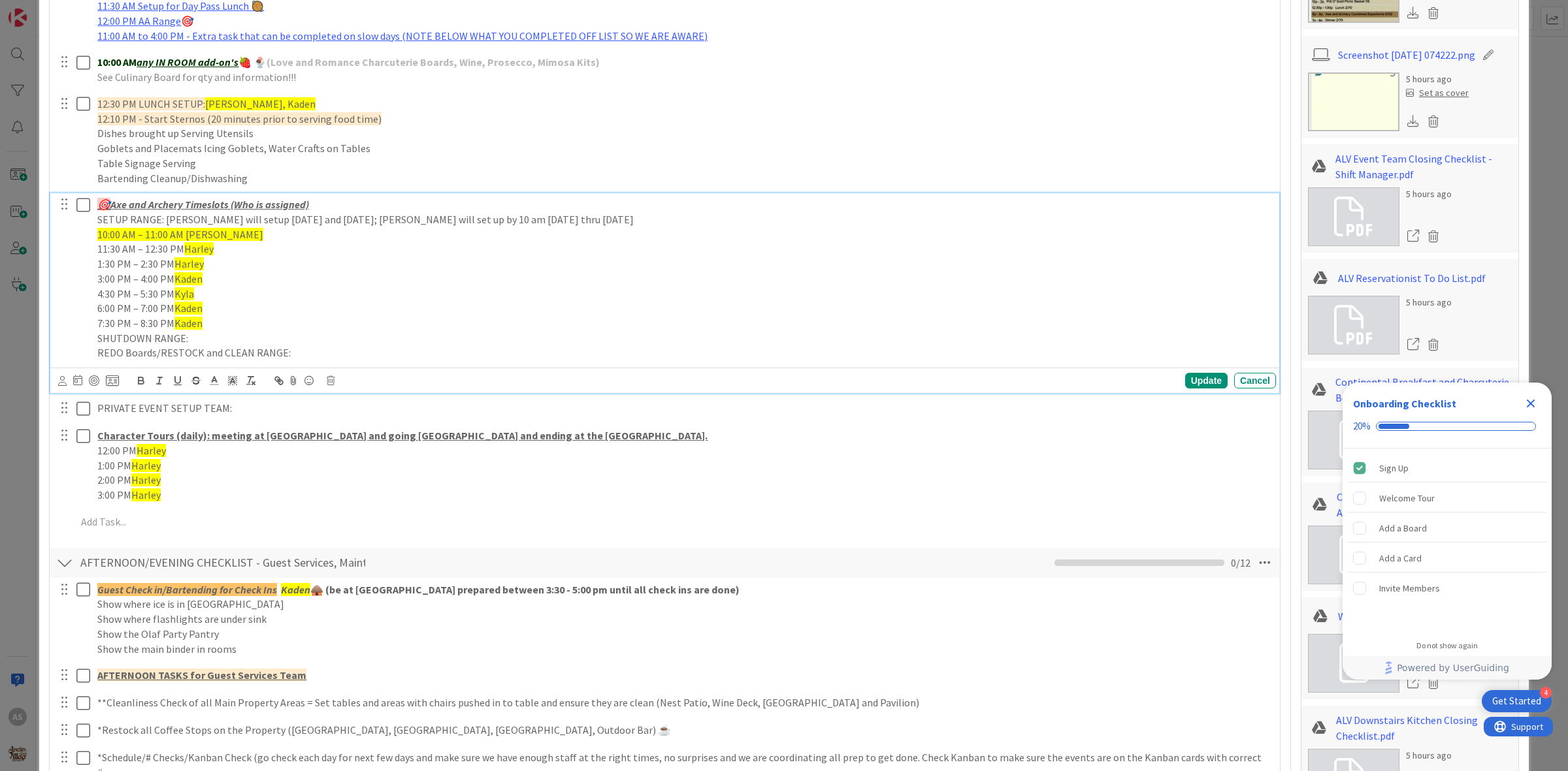
click at [194, 325] on span "Kaden" at bounding box center [189, 323] width 28 height 13
click at [187, 306] on span "Kaden" at bounding box center [189, 308] width 28 height 13
click at [184, 287] on p "4:30 PM – 5:30 PM Kyla" at bounding box center [684, 294] width 1173 height 15
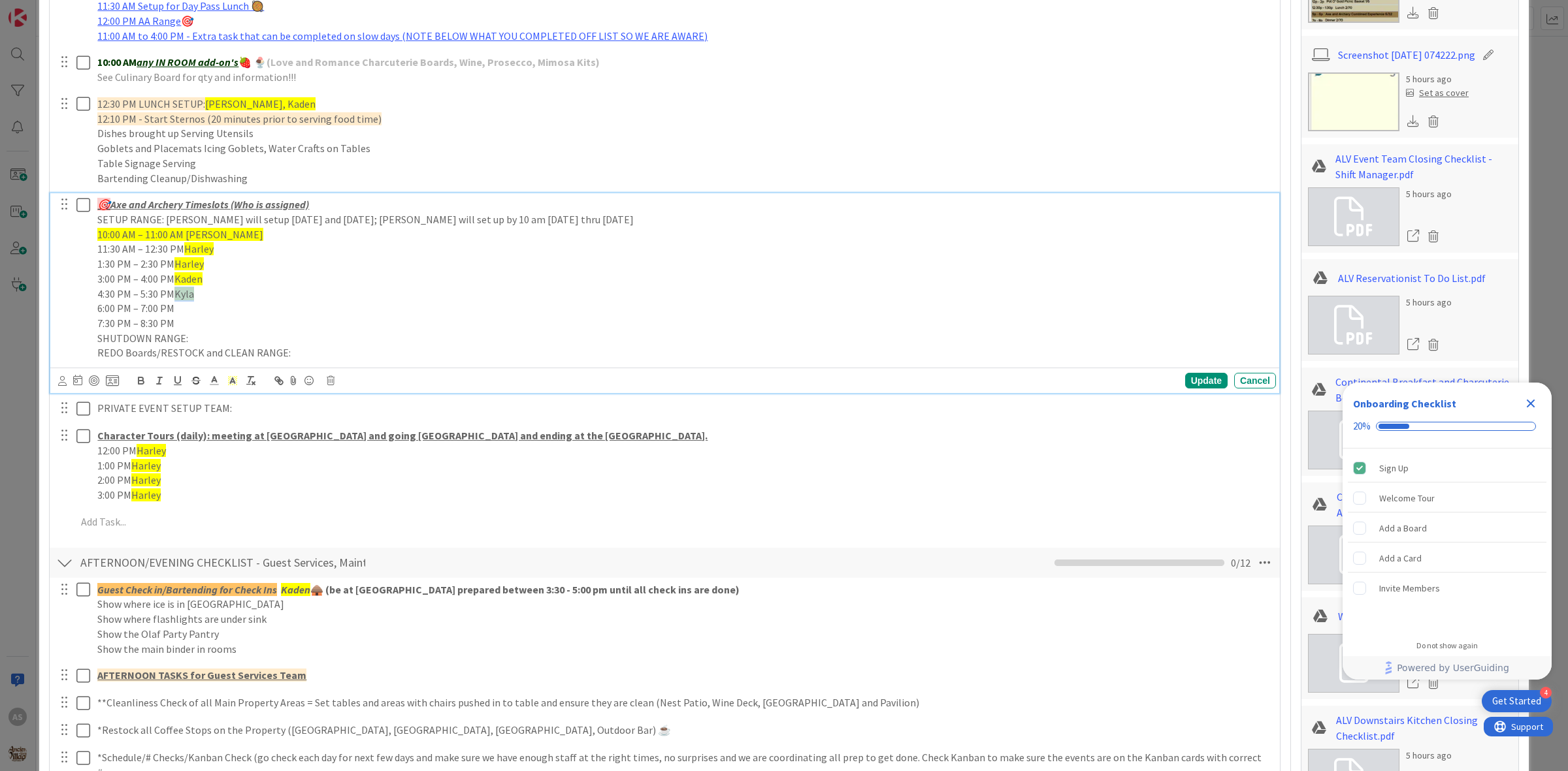
click at [184, 287] on p "4:30 PM – 5:30 PM Kyla" at bounding box center [684, 294] width 1173 height 15
click at [191, 272] on p "3:00 PM – 4:00 PM Kaden" at bounding box center [684, 279] width 1173 height 15
click at [195, 265] on span "Harley" at bounding box center [189, 264] width 29 height 13
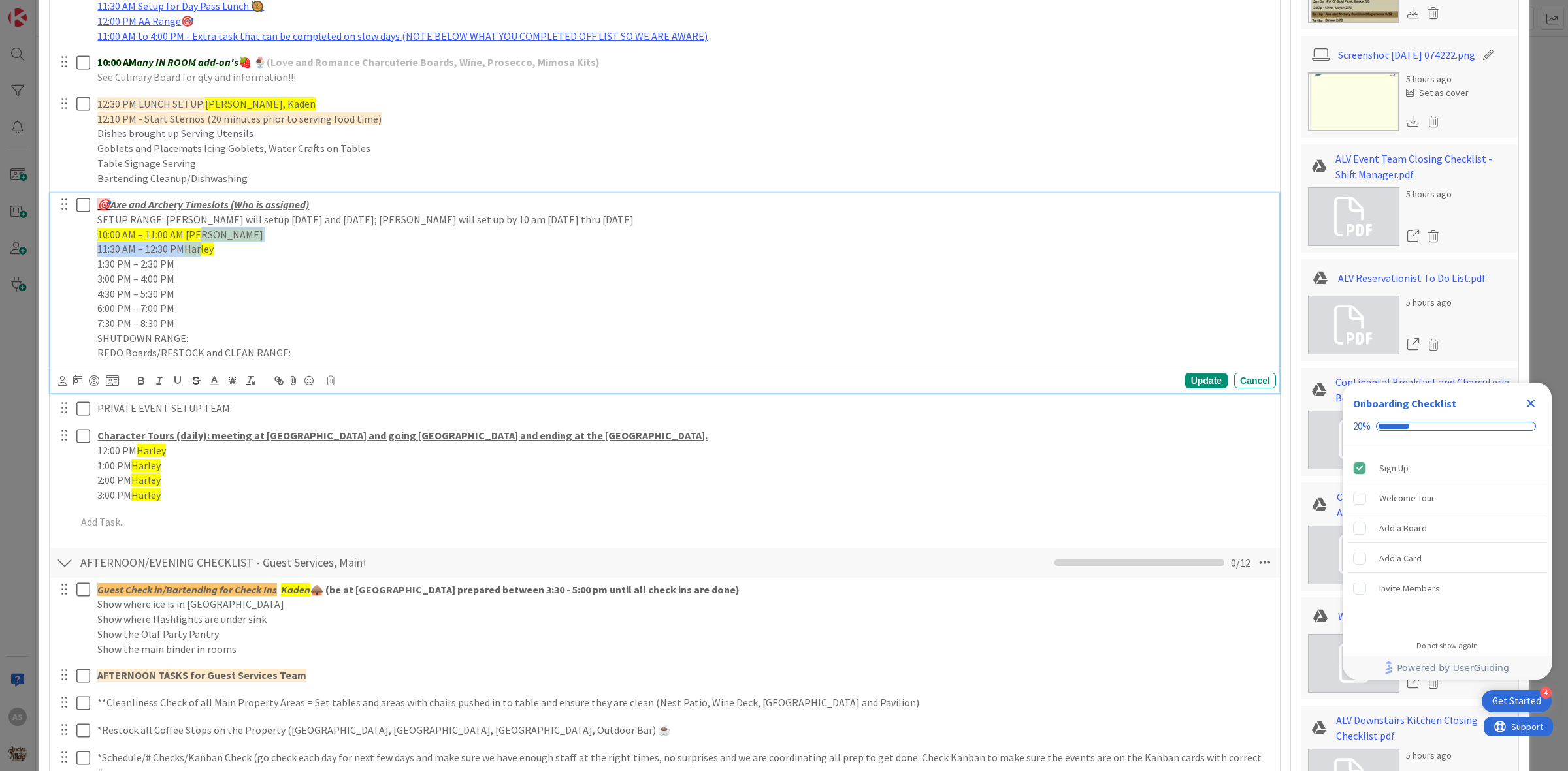
click at [202, 241] on div "🎯 Axe and Archery Timeslots (Who is assigned) SETUP RANGE: Jonathan will setup …" at bounding box center [683, 278] width 1184 height 171
click at [202, 241] on p "10:00 AM – 11:00 AM Harley" at bounding box center [684, 235] width 1173 height 15
click at [211, 252] on span "Harley" at bounding box center [199, 249] width 29 height 13
click at [201, 236] on span "10:00 AM – 11:00 AM Harley" at bounding box center [180, 235] width 166 height 13
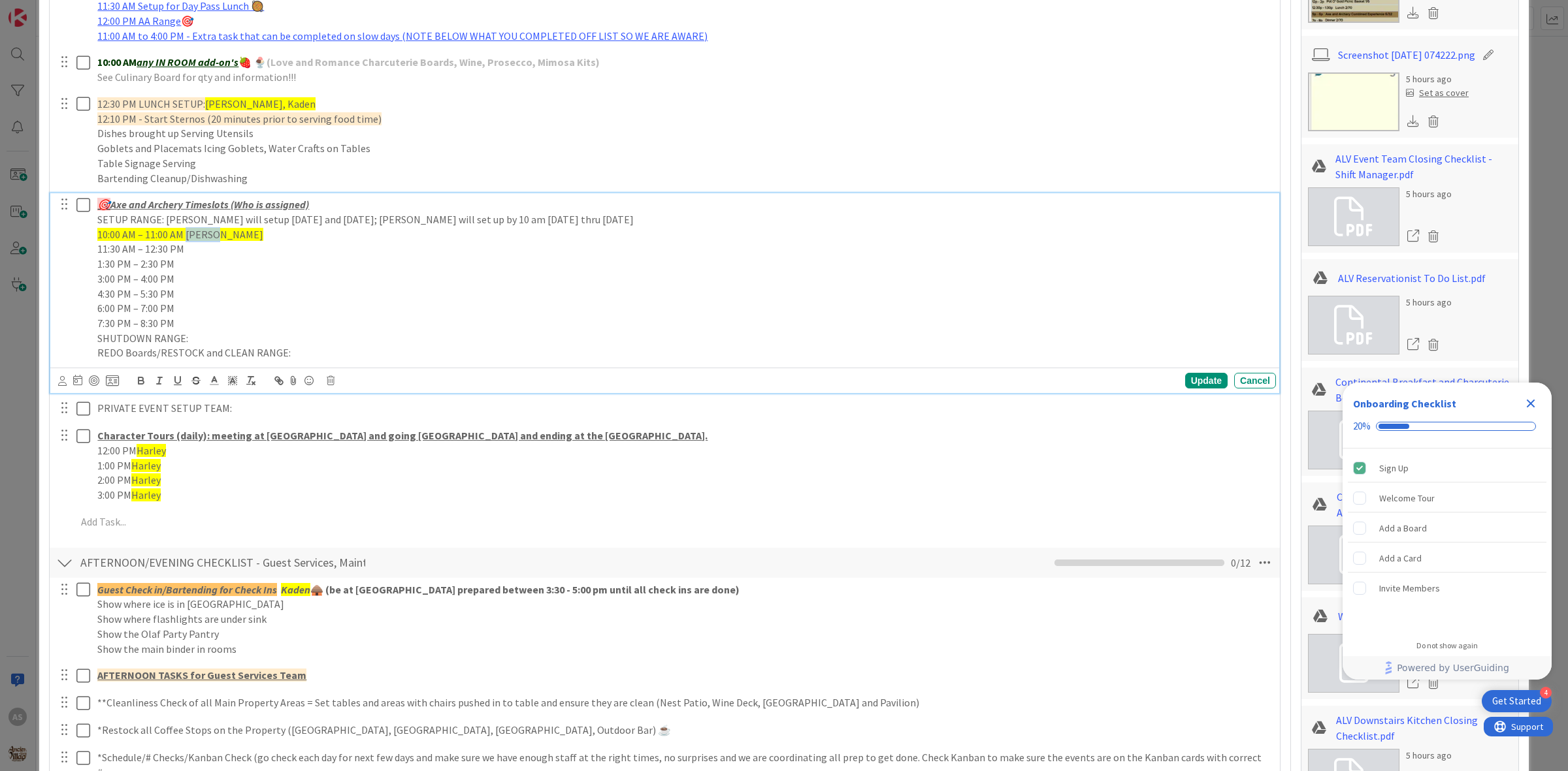
click at [200, 233] on span "10:00 AM – 11:00 AM Harley" at bounding box center [180, 235] width 166 height 13
click at [170, 238] on span "10:00 AM – 11:00 AM" at bounding box center [140, 235] width 86 height 13
drag, startPoint x: 180, startPoint y: 234, endPoint x: 119, endPoint y: 286, distance: 80.2
click at [58, 229] on div "🎯 Axe and Archery Timeslots (Who is assigned) SETUP RANGE: Jonathan will setup …" at bounding box center [665, 278] width 1220 height 171
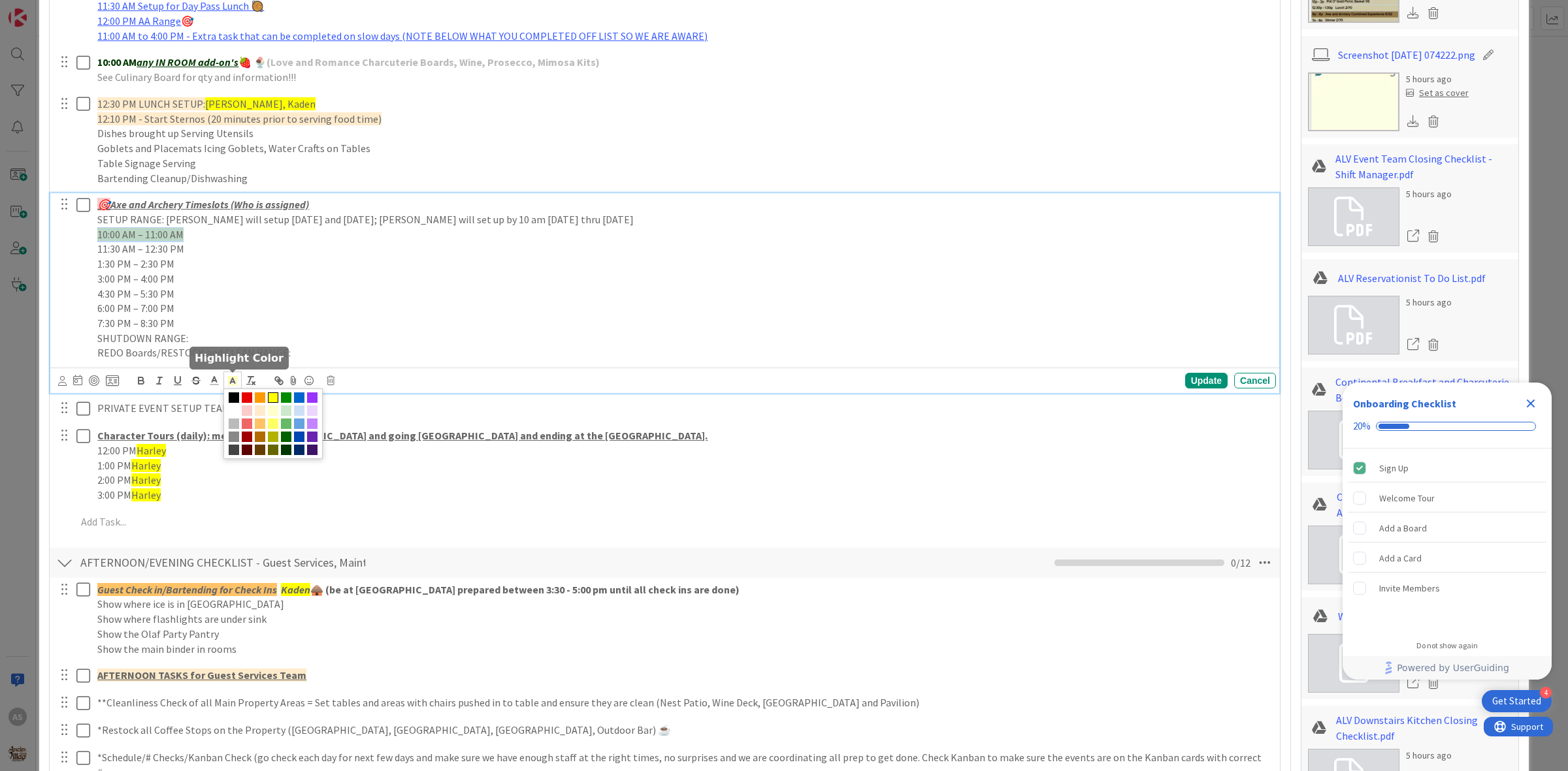
click at [229, 377] on icon at bounding box center [232, 381] width 12 height 12
click at [295, 459] on span at bounding box center [272, 424] width 99 height 70
click at [239, 413] on span at bounding box center [234, 411] width 11 height 11
click at [246, 256] on p "11:30 AM – 12:30 PM" at bounding box center [684, 249] width 1173 height 15
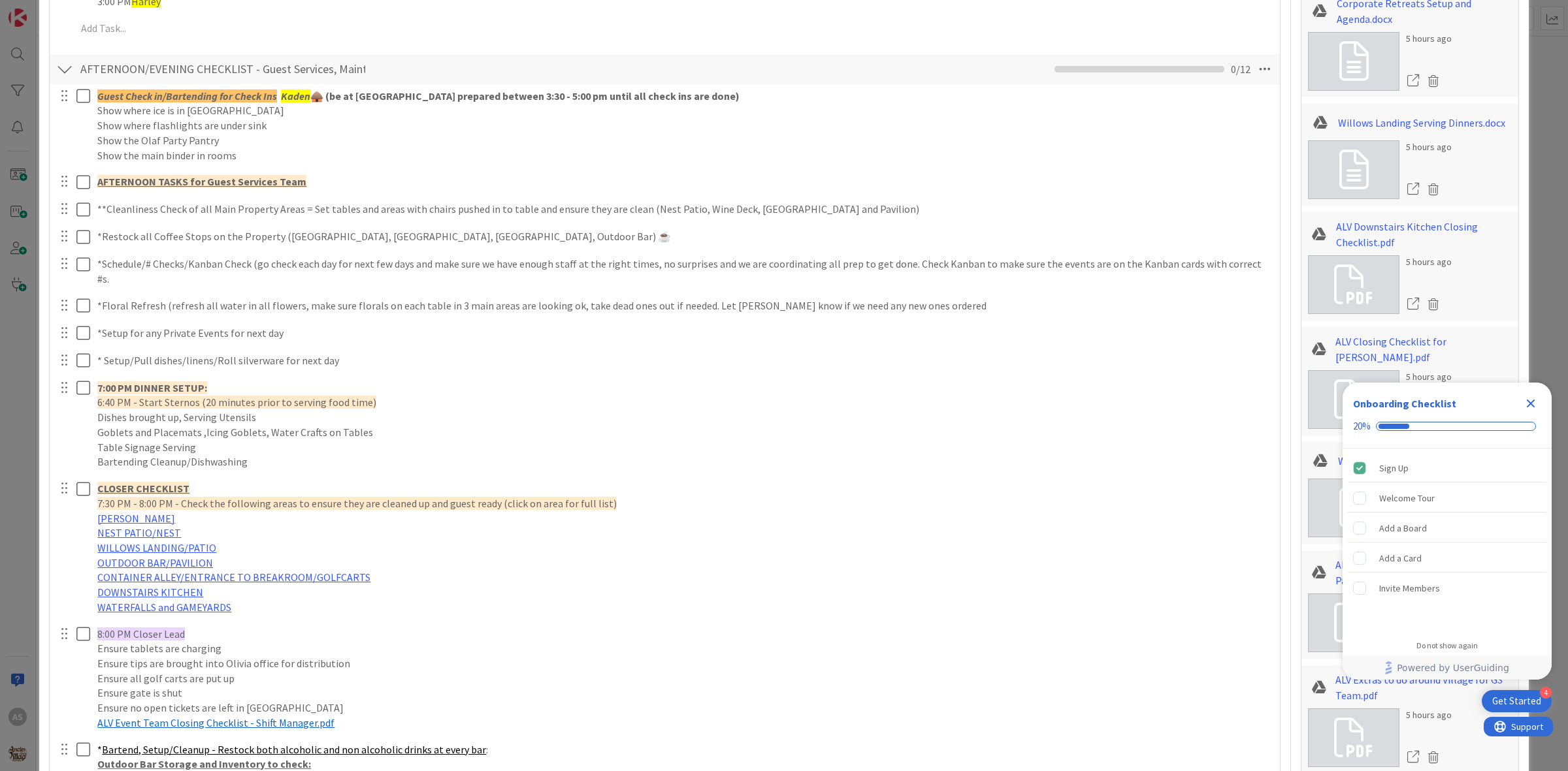
scroll to position [921, 0]
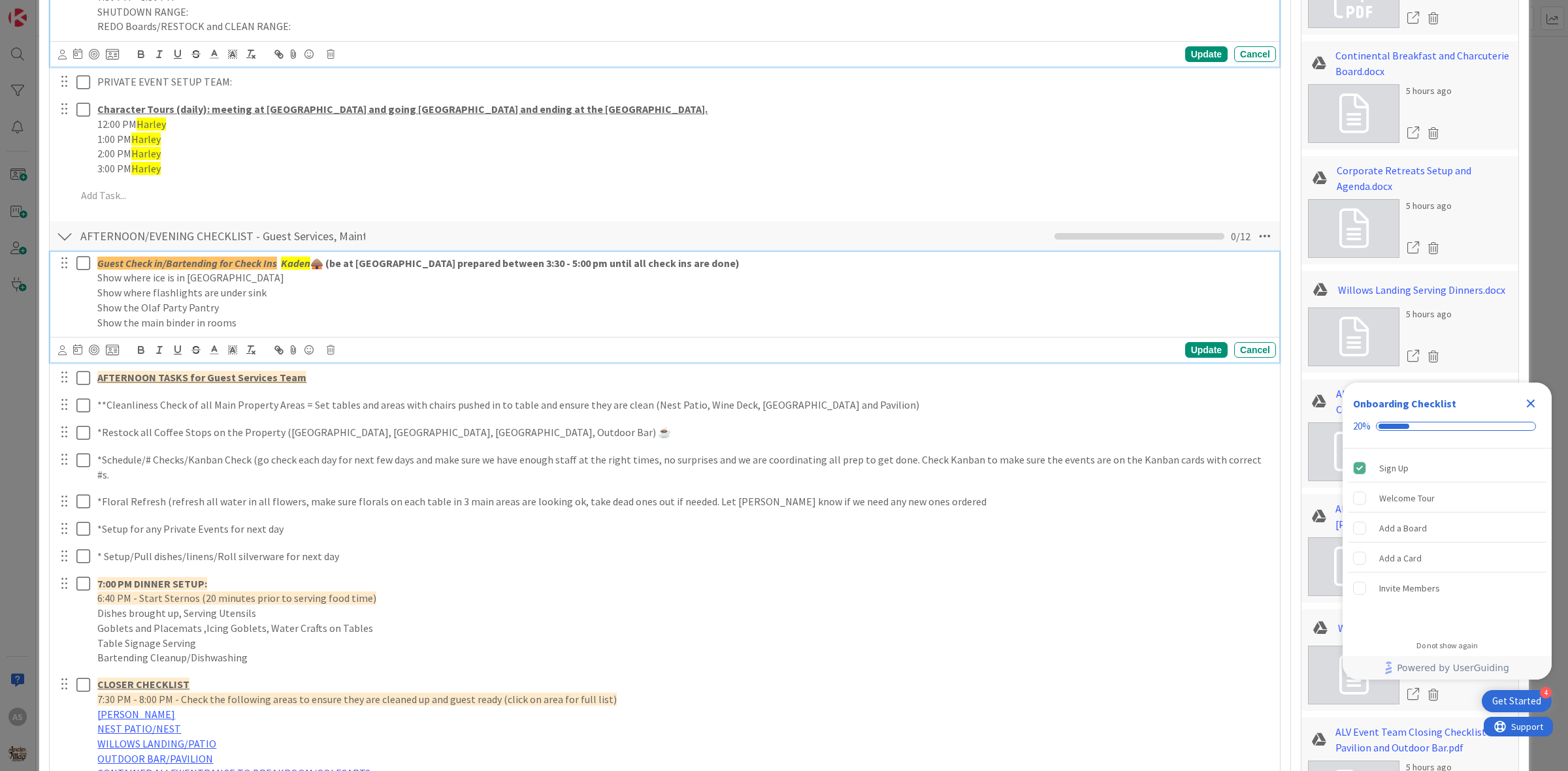
click at [306, 261] on em "Kaden" at bounding box center [295, 263] width 29 height 13
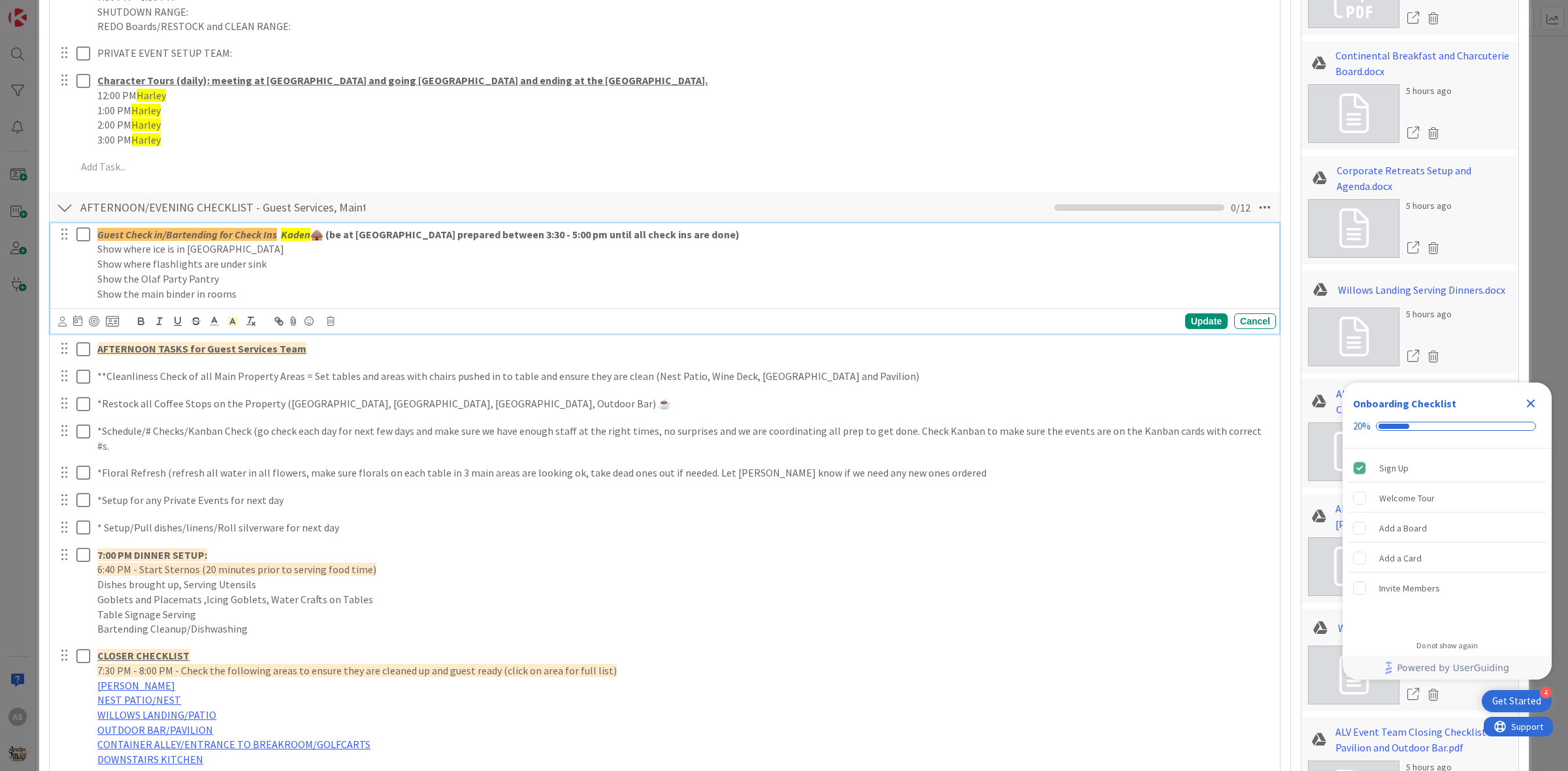
scroll to position [892, 0]
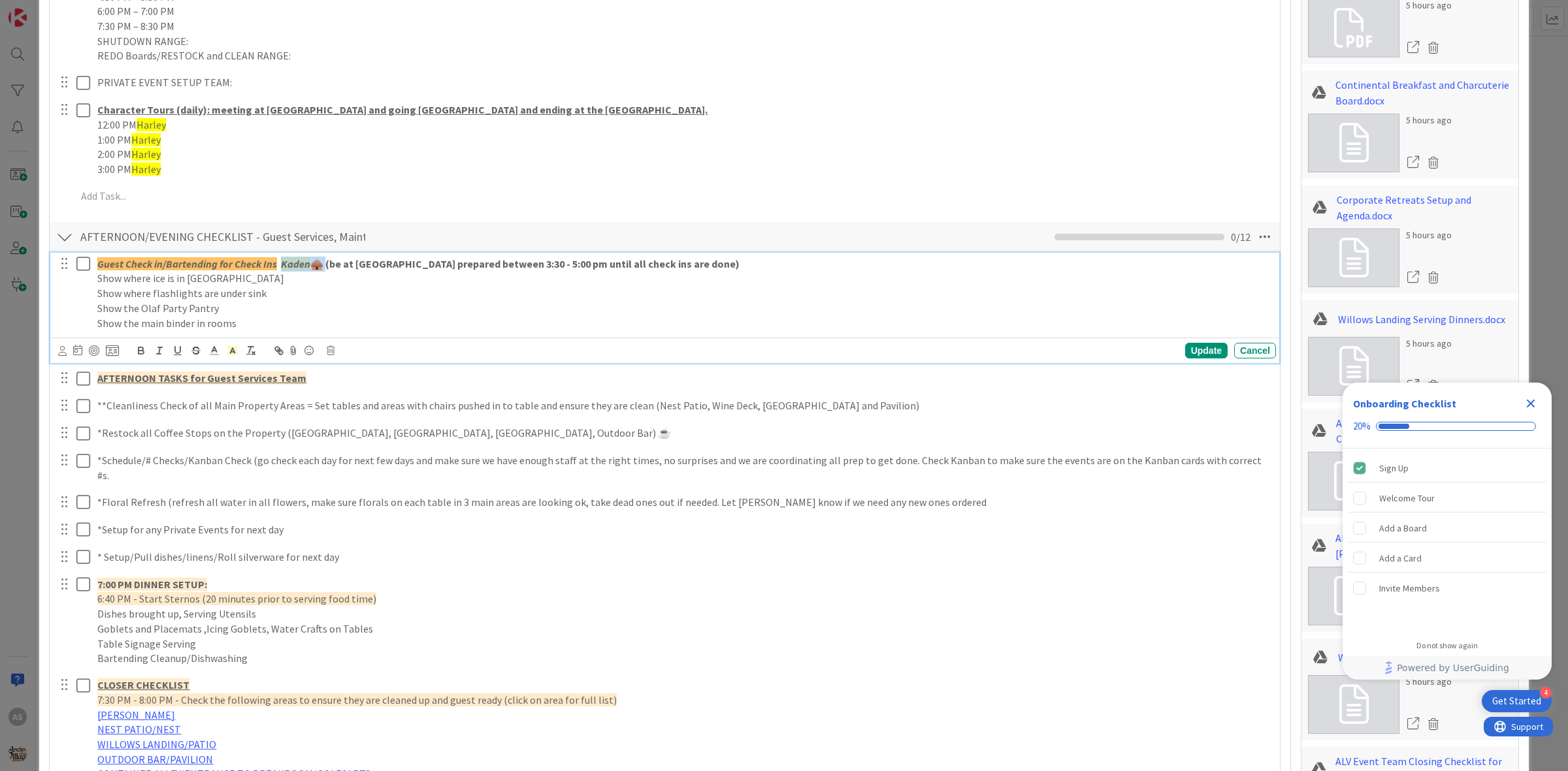
click at [306, 261] on em "Kaden" at bounding box center [295, 264] width 29 height 13
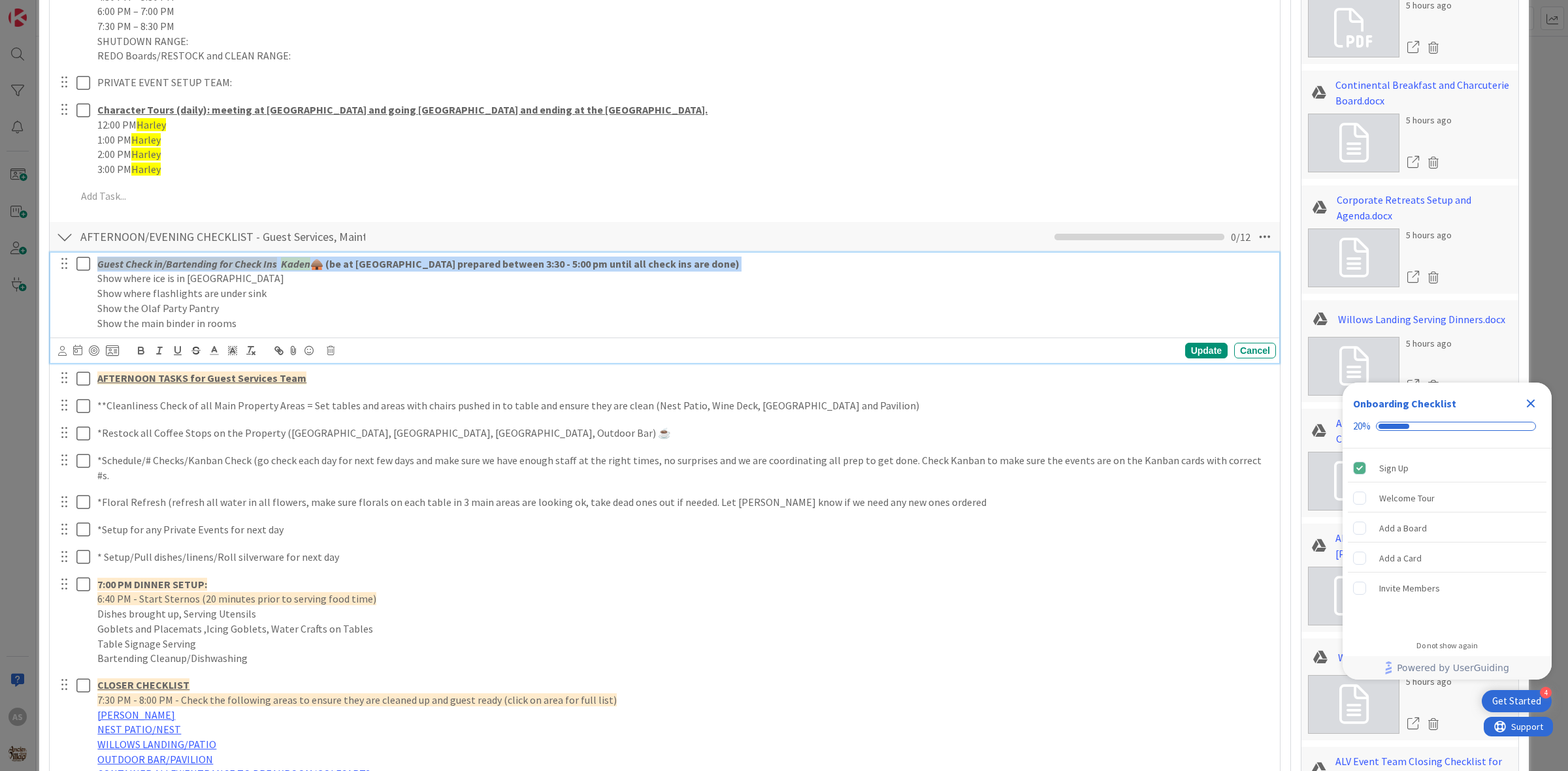
click at [306, 261] on em "Kaden" at bounding box center [295, 264] width 29 height 13
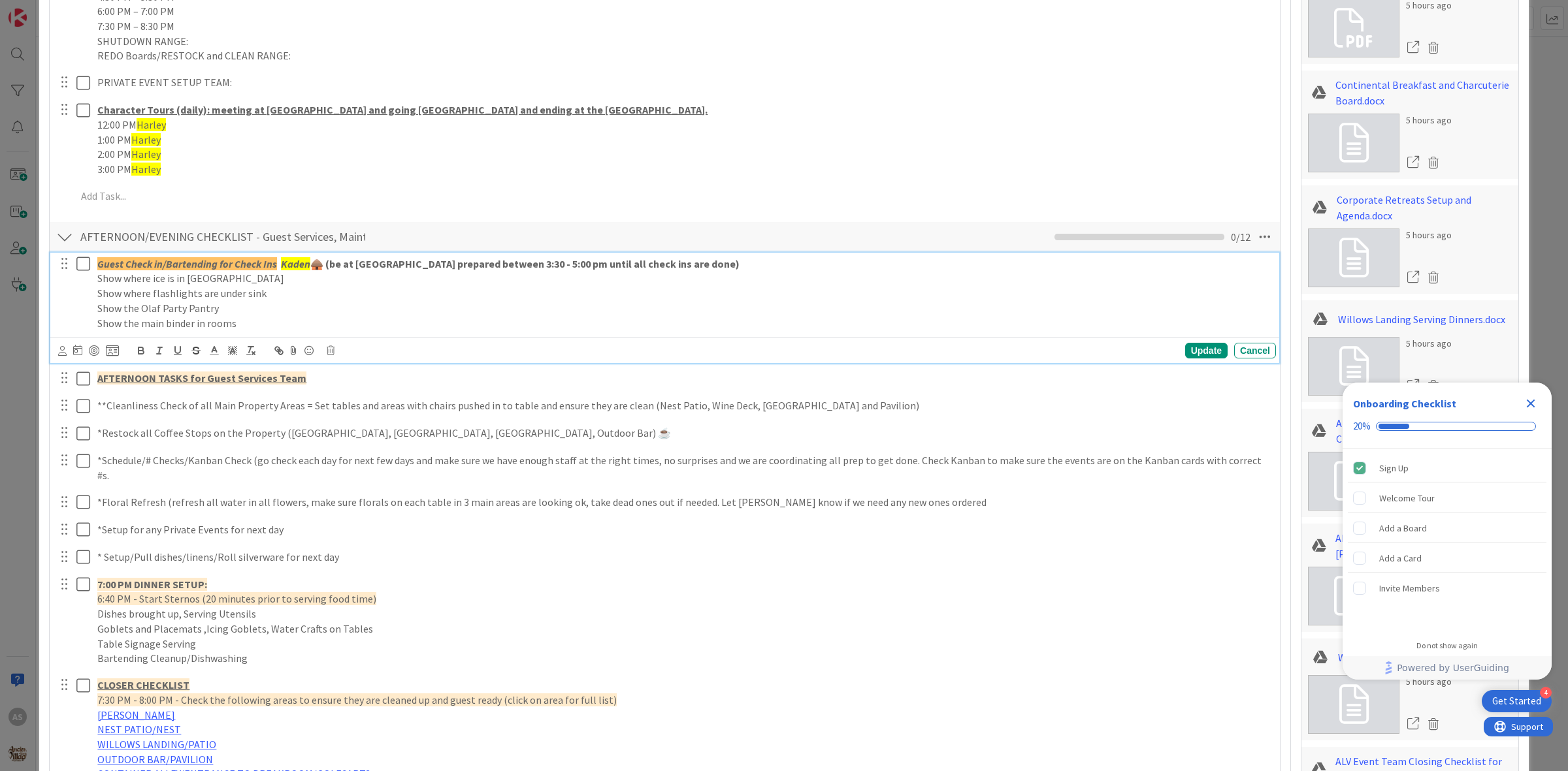
click at [301, 294] on p "Show where flashlights are under sink" at bounding box center [684, 293] width 1173 height 15
click at [296, 270] on p "Guest Check in/Bartending for Check Ins Kaden 🛖 (be at Willows Landing prepared…" at bounding box center [684, 264] width 1173 height 15
click at [296, 270] on em "Kaden" at bounding box center [295, 264] width 29 height 13
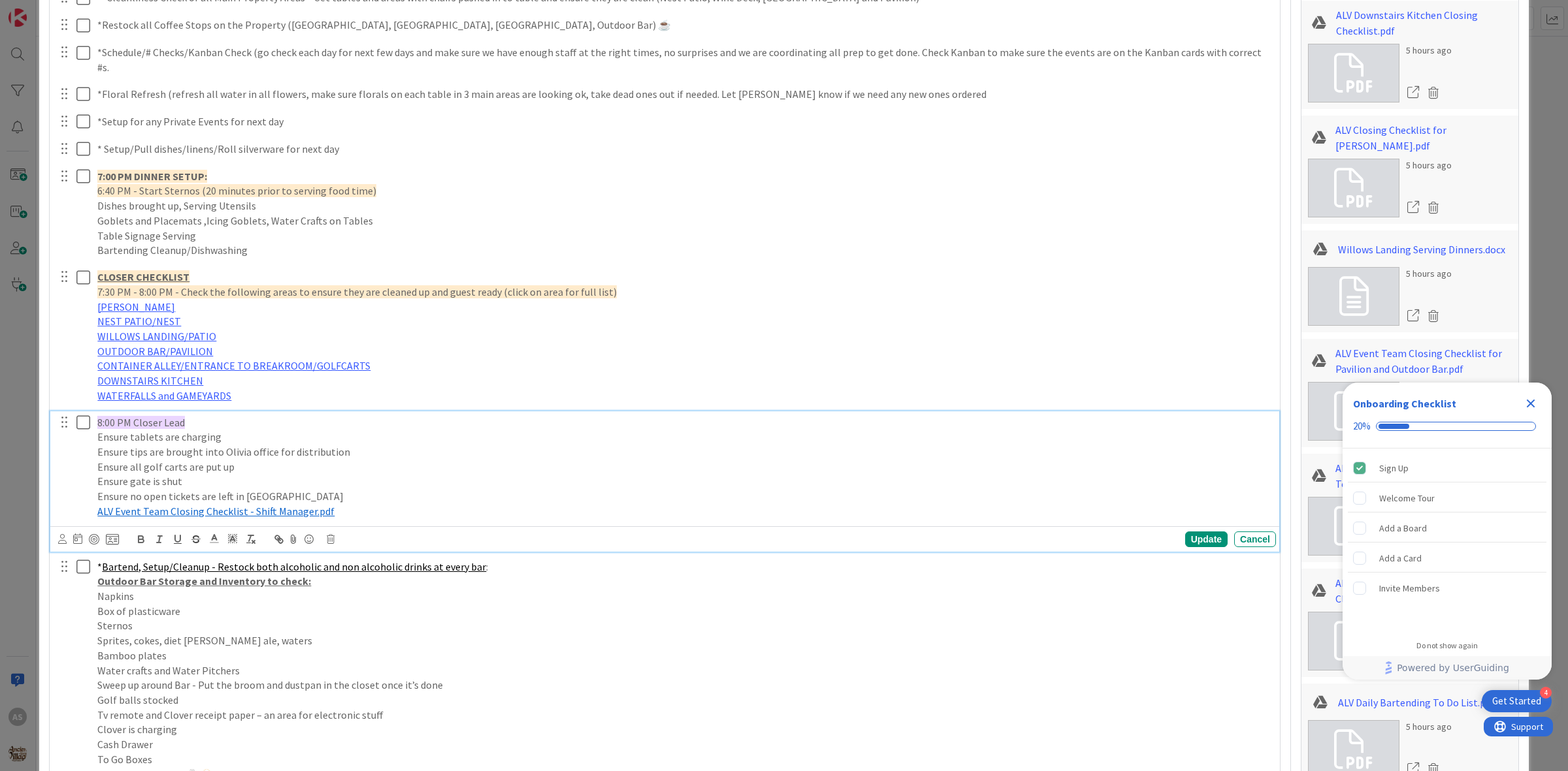
click at [211, 412] on div "8:00 PM Closer Lead Ensure tablets are charging Ensure tips are brought into Ol…" at bounding box center [683, 468] width 1184 height 112
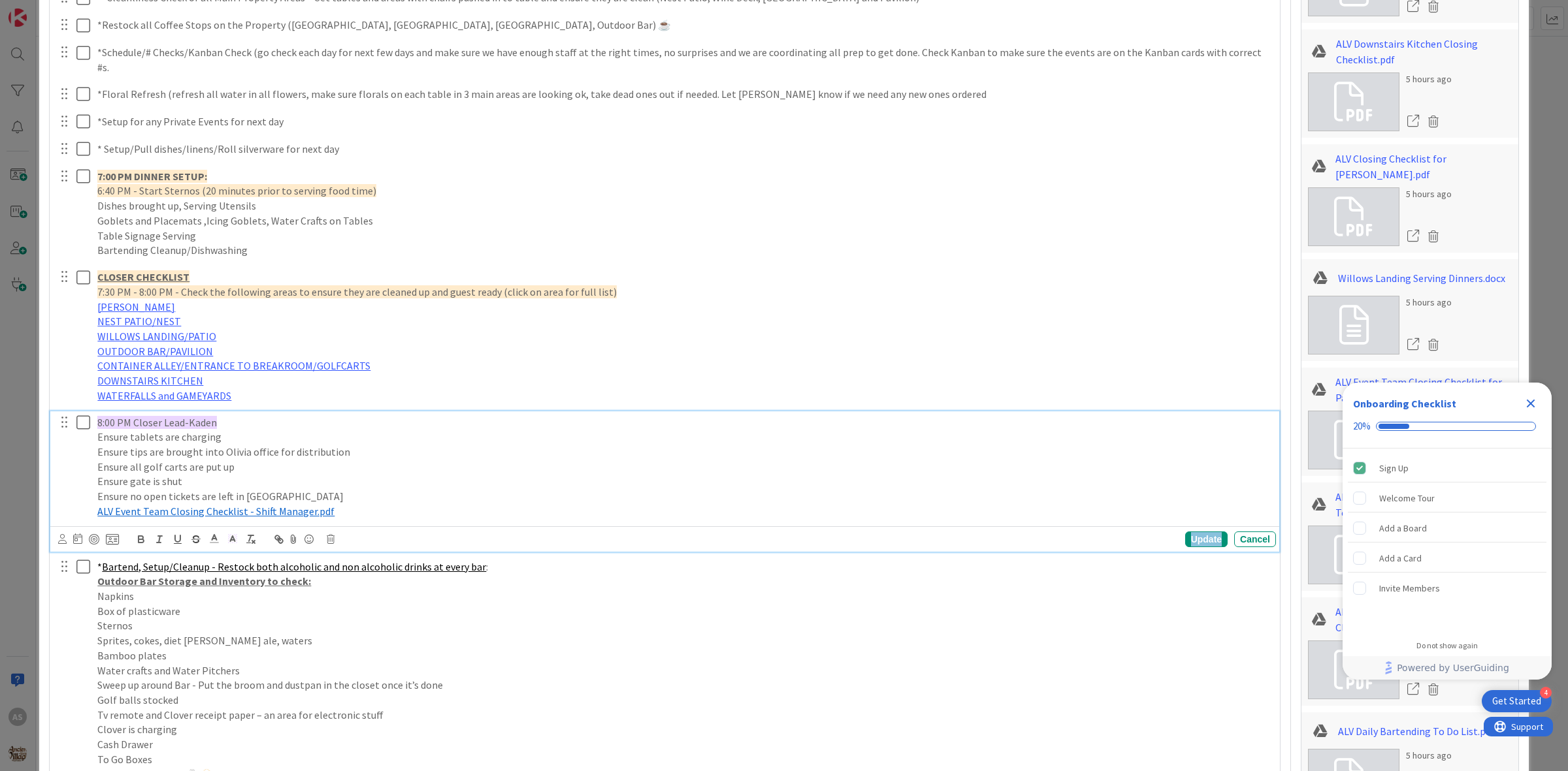
drag, startPoint x: 1188, startPoint y: 523, endPoint x: 1195, endPoint y: 514, distance: 11.4
click at [1188, 531] on div "Update" at bounding box center [1205, 539] width 43 height 16
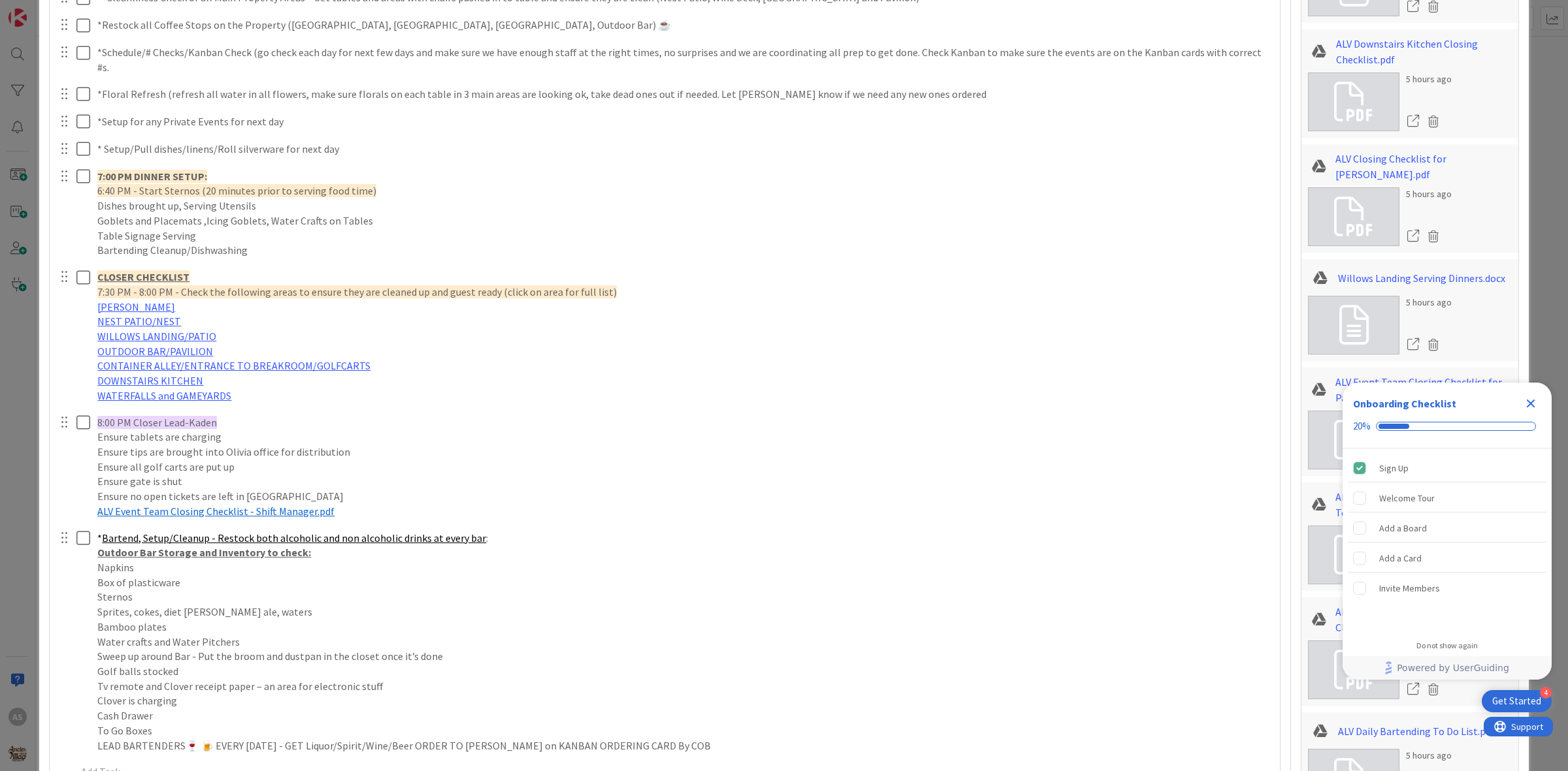
click at [1533, 406] on icon "Close Checklist" at bounding box center [1530, 404] width 8 height 8
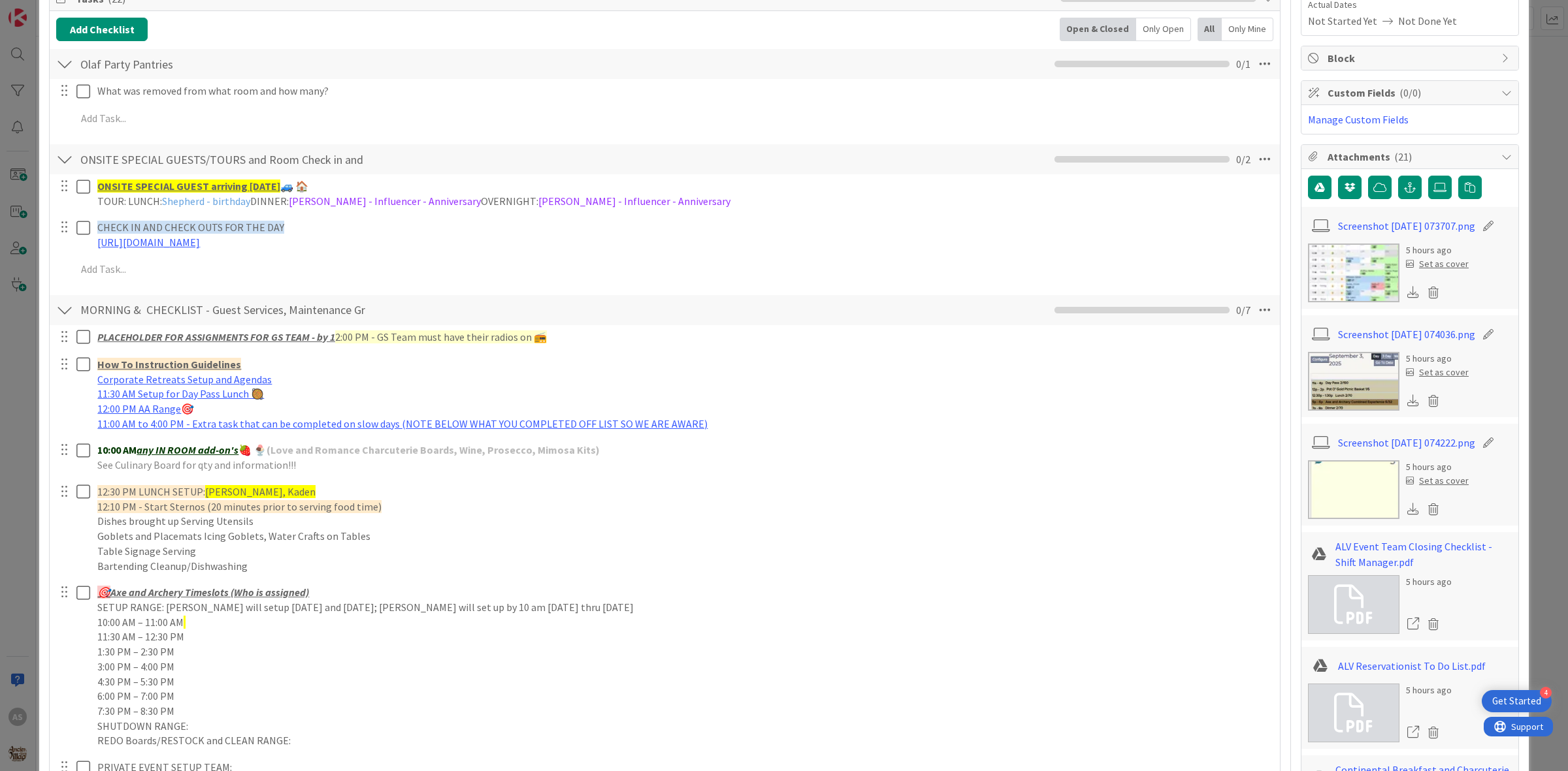
scroll to position [373, 0]
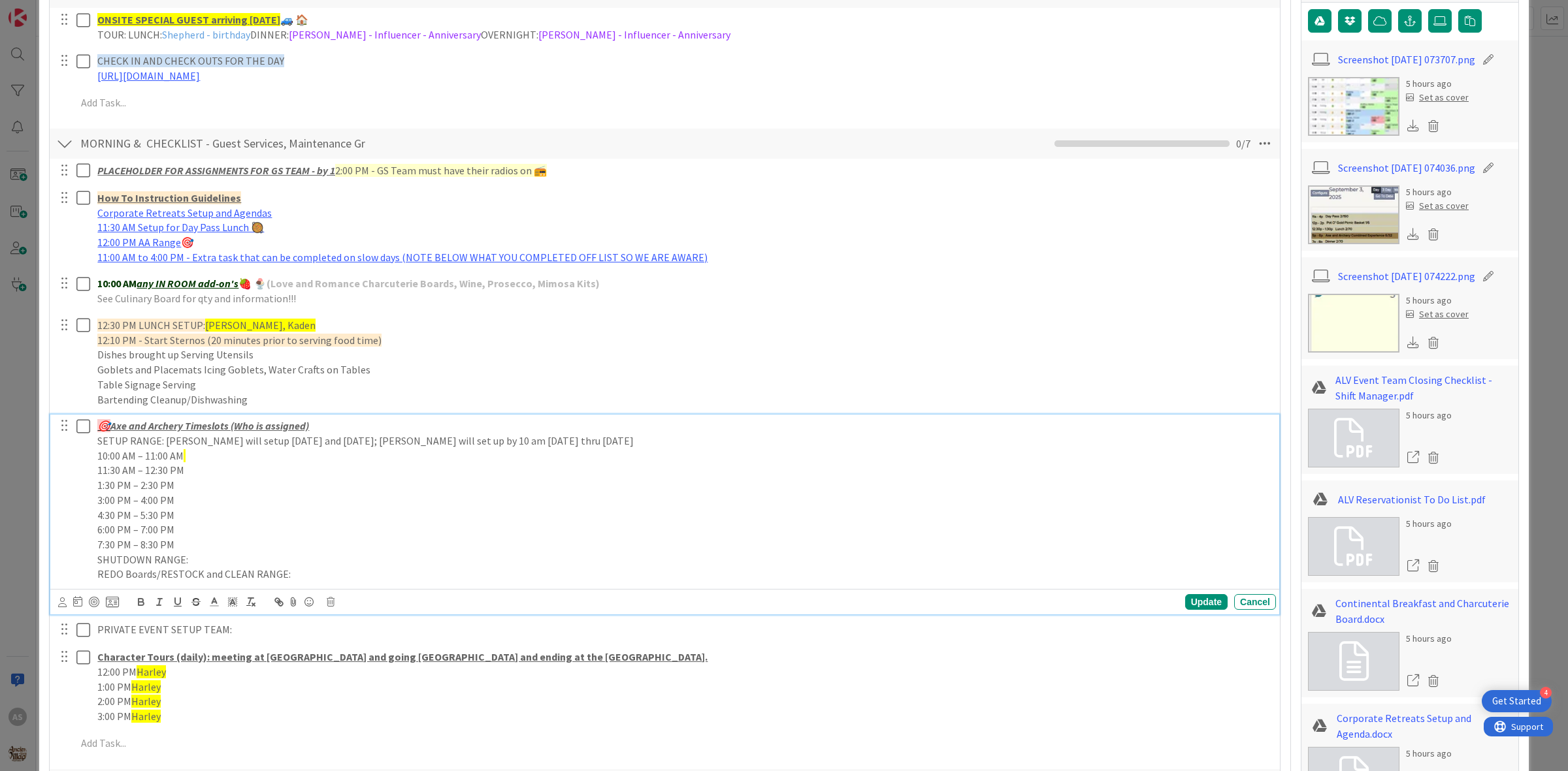
click at [205, 459] on p "10:00 AM – 11:00 AM" at bounding box center [684, 456] width 1173 height 15
drag, startPoint x: 202, startPoint y: 459, endPoint x: 176, endPoint y: 459, distance: 26.0
click at [176, 459] on p "10:00 AM – 11:00 AM" at bounding box center [684, 456] width 1173 height 15
click at [229, 611] on div "Update Cancel" at bounding box center [667, 602] width 1218 height 18
click at [230, 602] on icon at bounding box center [232, 602] width 12 height 12
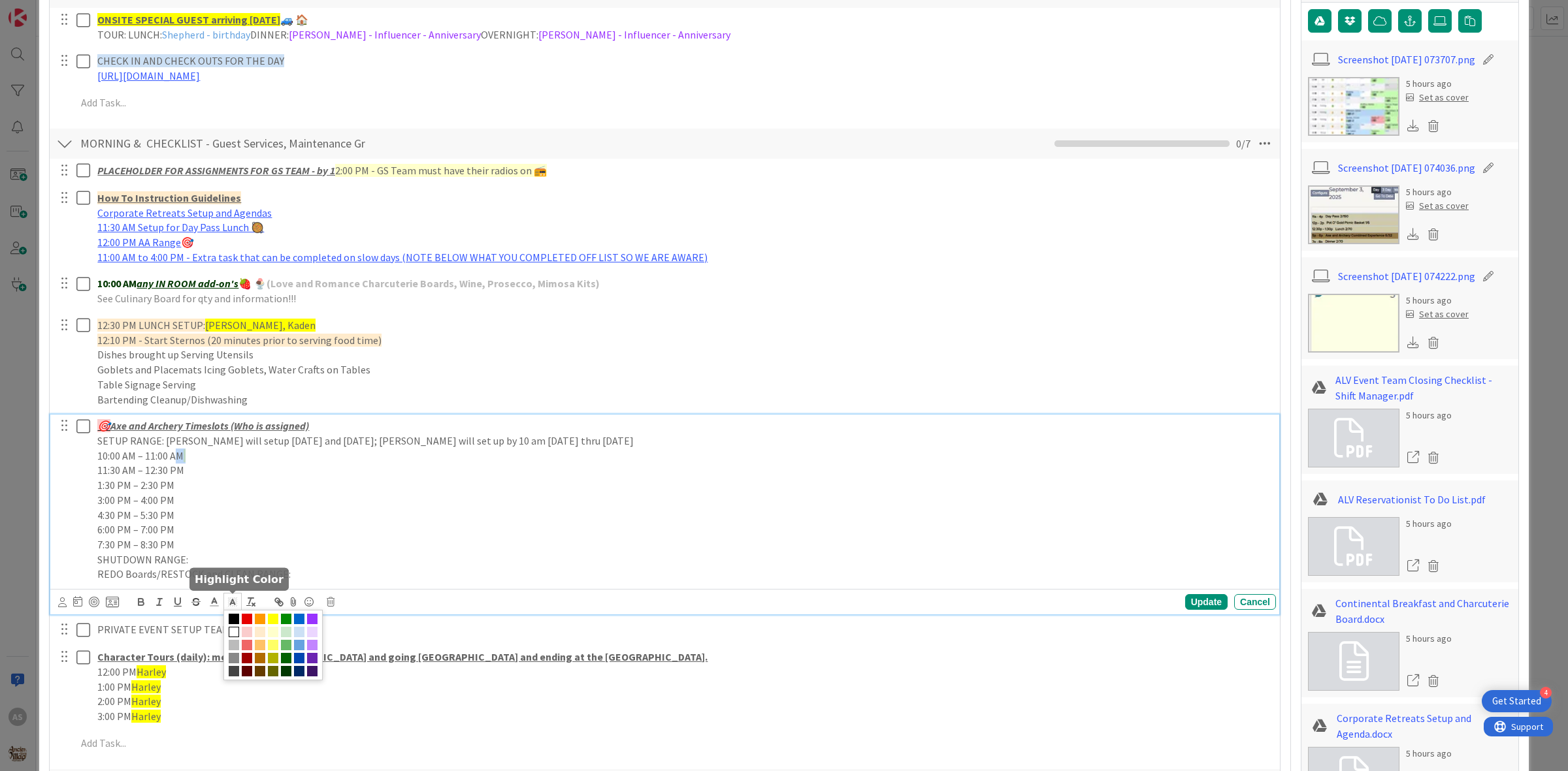
click at [239, 632] on span at bounding box center [234, 632] width 11 height 11
click at [334, 539] on p "7:30 PM – 8:30 PM" at bounding box center [684, 545] width 1173 height 15
drag, startPoint x: 186, startPoint y: 452, endPoint x: 168, endPoint y: 451, distance: 18.0
click at [167, 451] on p "10:00 AM – 11:00 AM" at bounding box center [684, 456] width 1173 height 15
click at [170, 453] on p "10:00 AM – 11:00 AM" at bounding box center [684, 456] width 1173 height 15
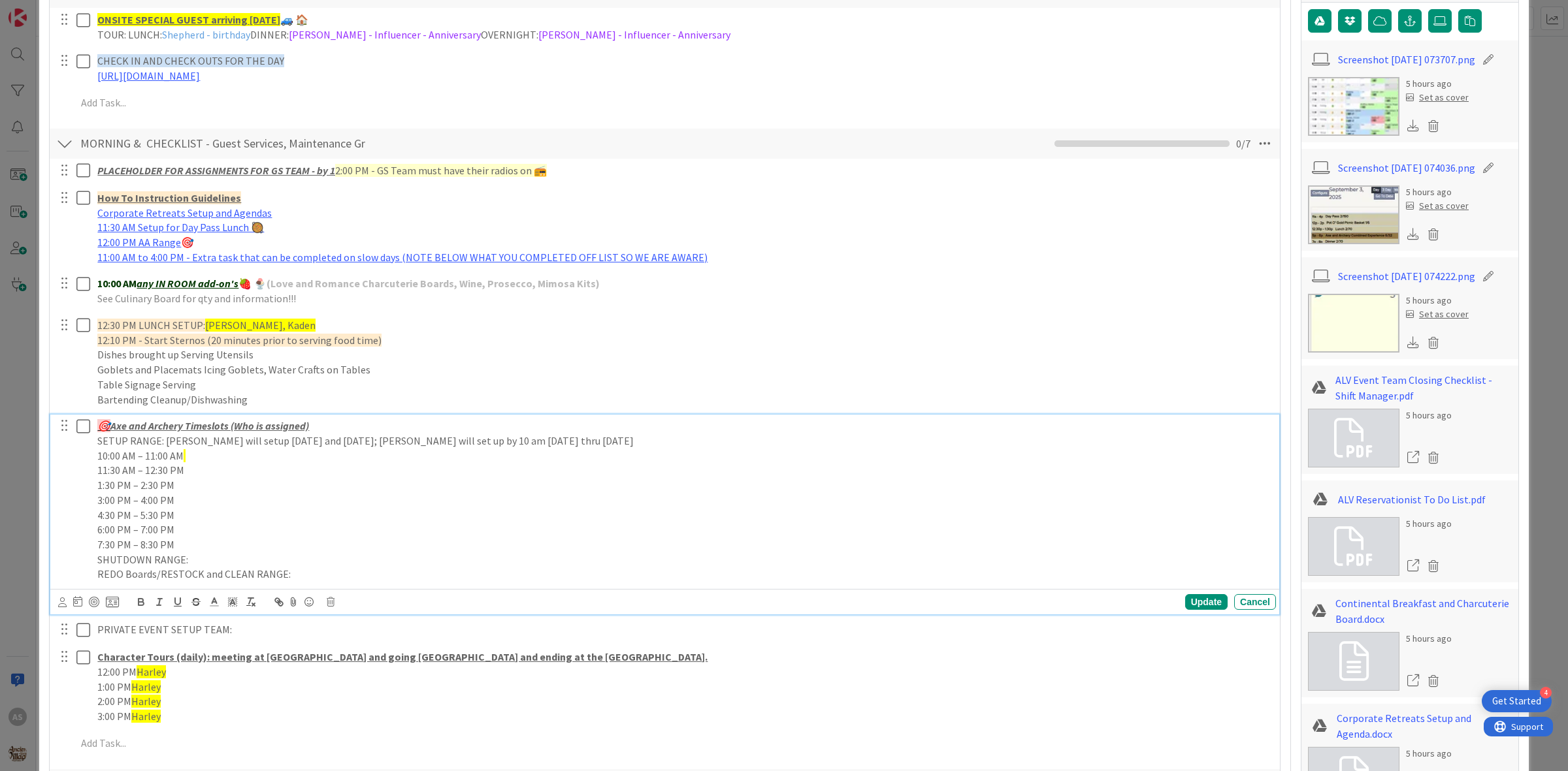
drag, startPoint x: 187, startPoint y: 462, endPoint x: 252, endPoint y: 466, distance: 65.1
click at [252, 466] on div "🎯 Axe and Archery Timeslots (Who is assigned) SETUP RANGE: Jonathan will setup …" at bounding box center [683, 500] width 1184 height 171
click at [236, 452] on p "10:00 AM – 11:00 AM" at bounding box center [684, 456] width 1173 height 15
drag, startPoint x: 232, startPoint y: 449, endPoint x: 131, endPoint y: 460, distance: 101.6
click at [131, 460] on p "10:00 AM – 11:00 AM" at bounding box center [684, 456] width 1173 height 15
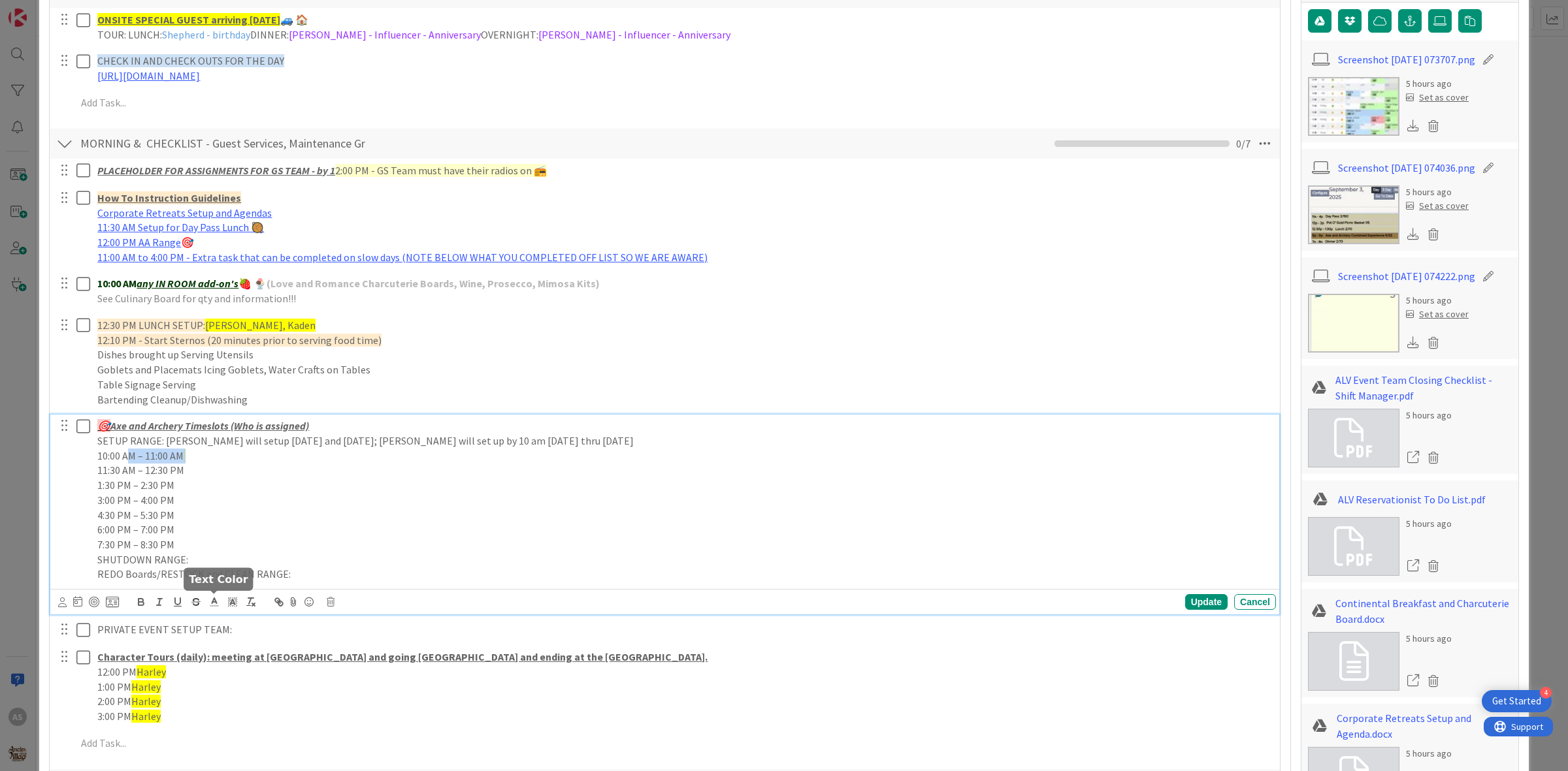
click at [216, 604] on icon at bounding box center [214, 602] width 12 height 12
click at [221, 632] on span at bounding box center [216, 632] width 11 height 11
click at [270, 523] on p "6:00 PM – 7:00 PM" at bounding box center [684, 530] width 1173 height 15
drag, startPoint x: 216, startPoint y: 454, endPoint x: 160, endPoint y: 482, distance: 62.6
click at [104, 454] on p "10:00 A M – 11:00 AM" at bounding box center [684, 456] width 1173 height 15
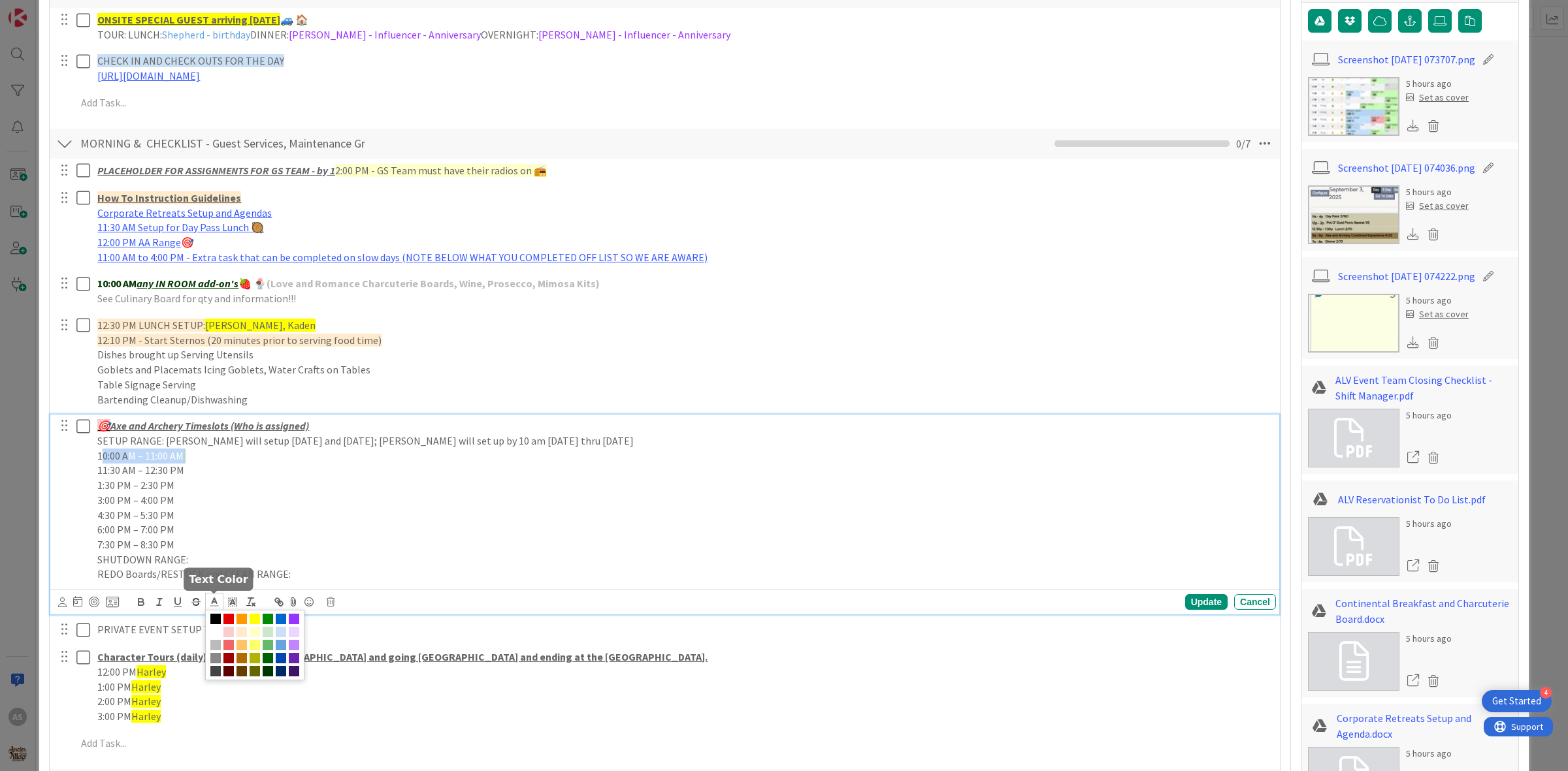
click at [216, 601] on span at bounding box center [215, 601] width 18 height 18
click at [214, 618] on span at bounding box center [216, 619] width 11 height 11
click at [271, 511] on p "4:30 PM – 5:30 PM" at bounding box center [684, 515] width 1173 height 15
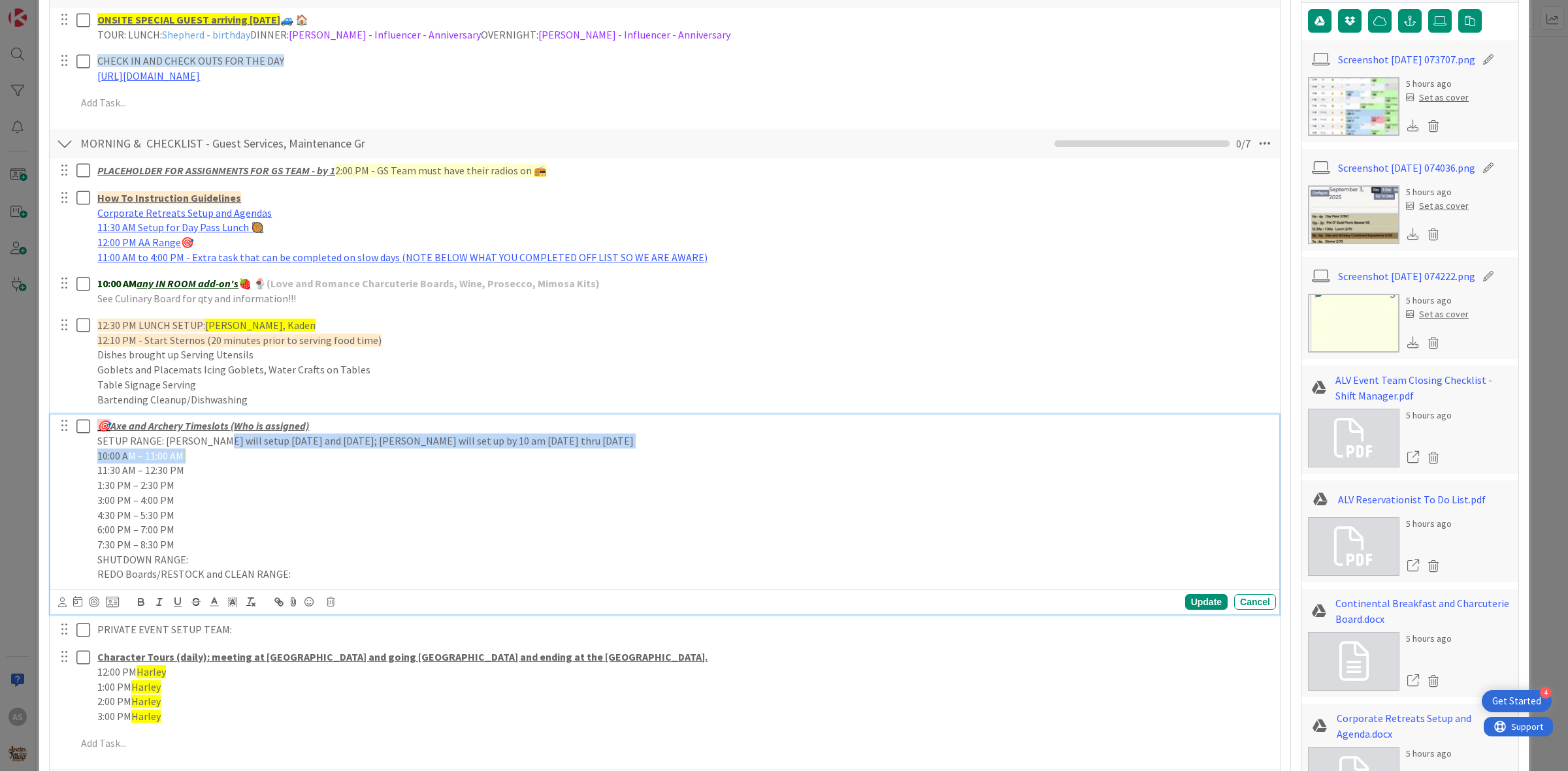
drag, startPoint x: 217, startPoint y: 445, endPoint x: 216, endPoint y: 452, distance: 7.1
click at [216, 452] on div "🎯 Axe and Archery Timeslots (Who is assigned) SETUP RANGE: Jonathan will setup …" at bounding box center [683, 500] width 1184 height 171
click at [216, 463] on p "10:00 A M – 11:00 AM" at bounding box center [684, 456] width 1173 height 15
drag, startPoint x: 203, startPoint y: 459, endPoint x: 112, endPoint y: 462, distance: 91.0
click at [112, 462] on p "10:00 A M – 11:00 AM" at bounding box center [684, 456] width 1173 height 15
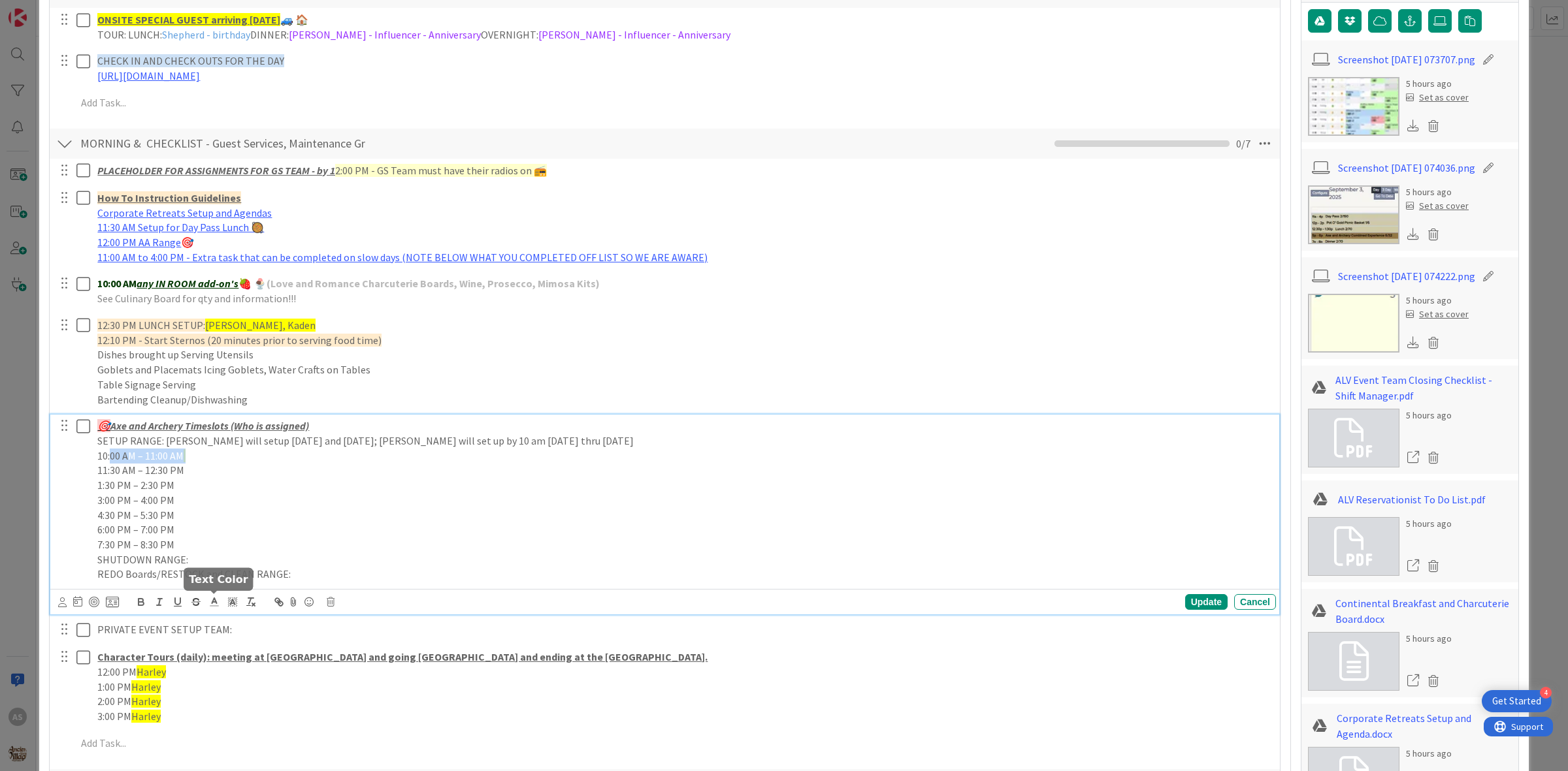
click at [212, 602] on line at bounding box center [214, 602] width 3 height 0
click at [214, 621] on span at bounding box center [216, 619] width 11 height 11
click at [214, 621] on span at bounding box center [216, 619] width 11 height 11
click at [230, 496] on p "3:00 PM – 4:00 PM" at bounding box center [684, 500] width 1173 height 15
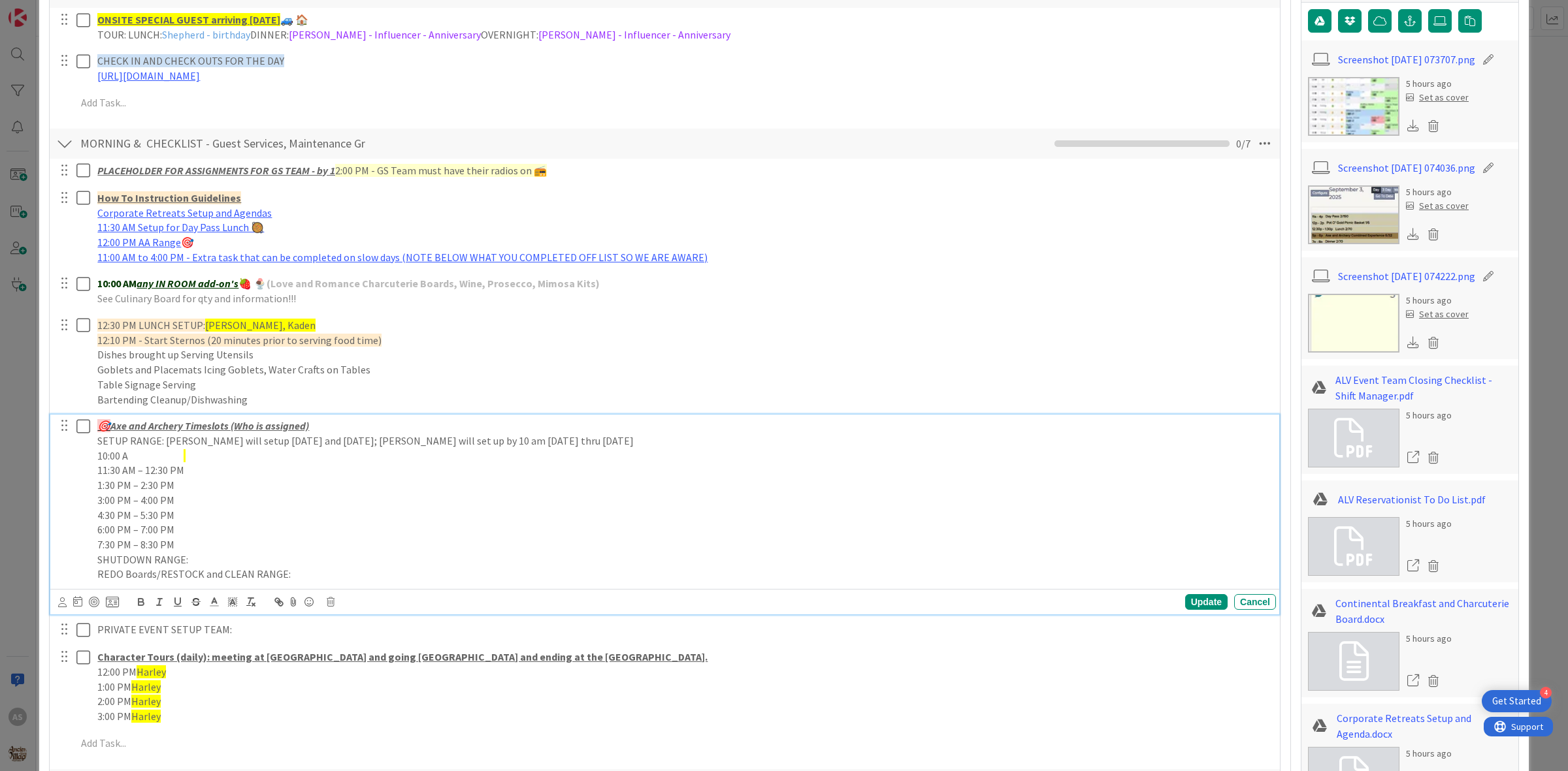
click at [229, 496] on p "3:00 PM – 4:00 PM" at bounding box center [684, 500] width 1173 height 15
click at [105, 448] on p "SETUP RANGE: [PERSON_NAME] will setup [DATE] and [DATE]; [PERSON_NAME] will set…" at bounding box center [684, 441] width 1173 height 15
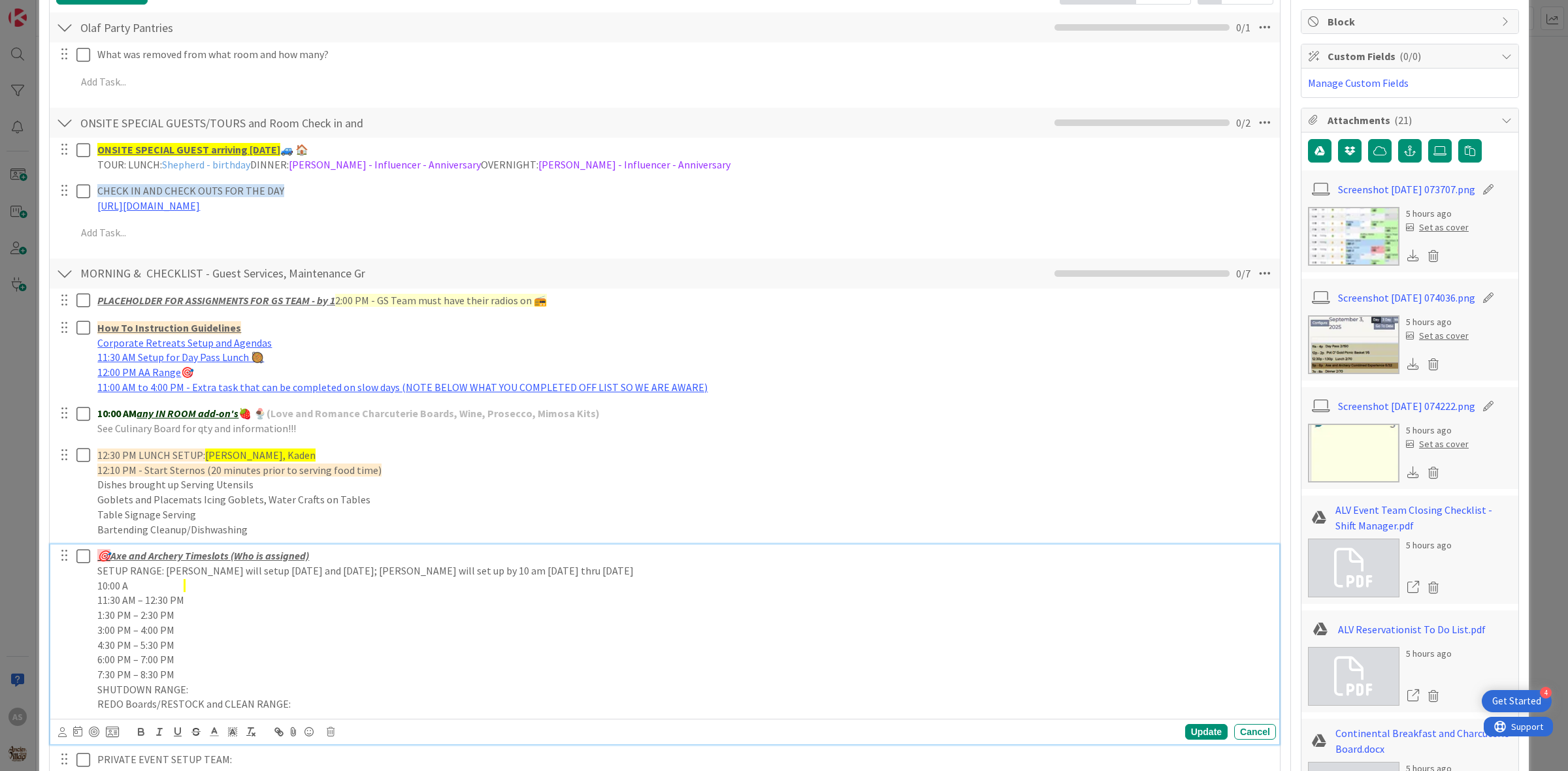
scroll to position [245, 0]
click at [1238, 730] on div "Cancel" at bounding box center [1255, 731] width 42 height 16
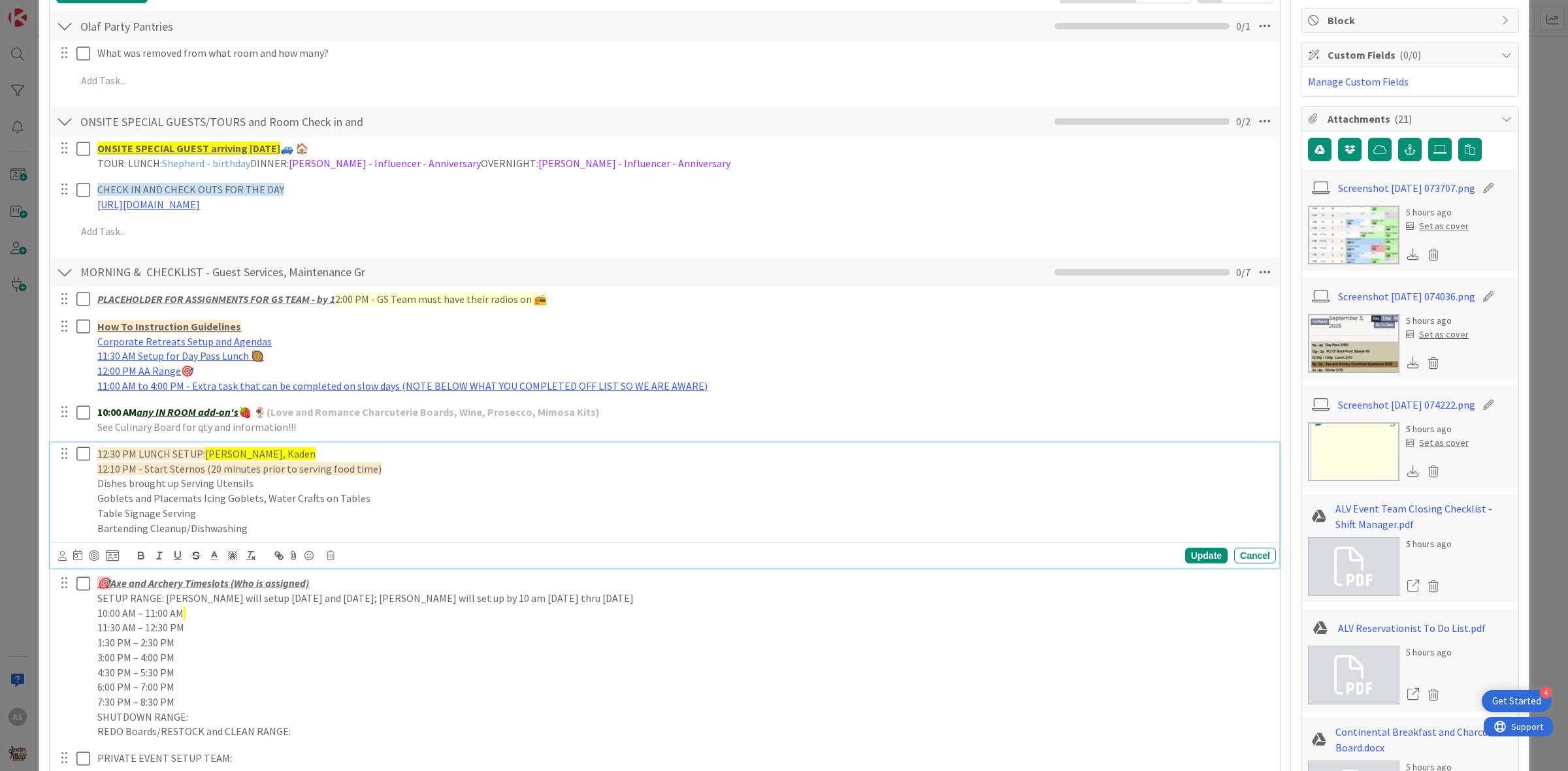
click at [1047, 520] on p "Table Signage Serving" at bounding box center [684, 514] width 1173 height 15
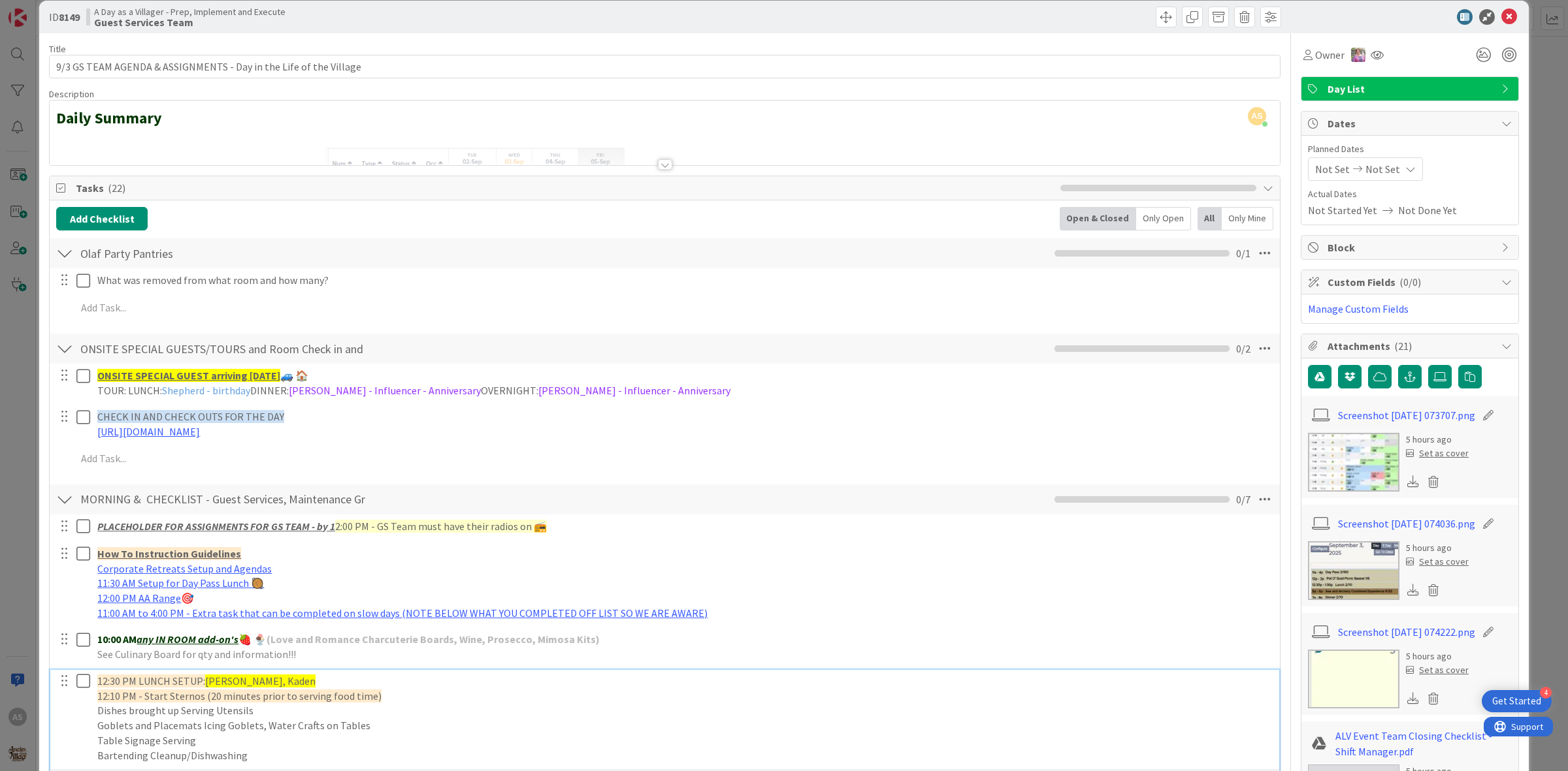
scroll to position [0, 0]
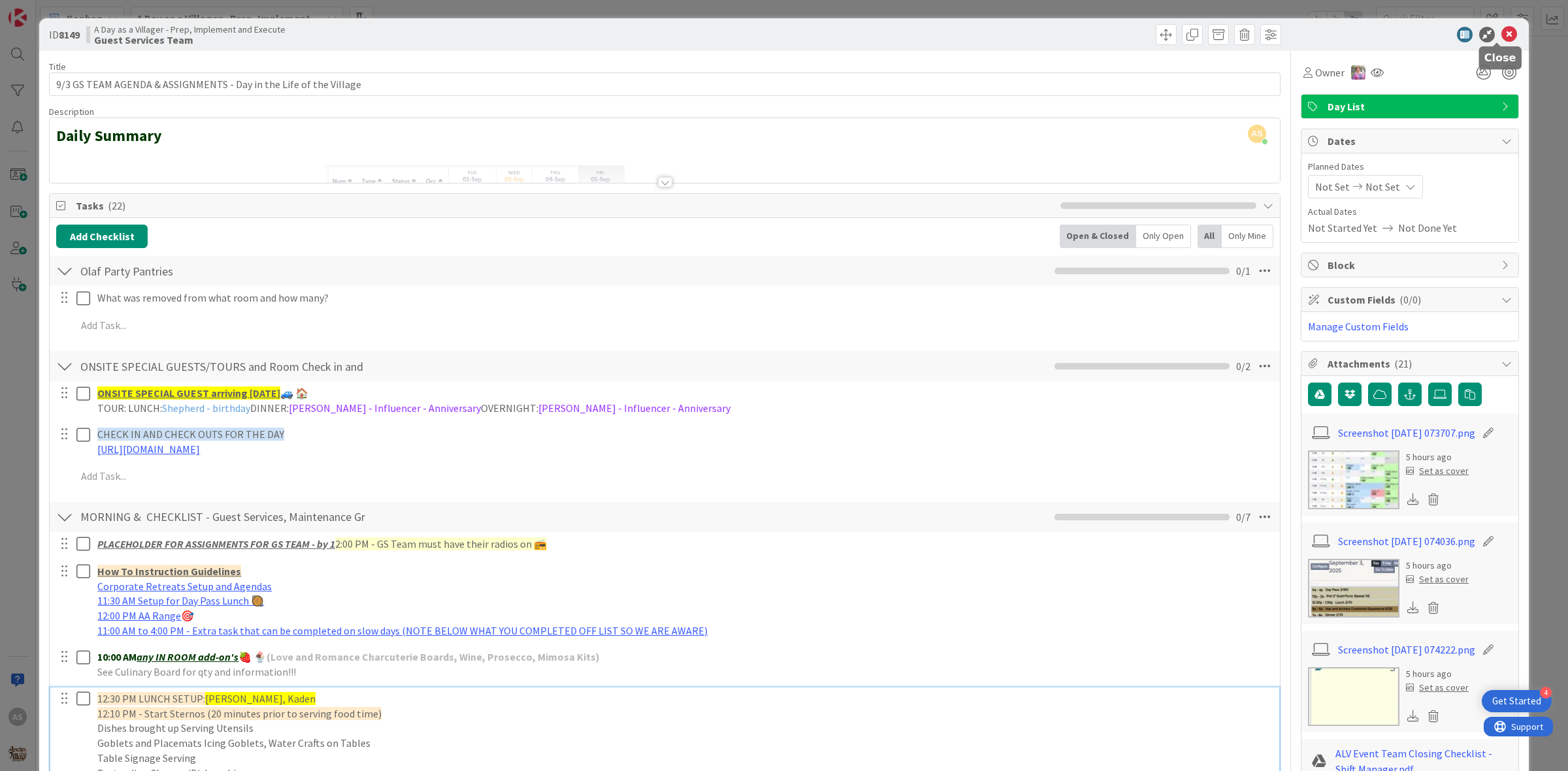
click at [1501, 29] on icon at bounding box center [1509, 34] width 16 height 16
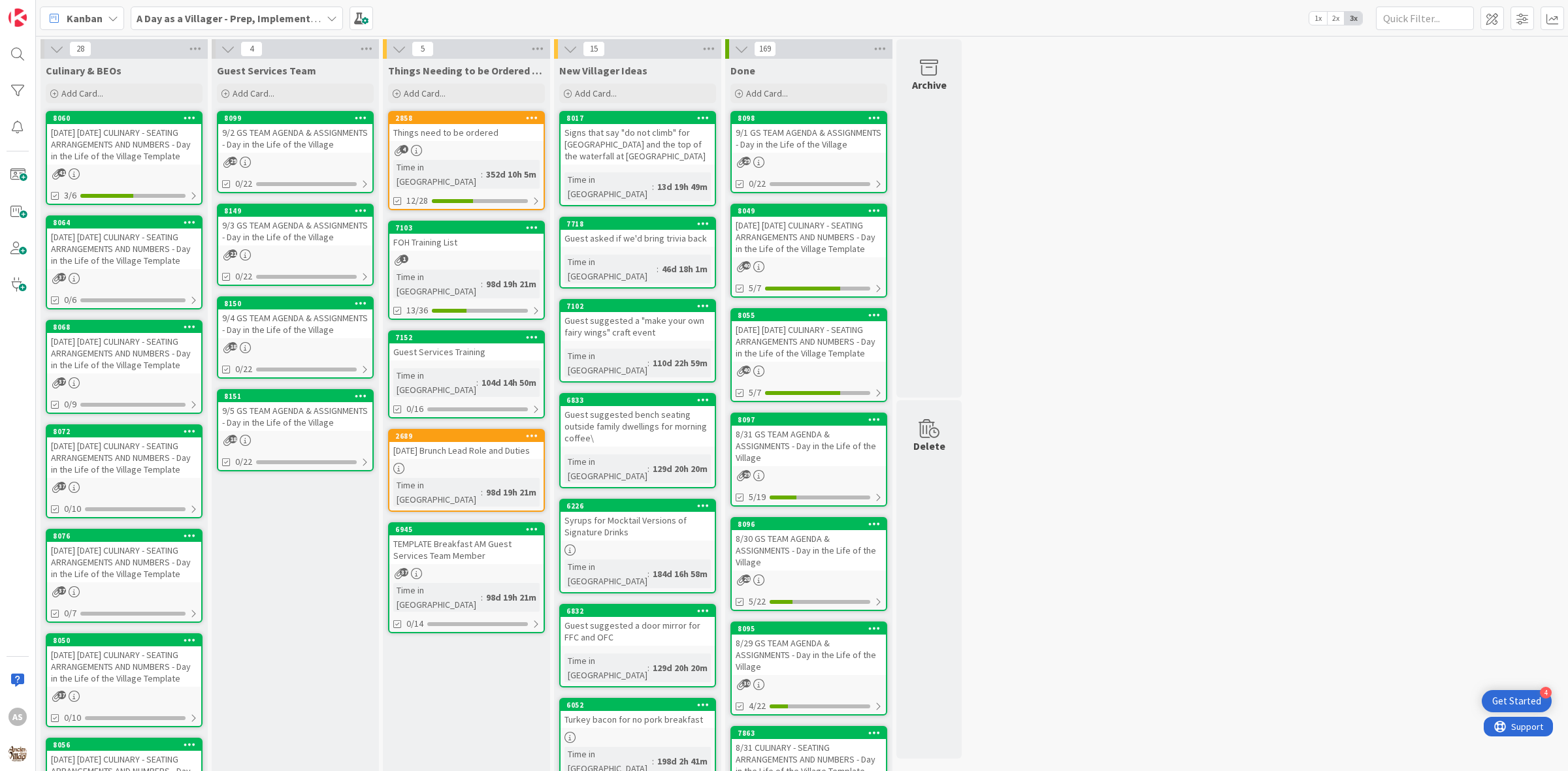
click at [87, 152] on div "[DATE] [DATE] CULINARY - SEATING ARRANGEMENTS AND NUMBERS - Day in the Life of …" at bounding box center [124, 145] width 155 height 40
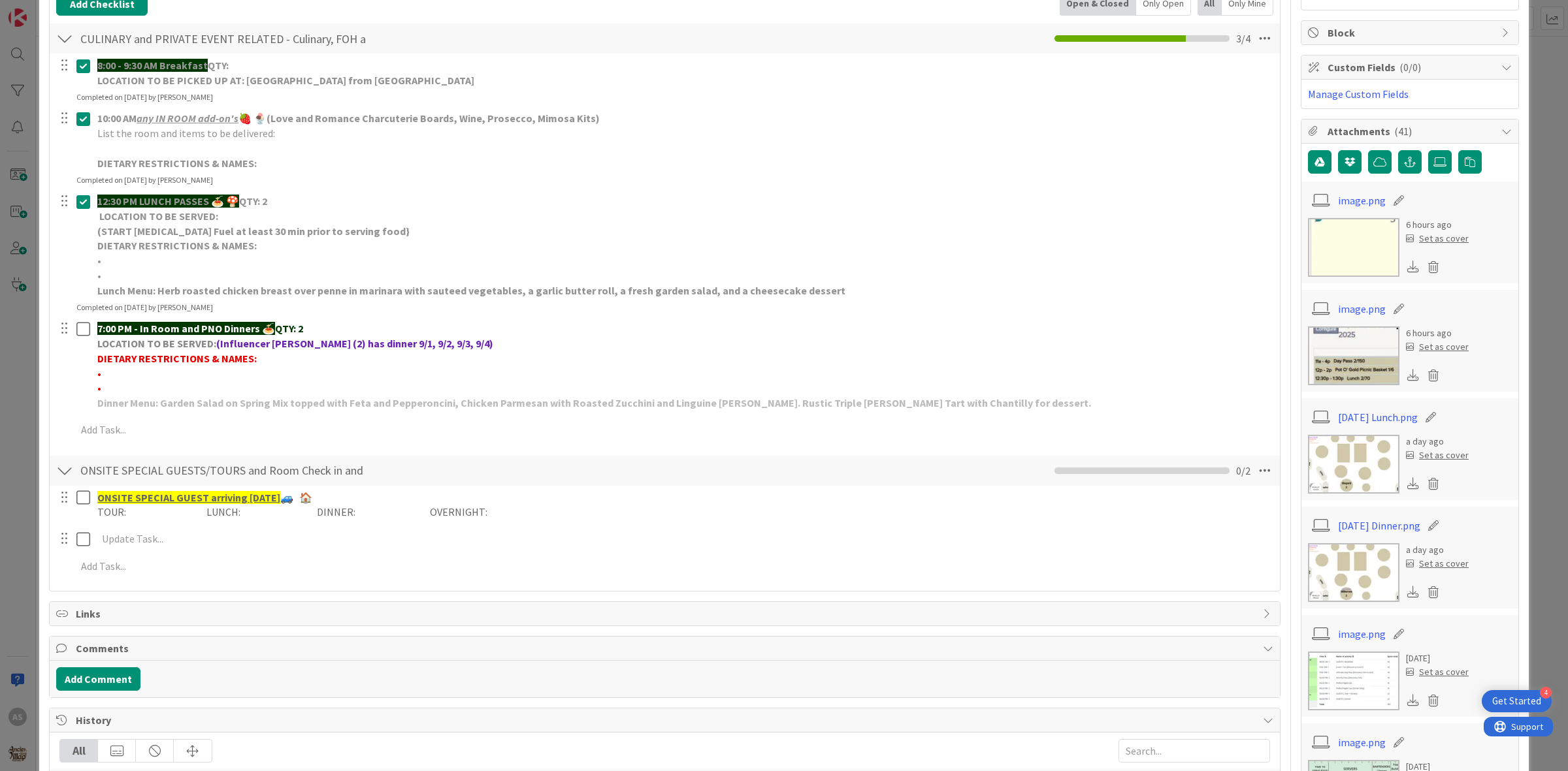
scroll to position [245, 0]
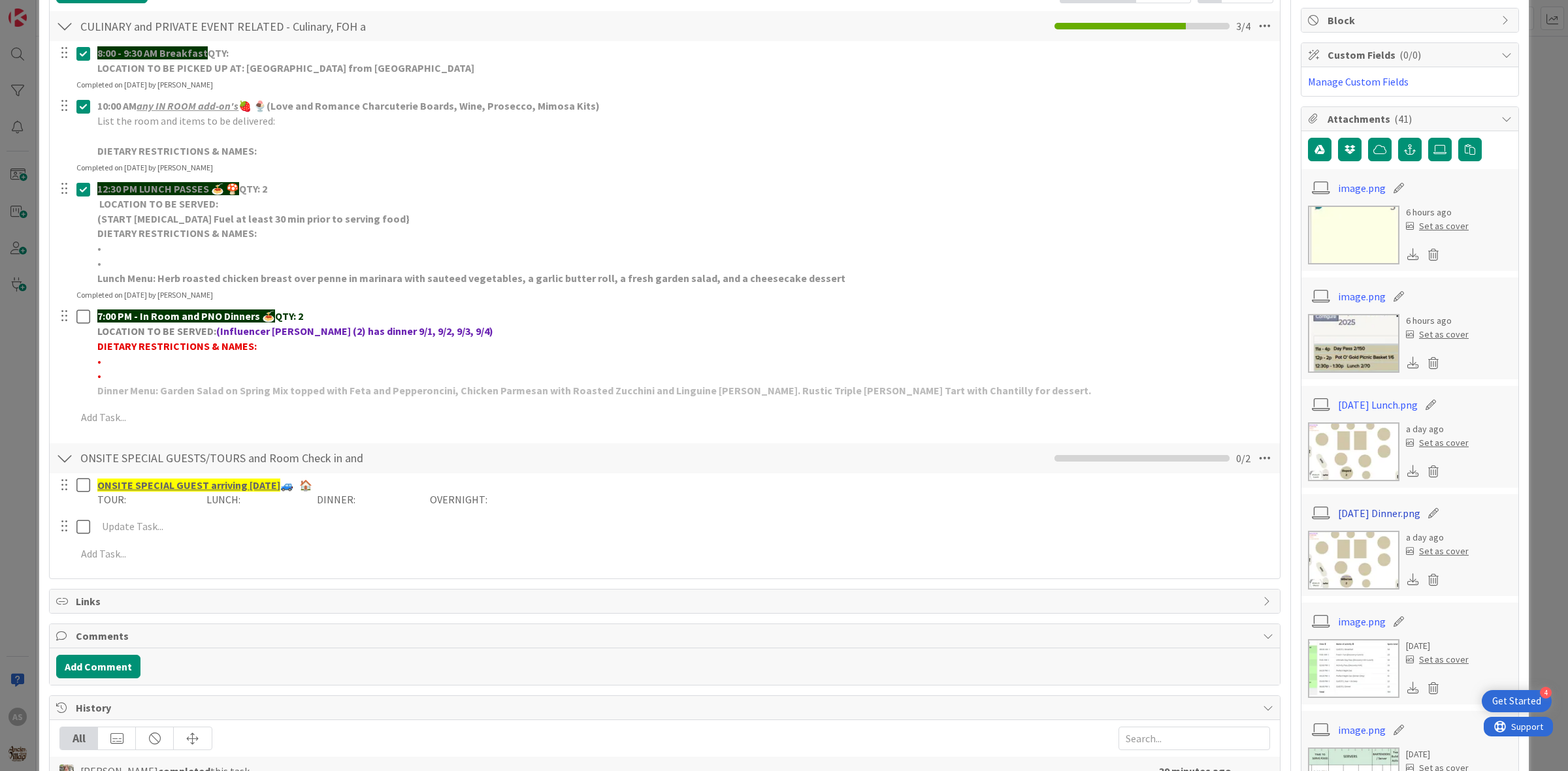
click at [1367, 508] on link "09.03.25 Dinner.png" at bounding box center [1378, 513] width 83 height 16
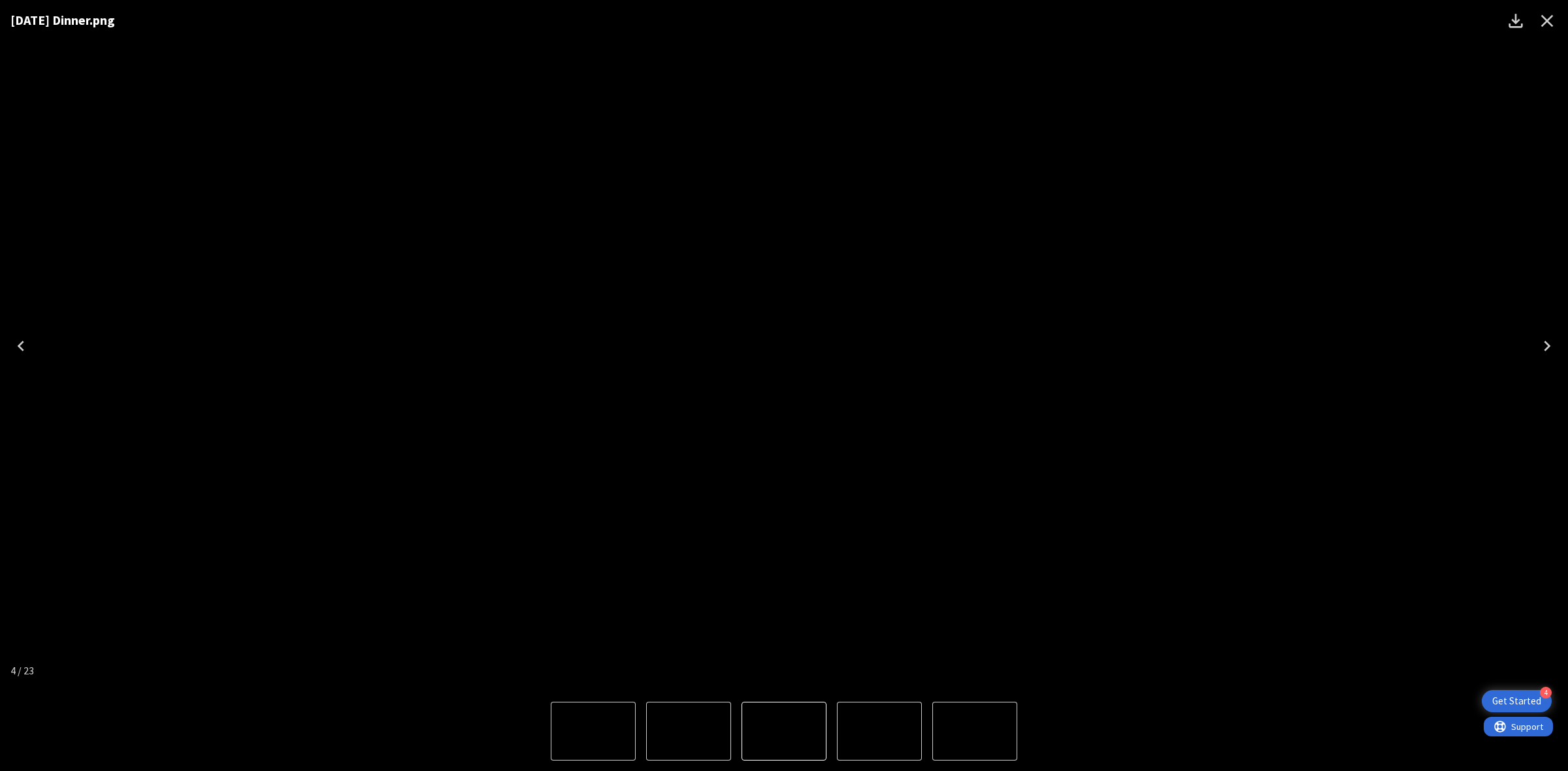
click at [1560, 10] on button "Close" at bounding box center [1547, 21] width 32 height 32
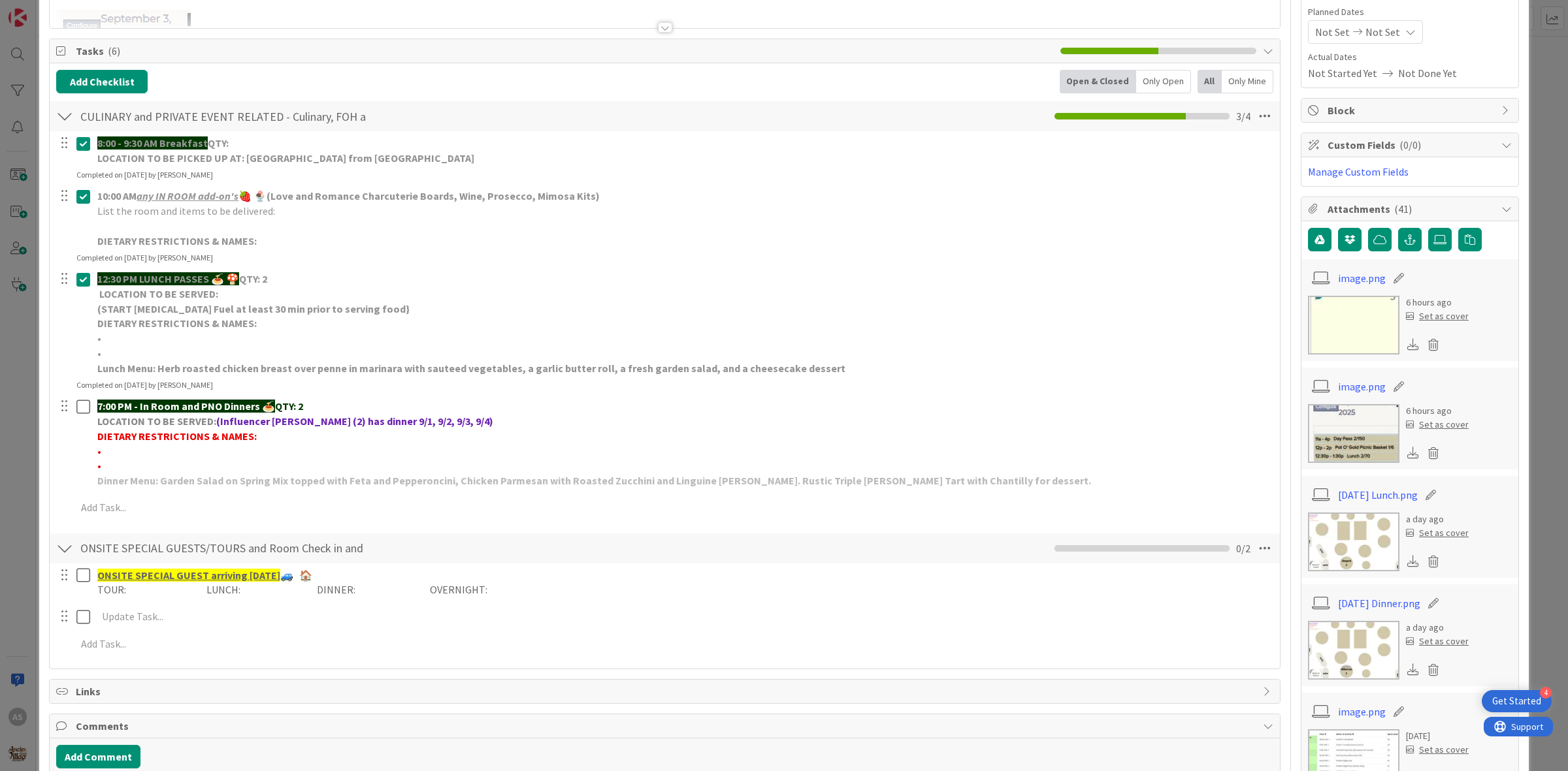
scroll to position [0, 0]
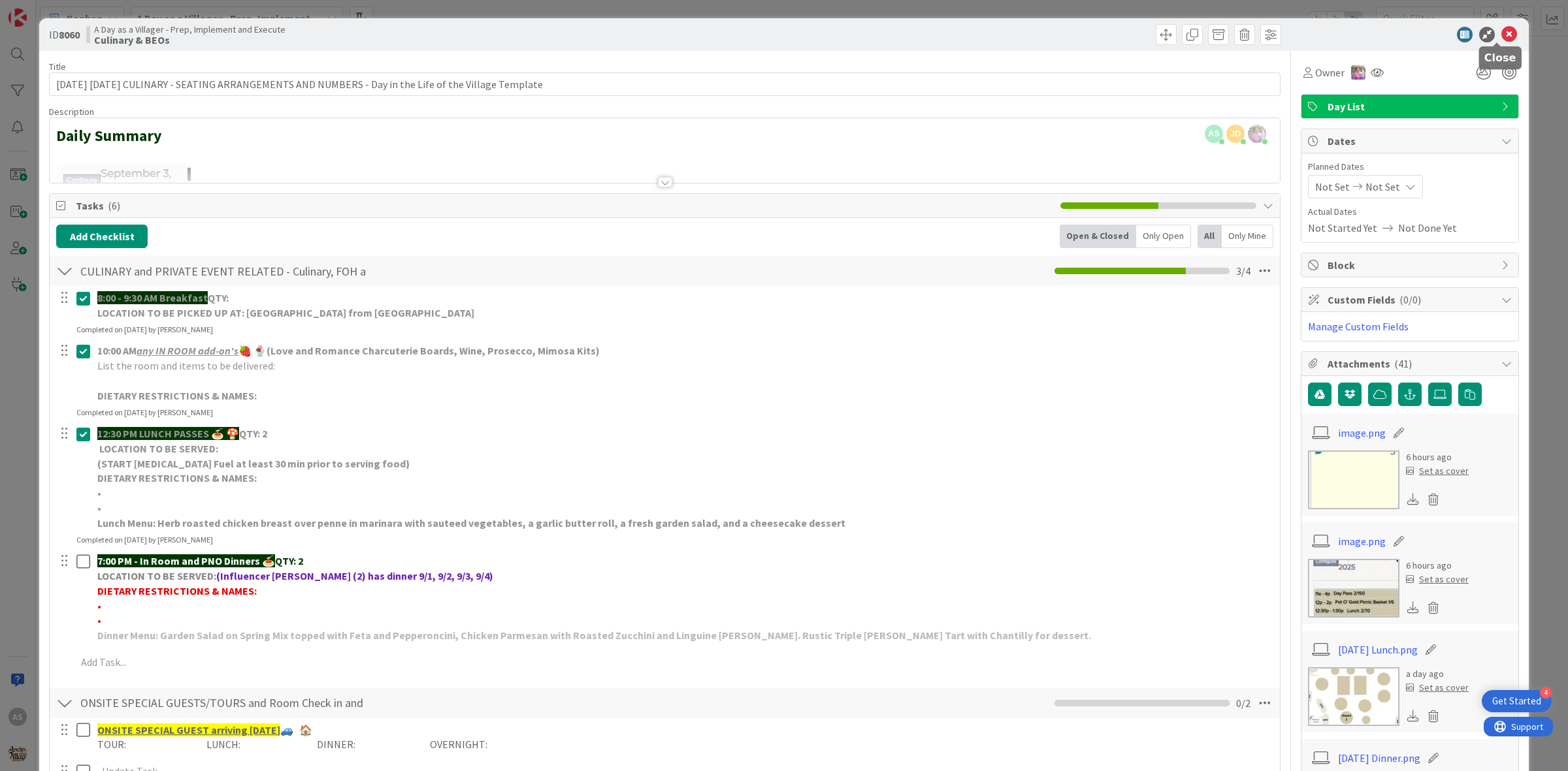
click at [1501, 38] on icon at bounding box center [1509, 34] width 16 height 16
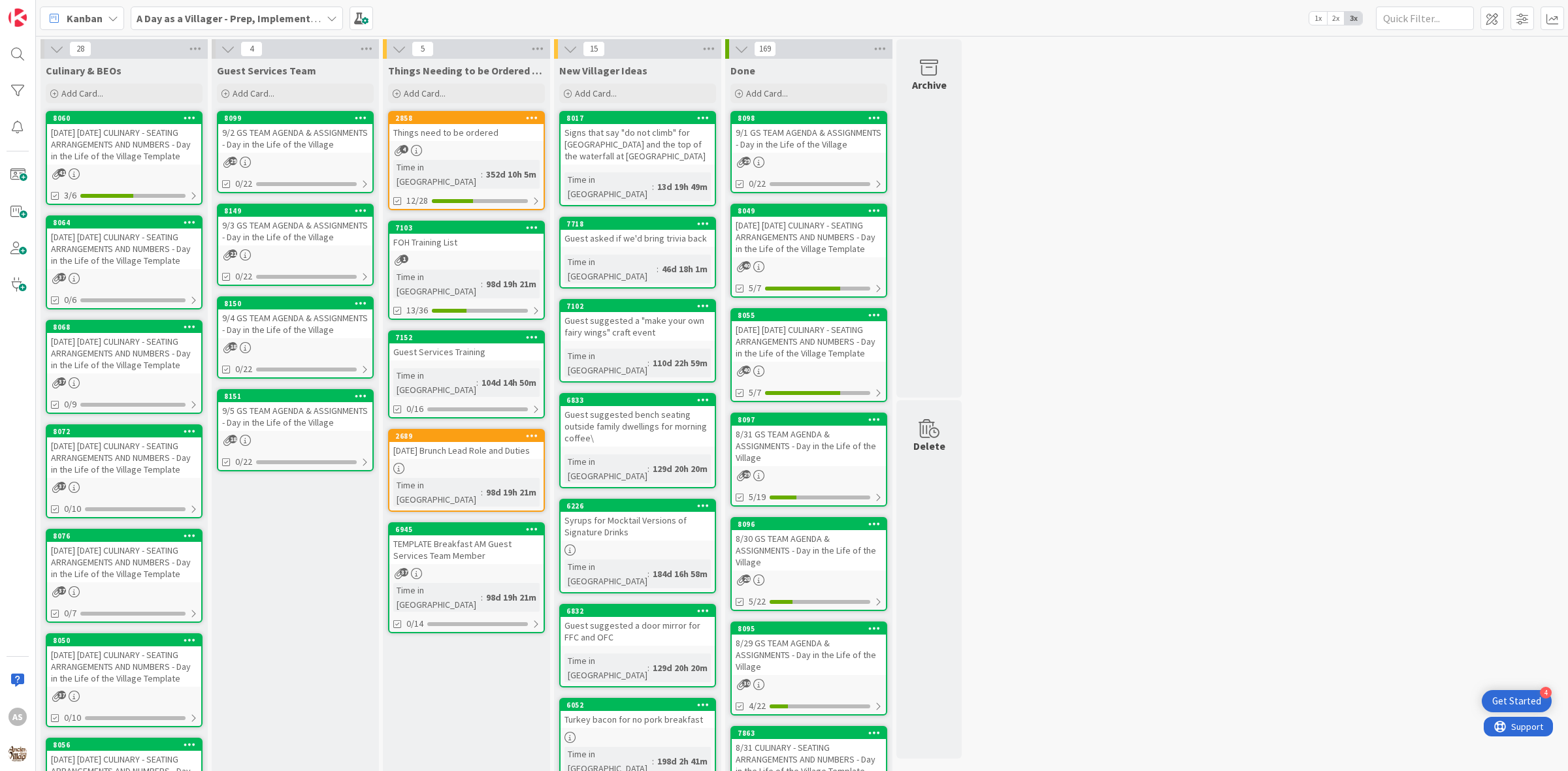
click at [452, 141] on link "2858 Things need to be ordered 4 Time in Column : 352d 10h 5m 12/28" at bounding box center [466, 160] width 157 height 99
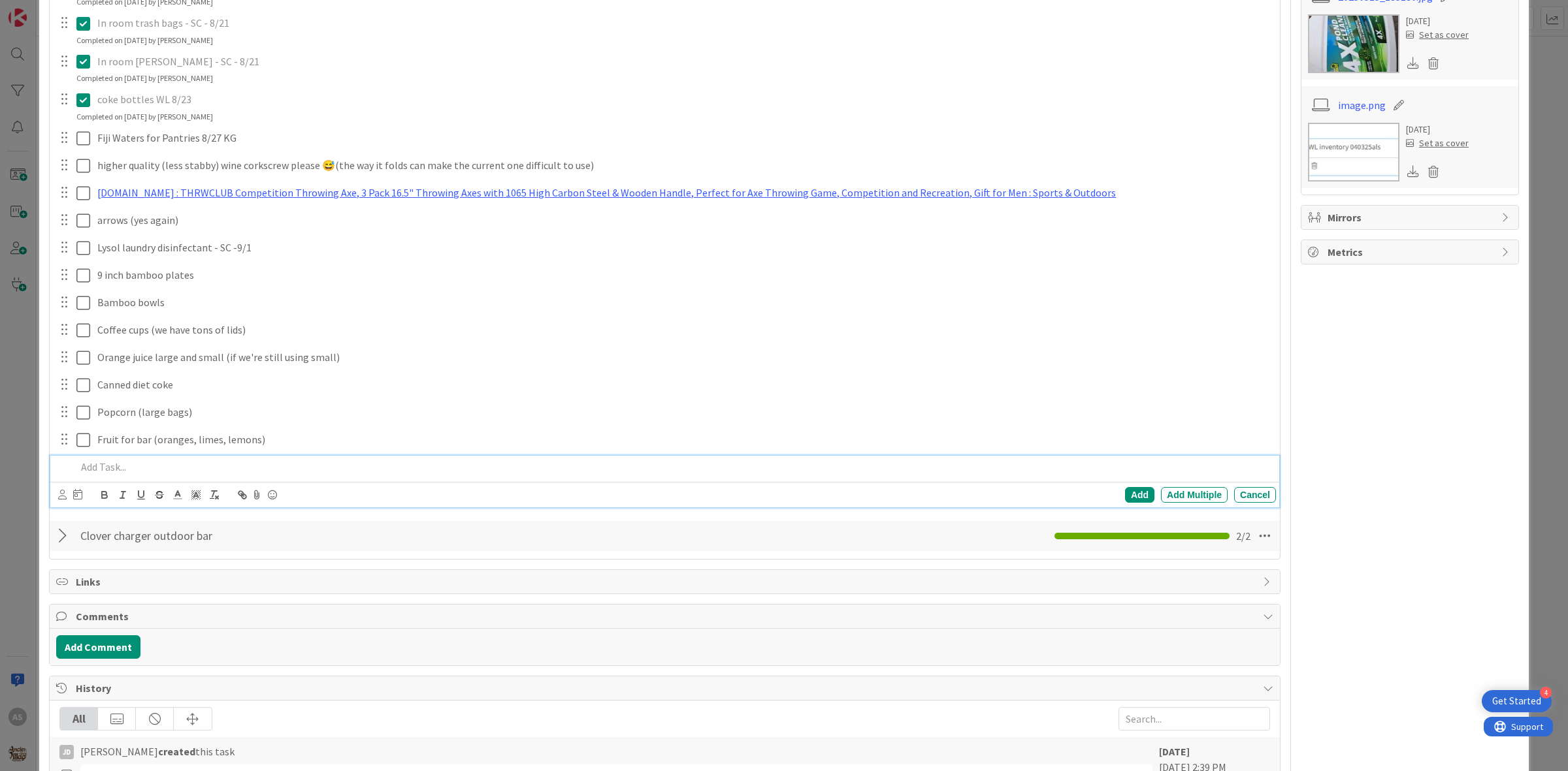
click at [155, 464] on p at bounding box center [672, 467] width 1194 height 15
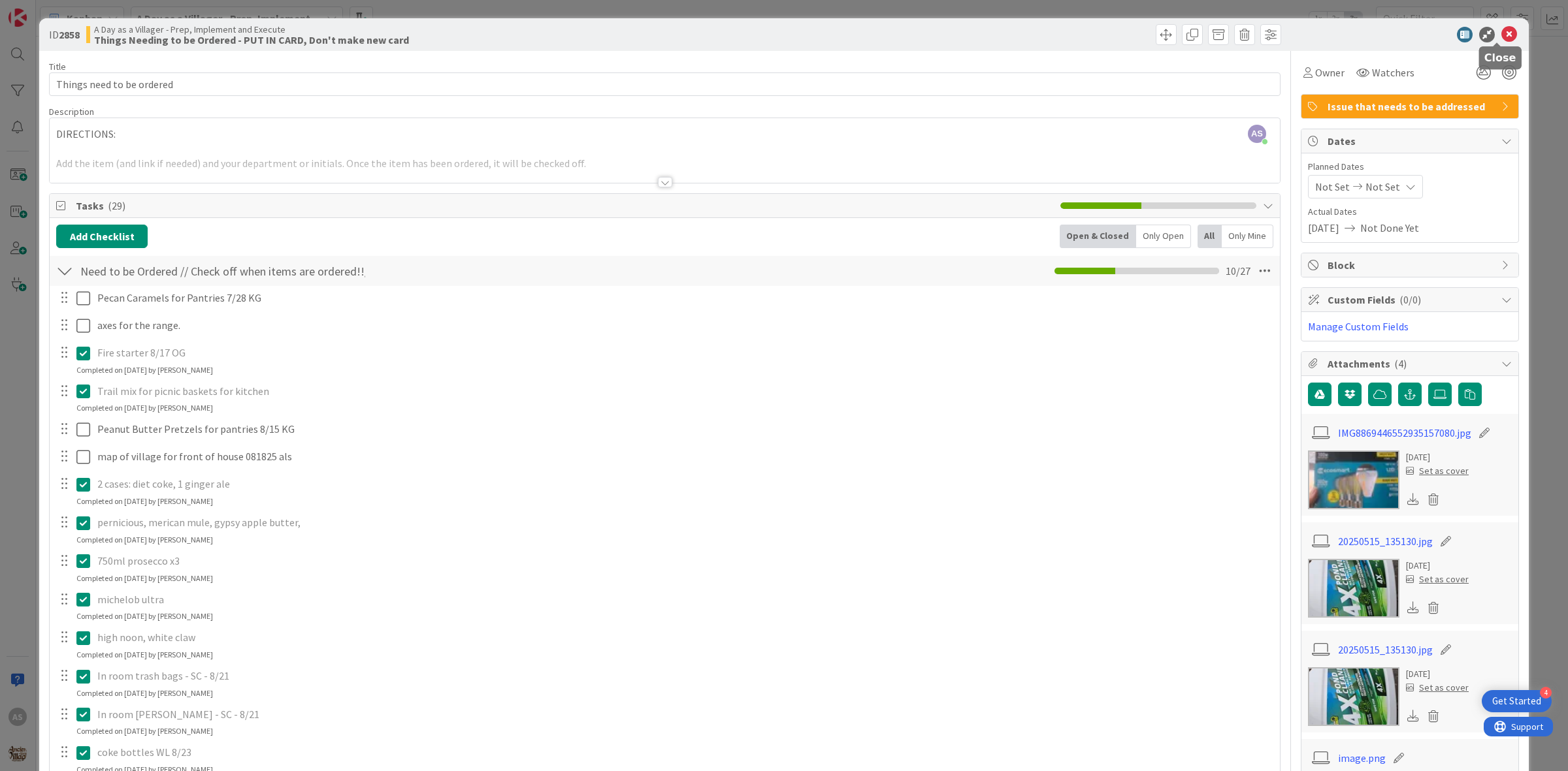
click at [1503, 23] on div "ID 2858 A Day as a Villager - Prep, Implement and Execute Things Needing to be …" at bounding box center [784, 34] width 1489 height 33
click at [1504, 33] on icon at bounding box center [1509, 34] width 16 height 16
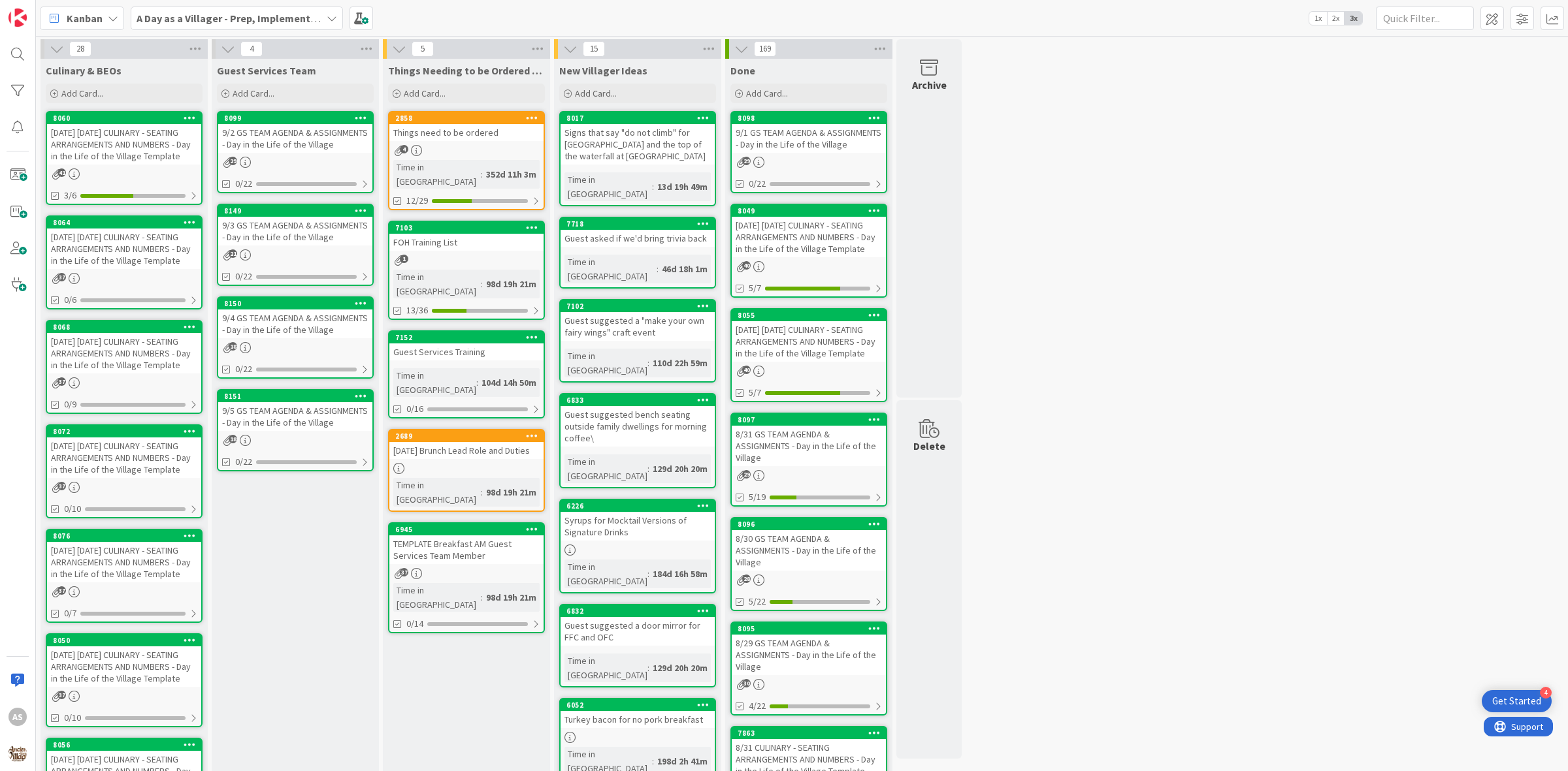
click at [155, 269] on div "[DATE] [DATE] CULINARY - SEATING ARRANGEMENTS AND NUMBERS - Day in the Life of …" at bounding box center [124, 249] width 155 height 40
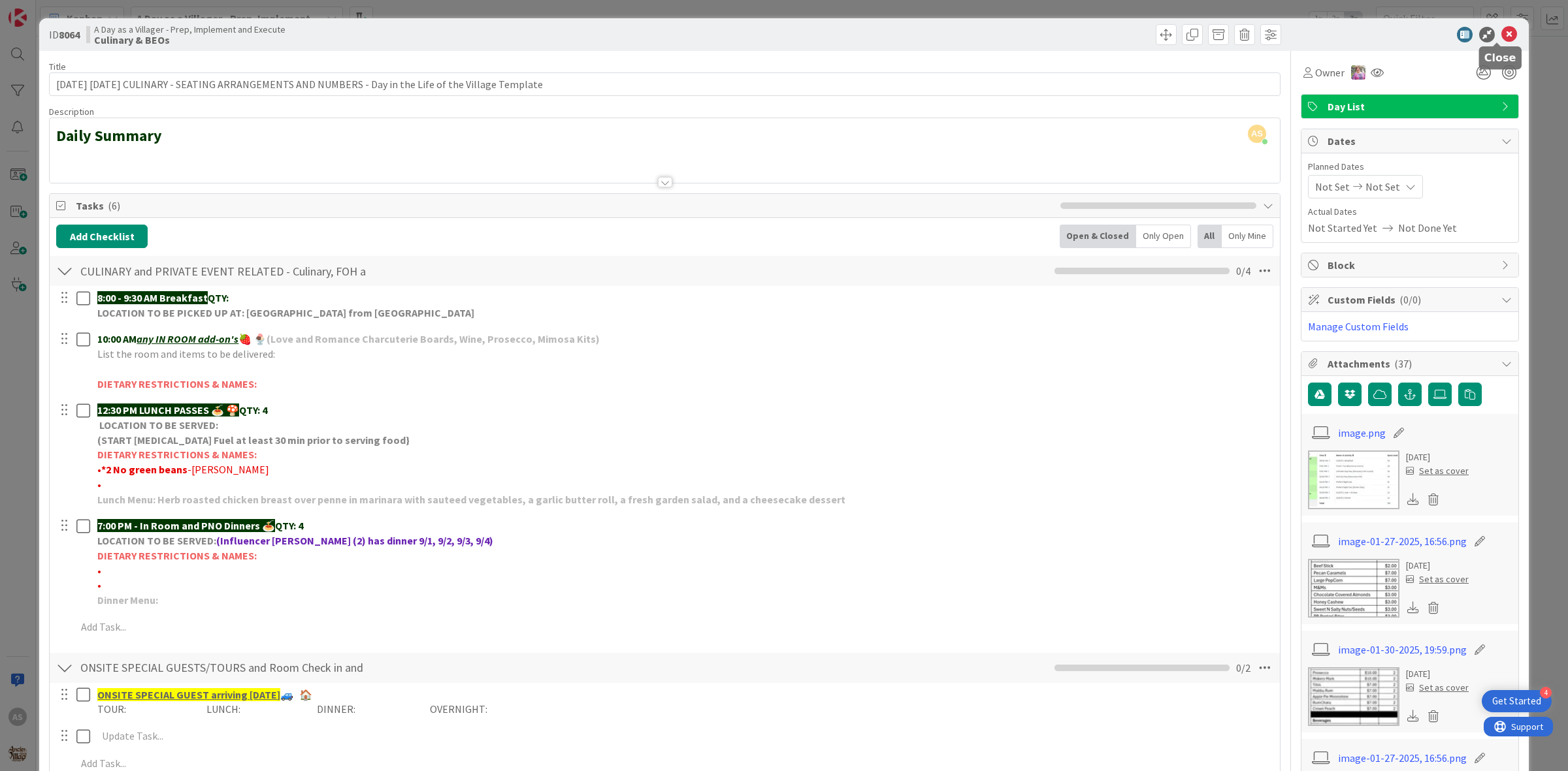
click at [1501, 34] on icon at bounding box center [1509, 34] width 16 height 16
